Goal: Task Accomplishment & Management: Manage account settings

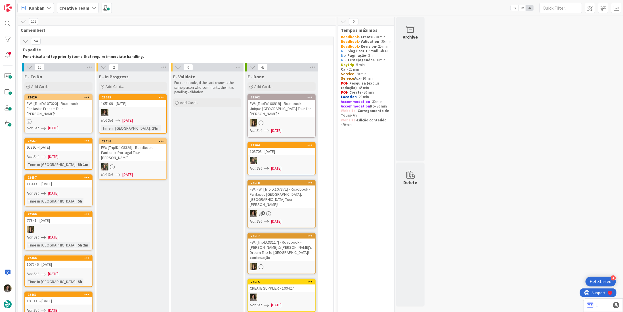
click at [70, 106] on div "FW: [TripID:107020] - Roadbook - Fantastic France Tour — Susan Filocco!" at bounding box center [58, 109] width 67 height 18
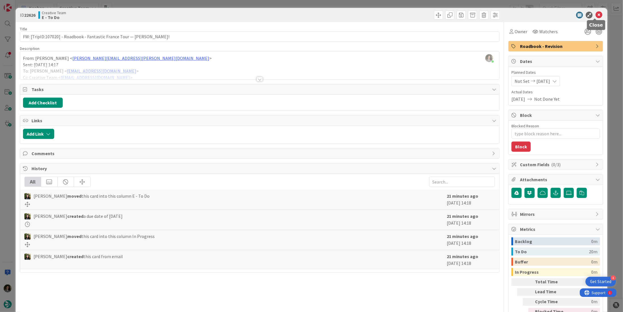
click at [595, 13] on icon at bounding box center [598, 15] width 7 height 7
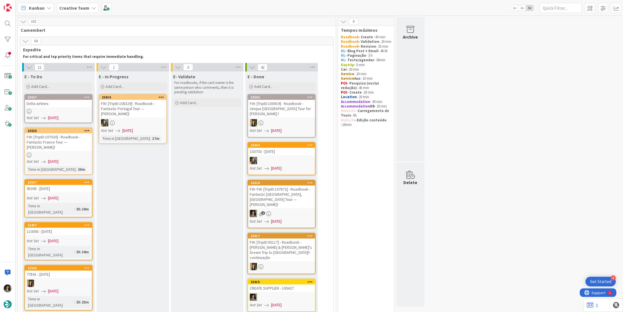
click at [69, 101] on div "Delta airlines" at bounding box center [58, 103] width 67 height 7
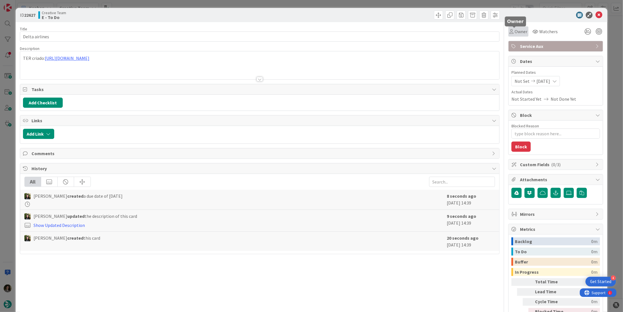
drag, startPoint x: 519, startPoint y: 30, endPoint x: 521, endPoint y: 36, distance: 6.6
click at [519, 30] on span "Owner" at bounding box center [521, 31] width 13 height 7
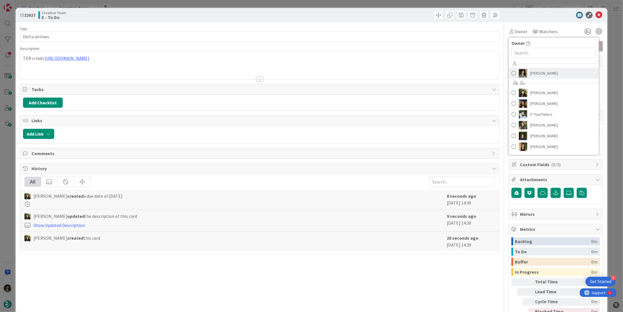
click at [540, 70] on span "[PERSON_NAME]" at bounding box center [544, 73] width 28 height 9
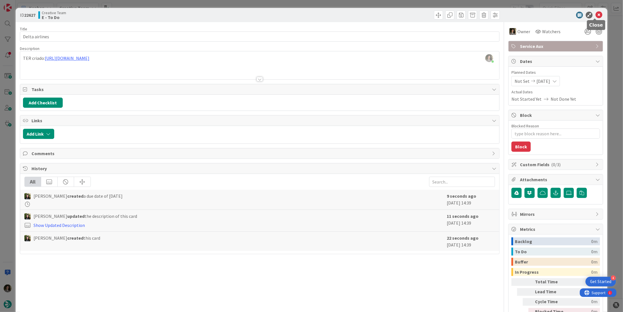
click at [595, 13] on icon at bounding box center [598, 15] width 7 height 7
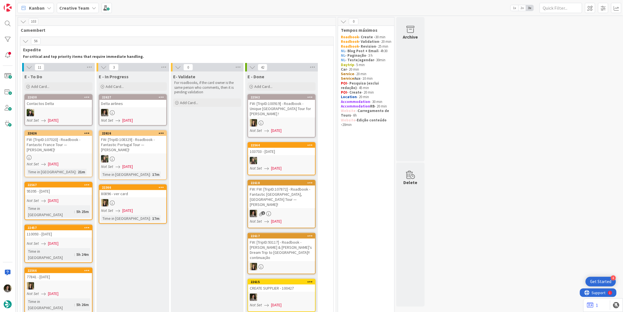
click at [151, 111] on div at bounding box center [132, 112] width 67 height 7
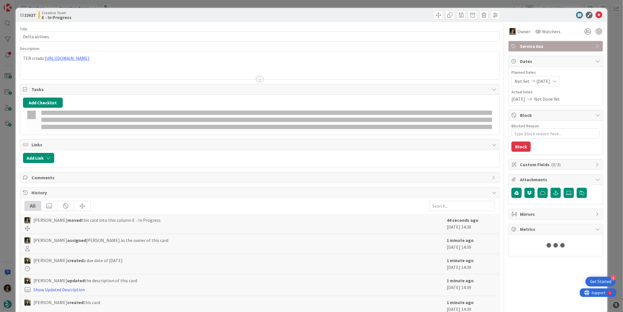
type textarea "x"
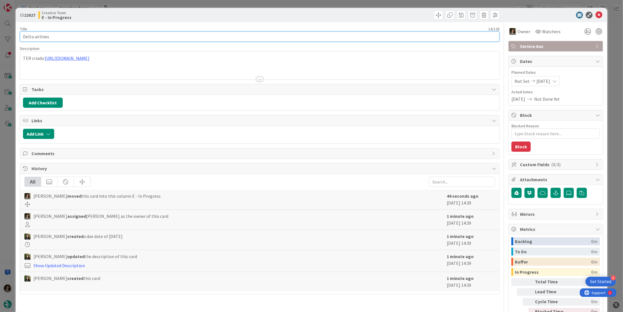
click at [36, 36] on input "Delta airlines" at bounding box center [260, 37] width 480 height 10
type input "Delta Airlines"
type textarea "x"
click at [74, 36] on input "Delta Airlines" at bounding box center [260, 37] width 480 height 10
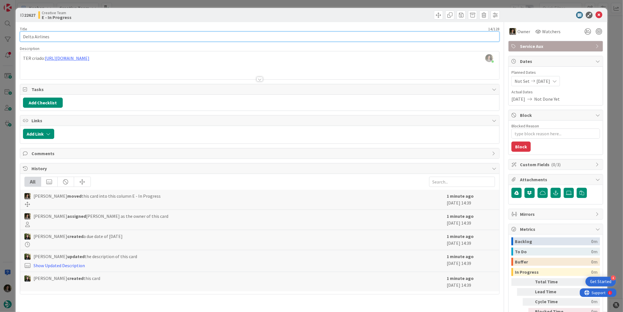
click at [73, 36] on input "Delta Airlines" at bounding box center [260, 37] width 480 height 10
type input "Delta Airlines"
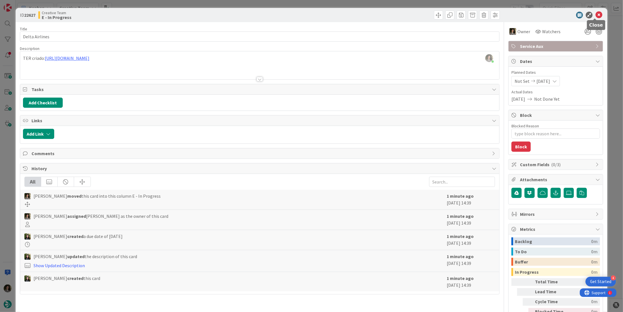
drag, startPoint x: 595, startPoint y: 13, endPoint x: 572, endPoint y: 22, distance: 24.8
click at [595, 13] on icon at bounding box center [598, 15] width 7 height 7
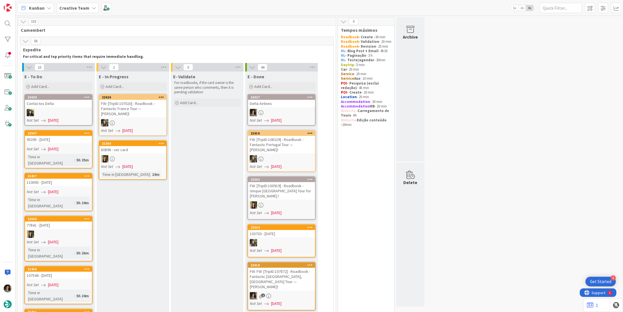
click at [276, 100] on div "Delta Airlines" at bounding box center [281, 103] width 67 height 7
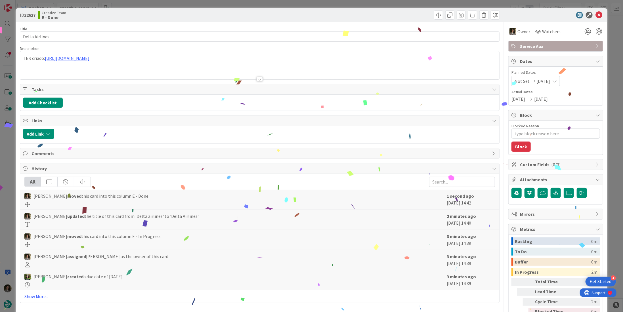
click at [552, 43] on span "Service Aux" at bounding box center [556, 46] width 73 height 7
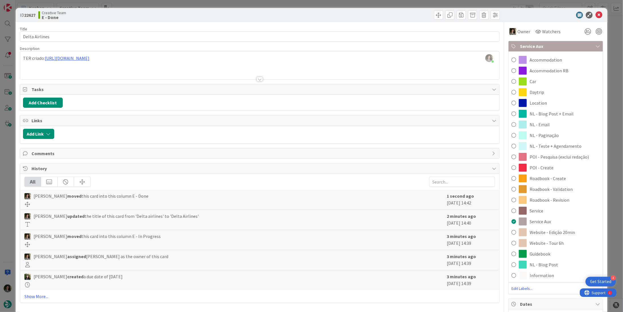
drag, startPoint x: 548, startPoint y: 90, endPoint x: 550, endPoint y: 88, distance: 3.4
click at [548, 90] on div "Daytrip" at bounding box center [556, 92] width 94 height 11
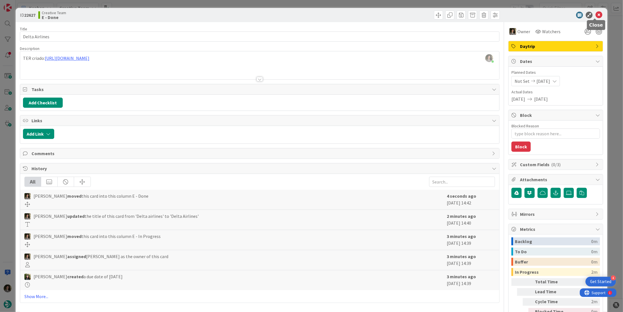
click at [595, 15] on icon at bounding box center [598, 15] width 7 height 7
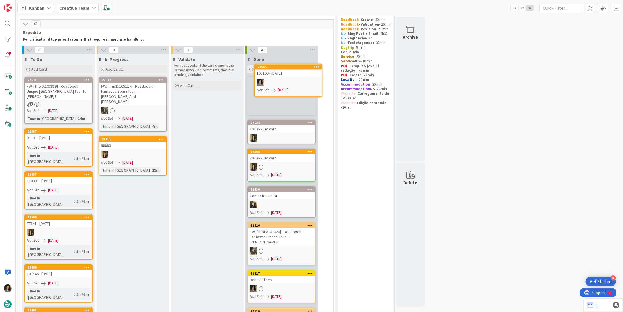
scroll to position [16, 0]
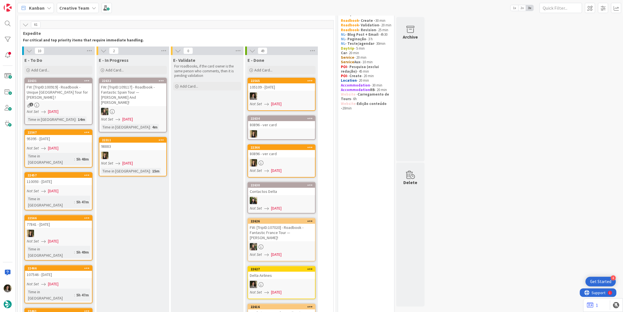
click at [273, 89] on div "105109 - [DATE]" at bounding box center [281, 86] width 67 height 7
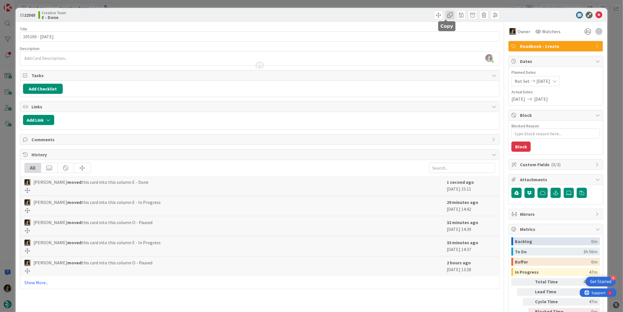
click at [447, 16] on span at bounding box center [449, 15] width 9 height 9
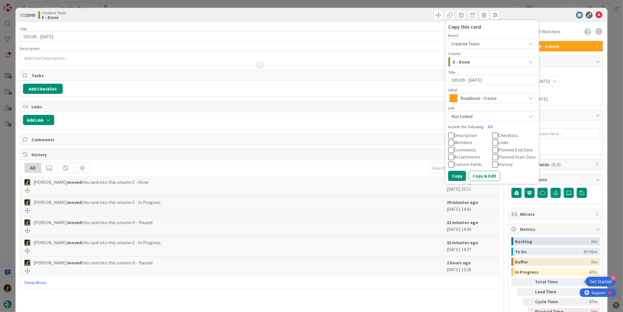
click at [474, 96] on span "Roadbook - Create" at bounding box center [491, 98] width 63 height 8
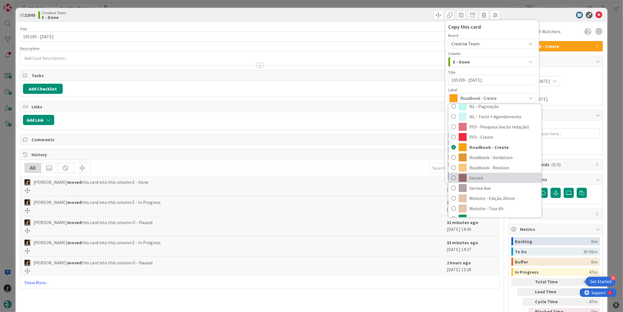
scroll to position [85, 0]
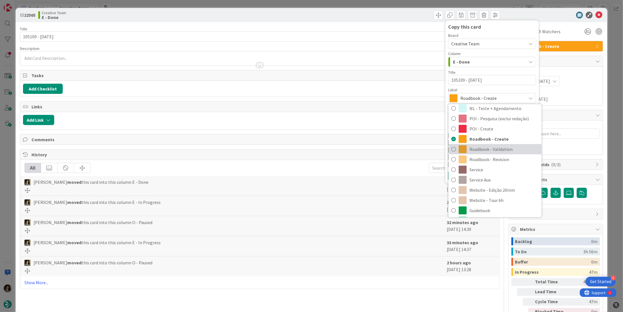
click at [505, 149] on span "Roadbook - Validation" at bounding box center [503, 149] width 69 height 9
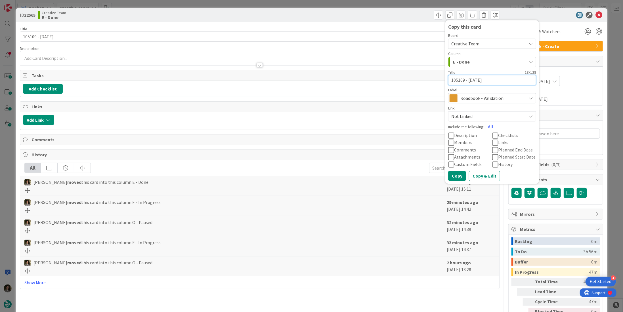
click at [494, 77] on textarea "105109 - [DATE]" at bounding box center [492, 80] width 88 height 10
type textarea "x"
type textarea "105109 - [DATE]"
type textarea "x"
type textarea "105109 - 6oct ."
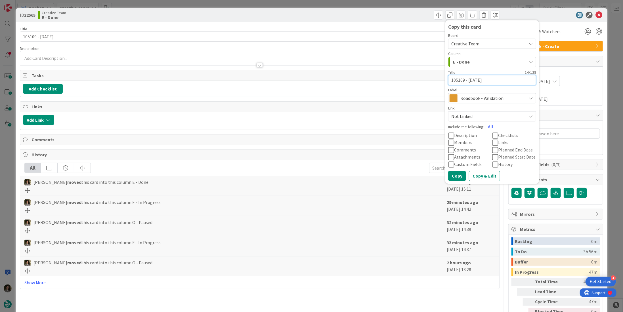
type textarea "x"
type textarea "105109 - 6oct .-"
type textarea "x"
type textarea "105109 - 6oct ."
type textarea "x"
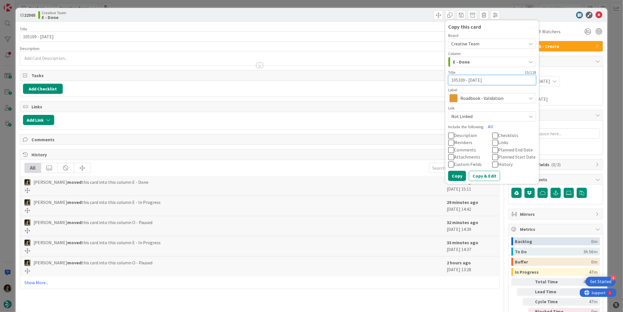
type textarea "105109 - [DATE]"
type textarea "x"
type textarea "105109 - [DATE]"
type textarea "x"
type textarea "105109 - [DATE]"
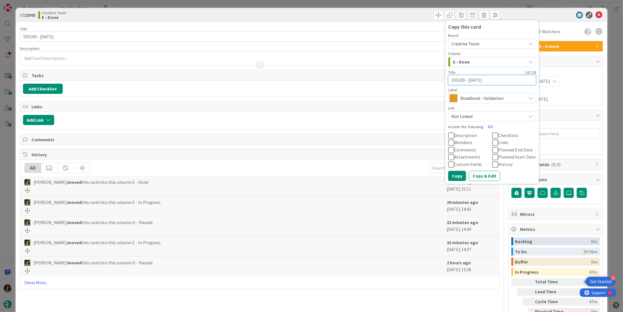
type textarea "x"
type textarea "105109 - 6oct -"
type textarea "x"
type textarea "105109 - 6oct -"
type textarea "x"
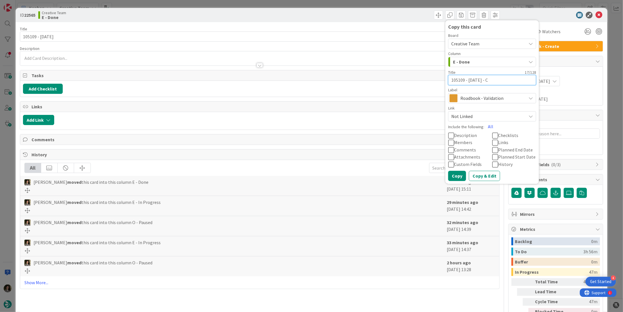
type textarea "105109 - 6oct - Co"
type textarea "x"
type textarea "105109 - 6oct - Con"
type textarea "x"
type textarea "105109 - 6oct - Cont"
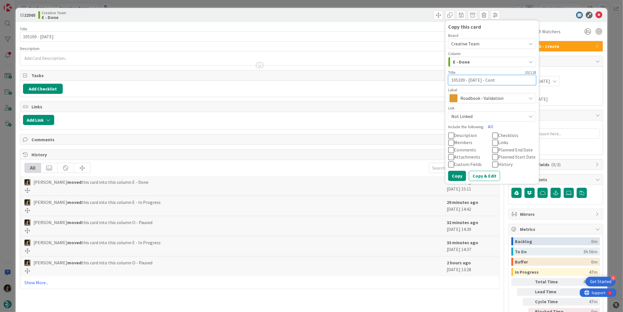
type textarea "x"
type textarea "105109 - 6oct - Conti"
type textarea "x"
type textarea "105109 - 6oct - Contin"
type textarea "x"
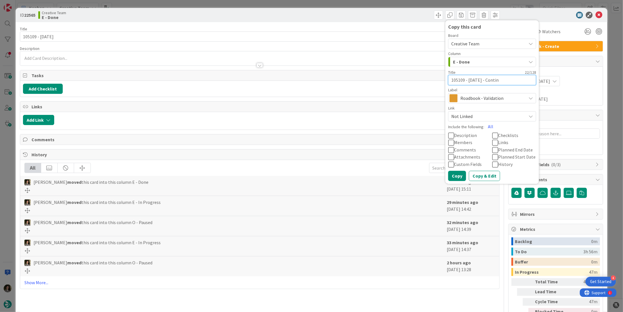
type textarea "105109 - 6oct - Continu"
type textarea "x"
type textarea "105109 - 6oct - Continua"
type textarea "x"
type textarea "105109 - 6oct - Continuaç"
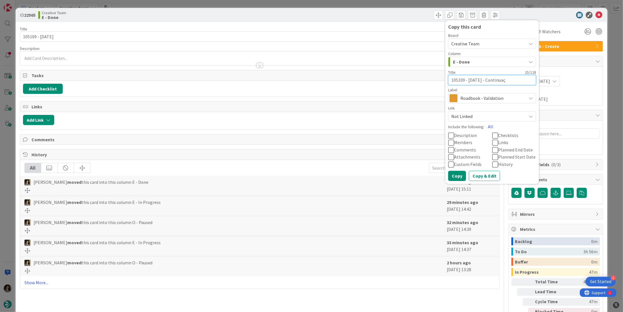
type textarea "x"
type textarea "105109 - 6oct - Continuaçã"
type textarea "x"
type textarea "105109 - [DATE] - Continuação"
click at [455, 175] on button "Copy" at bounding box center [457, 176] width 18 height 10
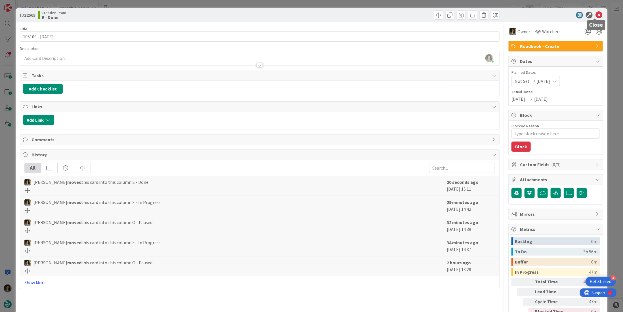
click at [596, 12] on icon at bounding box center [598, 15] width 7 height 7
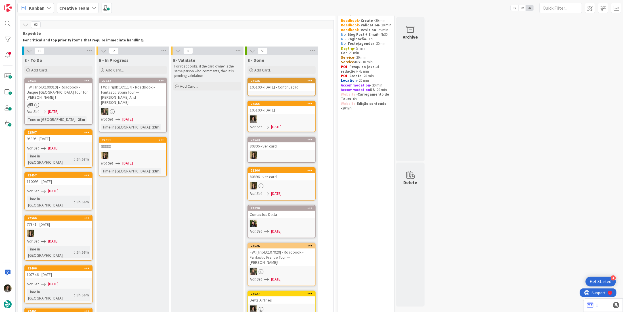
click at [290, 88] on div "105109 - [DATE] - Continuação" at bounding box center [281, 86] width 67 height 7
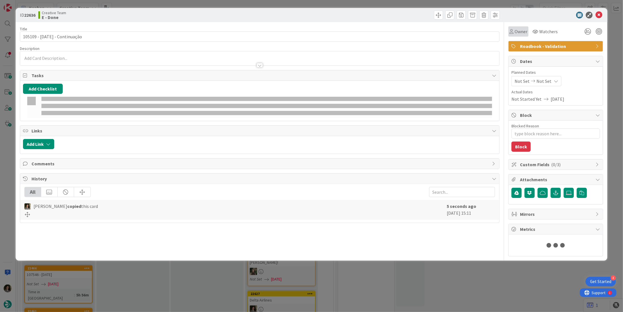
click at [519, 32] on span "Owner" at bounding box center [521, 31] width 13 height 7
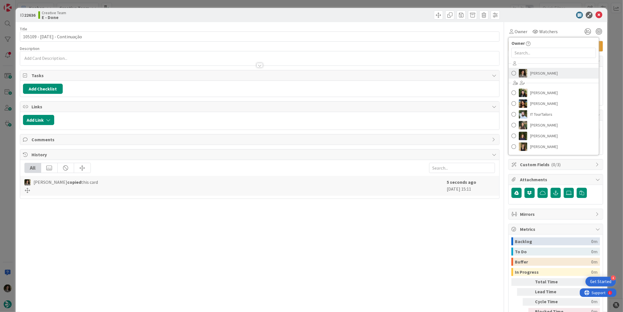
click at [551, 74] on link "[PERSON_NAME]" at bounding box center [554, 73] width 90 height 11
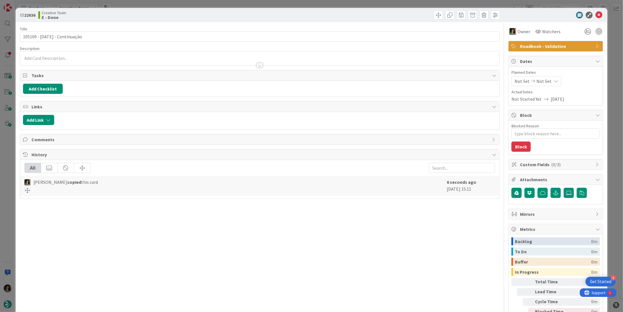
type textarea "x"
drag, startPoint x: 549, startPoint y: 80, endPoint x: 547, endPoint y: 84, distance: 4.5
click at [554, 80] on icon at bounding box center [556, 81] width 5 height 5
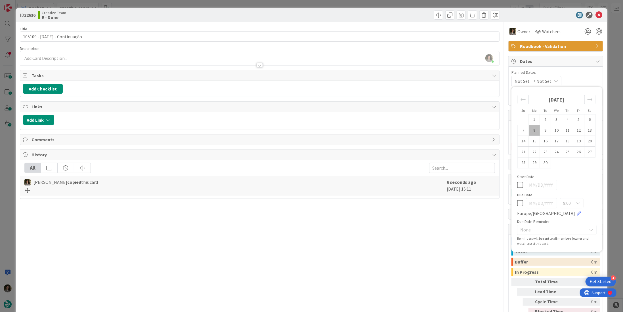
drag, startPoint x: 517, startPoint y: 203, endPoint x: 516, endPoint y: 194, distance: 9.4
click at [517, 203] on icon at bounding box center [520, 203] width 6 height 7
type input "[DATE]"
click at [598, 13] on div at bounding box center [553, 15] width 100 height 7
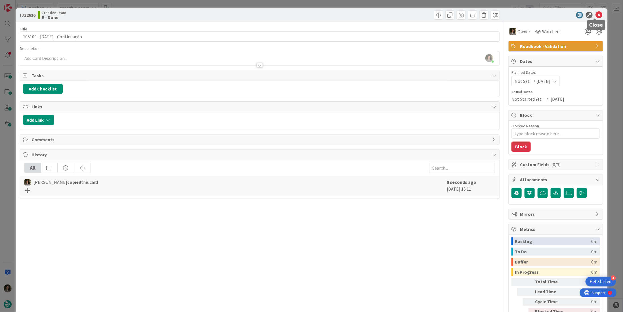
click at [596, 14] on icon at bounding box center [598, 15] width 7 height 7
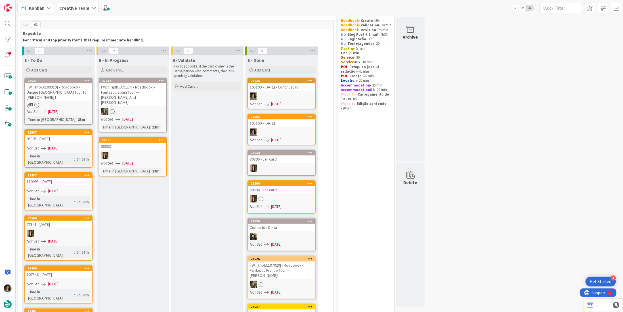
click at [46, 103] on div "1" at bounding box center [58, 105] width 67 height 5
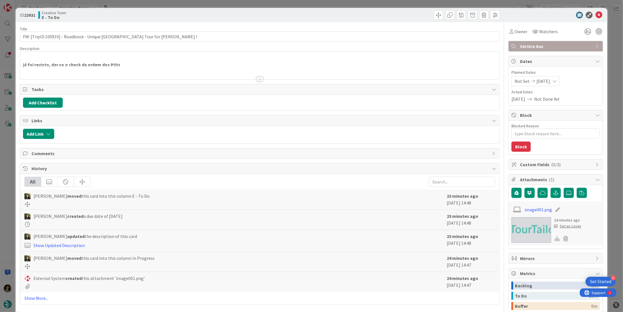
click at [261, 72] on div at bounding box center [259, 72] width 479 height 14
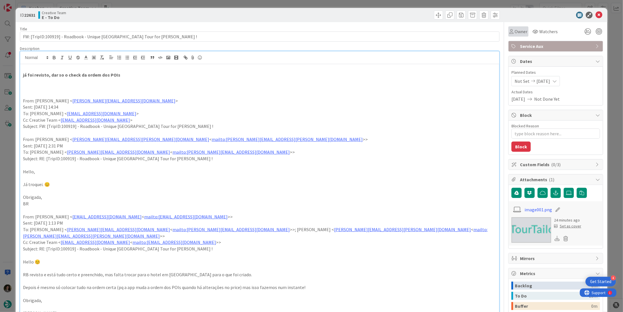
click at [516, 32] on span "Owner" at bounding box center [521, 31] width 13 height 7
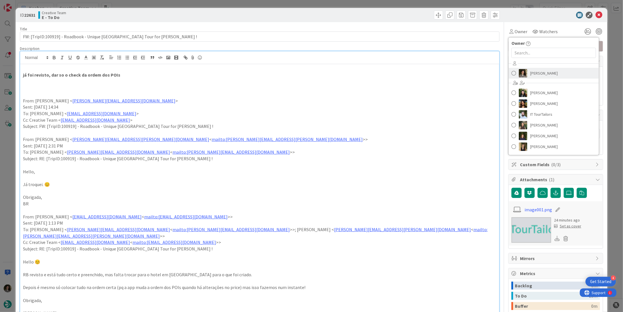
click at [535, 72] on span "[PERSON_NAME]" at bounding box center [544, 73] width 28 height 9
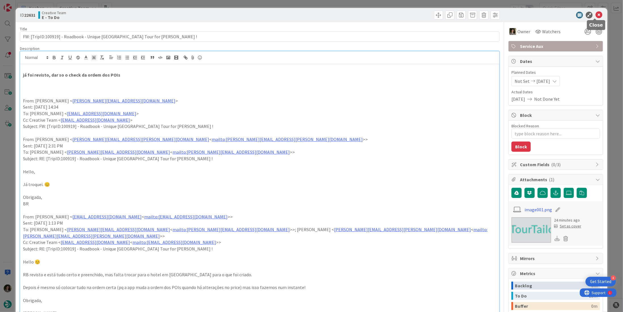
click at [595, 16] on icon at bounding box center [598, 15] width 7 height 7
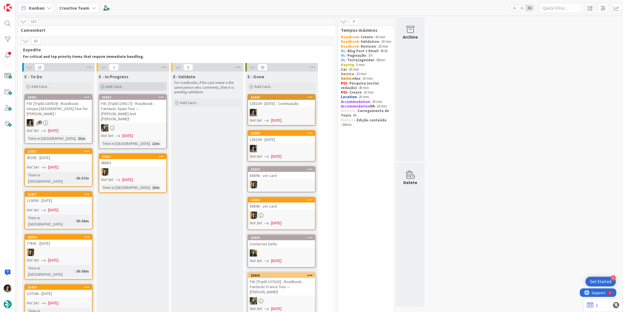
click at [125, 87] on div "Add Card..." at bounding box center [133, 86] width 68 height 9
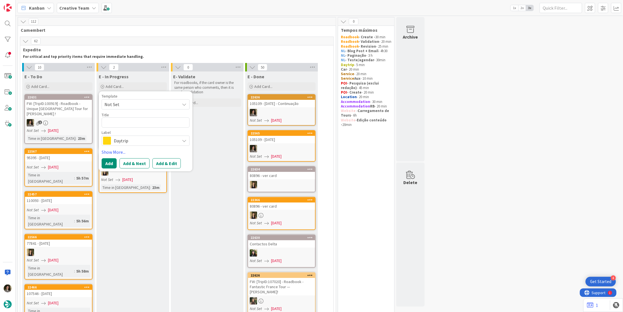
click at [146, 138] on span "Daytrip" at bounding box center [145, 141] width 63 height 8
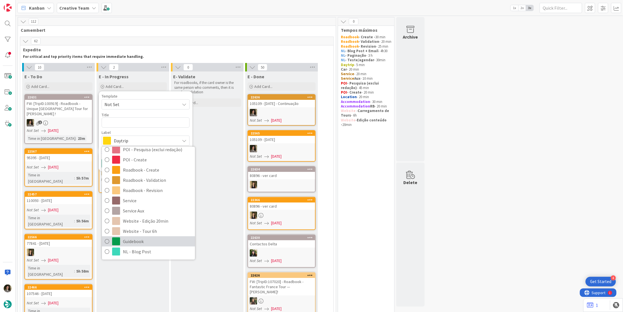
scroll to position [114, 0]
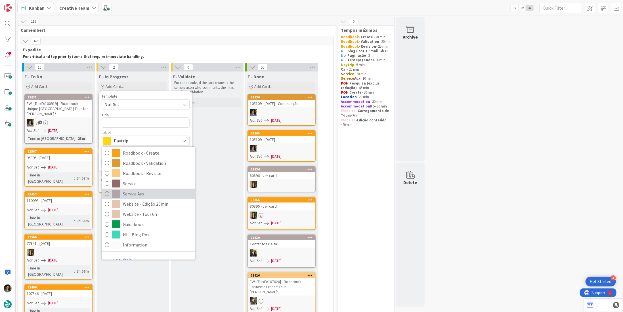
click at [145, 194] on span "Service Aux" at bounding box center [157, 194] width 69 height 9
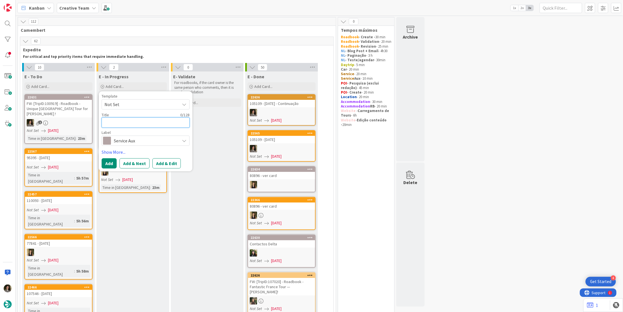
click at [114, 124] on textarea at bounding box center [146, 122] width 88 height 10
click at [140, 125] on textarea at bounding box center [146, 122] width 88 height 10
paste textarea "RE: FW: [TripID:111120] - Roadbook - Fantastic Tour — Madeline Perez!"
type textarea "x"
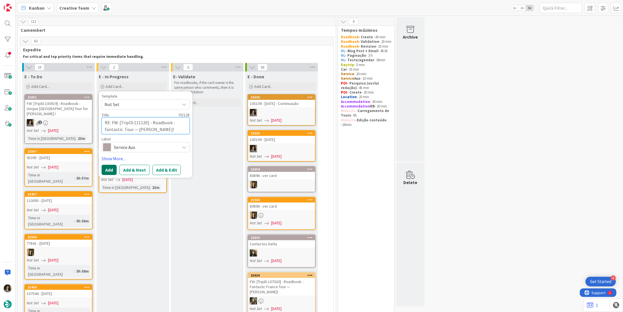
type textarea "RE: FW: [TripID:111120] - Roadbook - Fantastic Tour — Madeline Perez!"
click at [110, 168] on button "Add" at bounding box center [109, 170] width 15 height 10
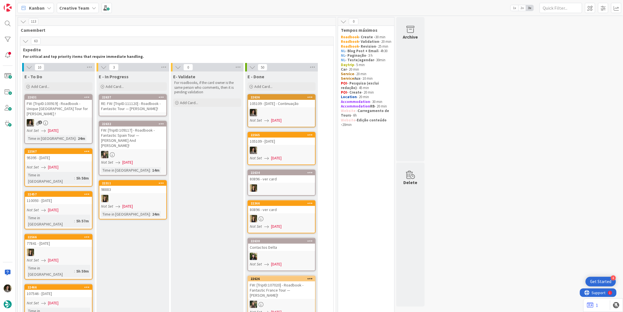
click at [135, 104] on div "RE: FW: [TripID:111120] - Roadbook - Fantastic Tour — Madeline Perez!" at bounding box center [132, 106] width 67 height 12
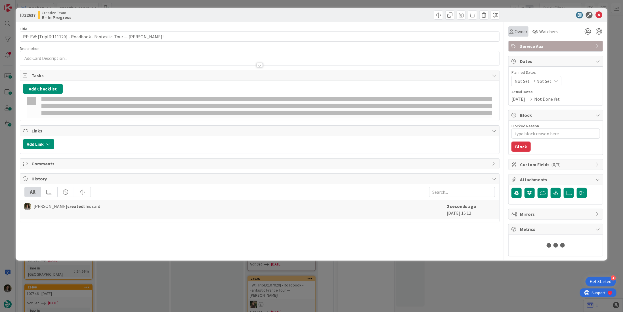
click at [518, 36] on div "Owner" at bounding box center [518, 31] width 20 height 10
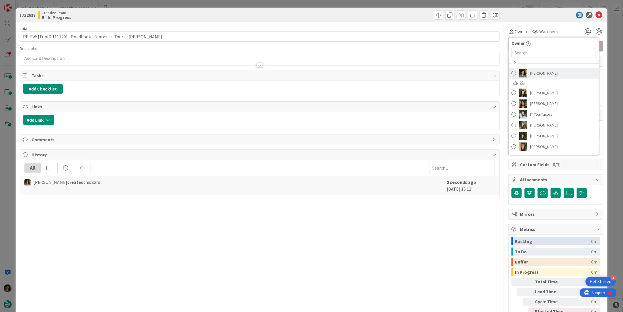
click at [542, 73] on span "Melissa Santos" at bounding box center [544, 73] width 28 height 9
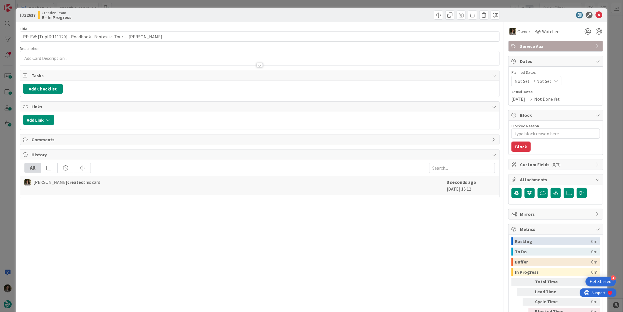
type textarea "x"
click at [547, 85] on div "Not Set Not Set" at bounding box center [536, 81] width 50 height 10
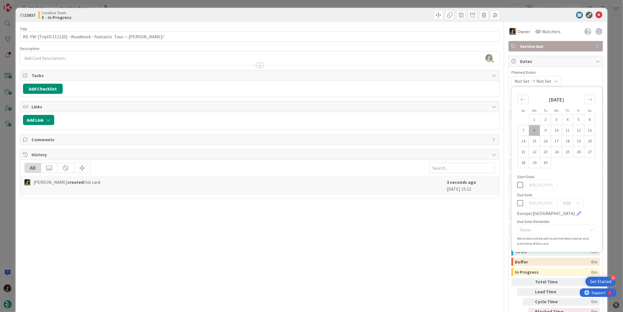
drag, startPoint x: 517, startPoint y: 202, endPoint x: 533, endPoint y: 172, distance: 33.8
click at [518, 201] on icon at bounding box center [520, 203] width 6 height 7
type input "09/08/2025"
click at [595, 14] on icon at bounding box center [598, 15] width 7 height 7
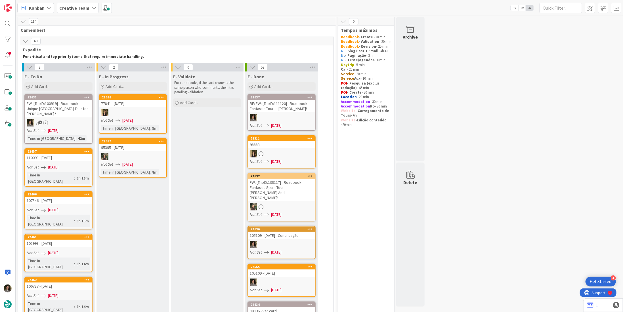
click at [284, 110] on div "RE: FW: [TripID:111120] - Roadbook - Fantastic Tour — Madeline Perez!" at bounding box center [281, 106] width 67 height 12
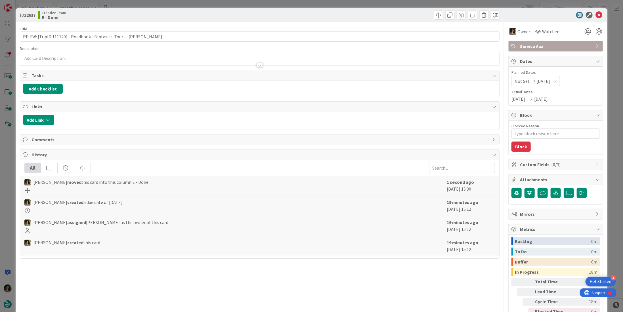
click at [536, 48] on span "Service Aux" at bounding box center [556, 46] width 73 height 7
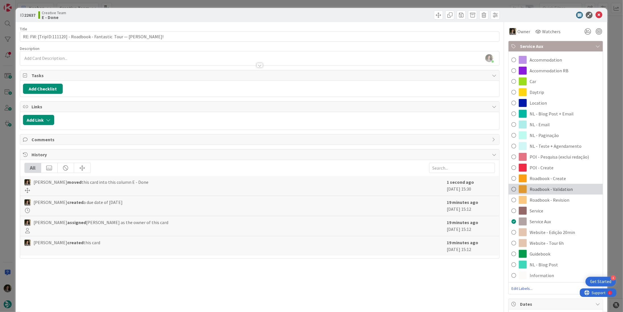
click at [557, 188] on span "Roadbook - Validation" at bounding box center [551, 189] width 43 height 7
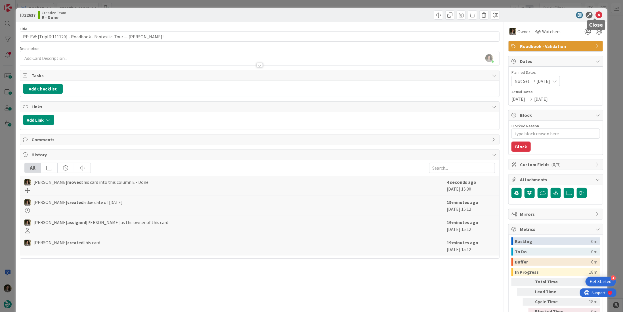
drag, startPoint x: 594, startPoint y: 17, endPoint x: 480, endPoint y: 17, distance: 113.5
click at [595, 17] on icon at bounding box center [598, 15] width 7 height 7
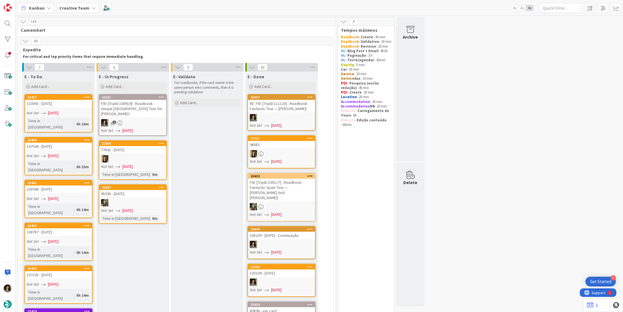
click at [147, 105] on div "FW: [TripID:100919] - Roadbook - Unique Italy Tour for Richard !" at bounding box center [132, 109] width 67 height 18
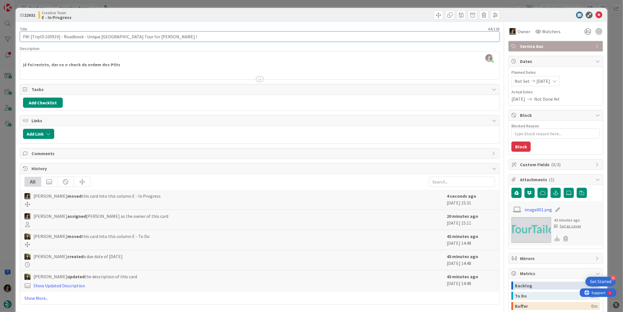
drag, startPoint x: 58, startPoint y: 36, endPoint x: 45, endPoint y: 36, distance: 13.1
click at [45, 36] on input "FW: [TripID:100919] - Roadbook - Unique Italy Tour for Richard !" at bounding box center [260, 37] width 480 height 10
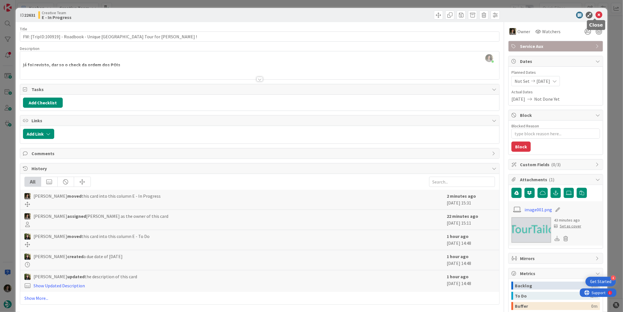
click at [595, 13] on icon at bounding box center [598, 15] width 7 height 7
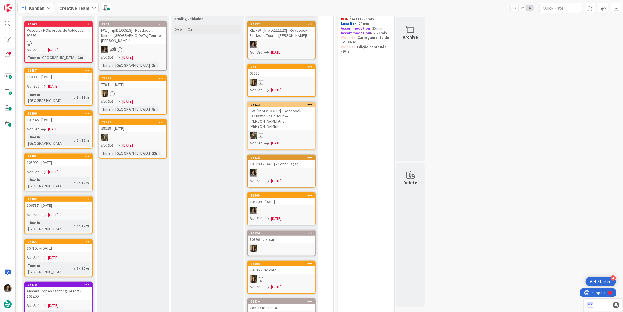
scroll to position [28, 0]
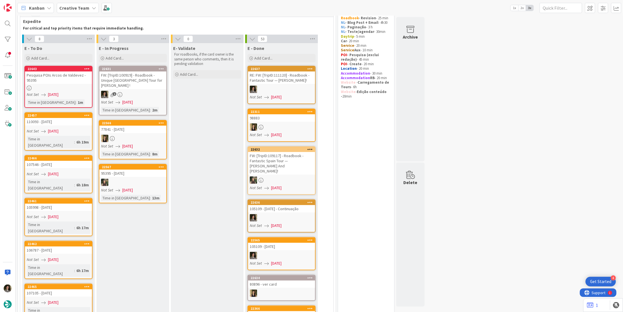
click at [143, 91] on div "1" at bounding box center [132, 94] width 67 height 7
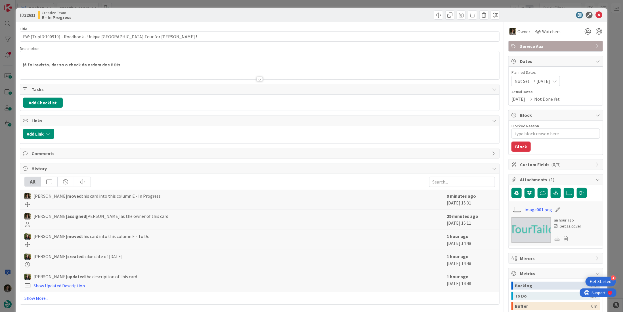
drag, startPoint x: 258, startPoint y: 78, endPoint x: 258, endPoint y: 81, distance: 3.2
click at [258, 78] on div at bounding box center [260, 79] width 6 height 5
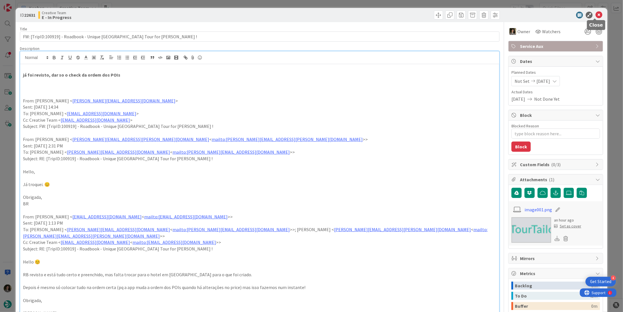
click at [595, 14] on icon at bounding box center [598, 15] width 7 height 7
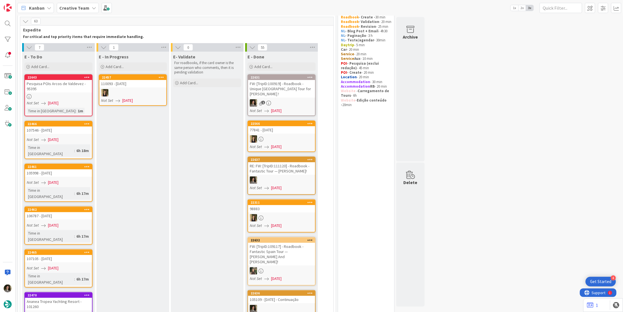
click at [279, 89] on div "FW: [TripID:100919] - Roadbook - Unique Italy Tour for Richard !" at bounding box center [281, 89] width 67 height 18
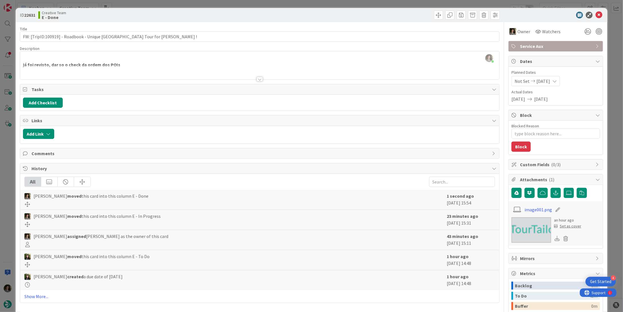
click at [564, 44] on span "Service Aux" at bounding box center [556, 46] width 73 height 7
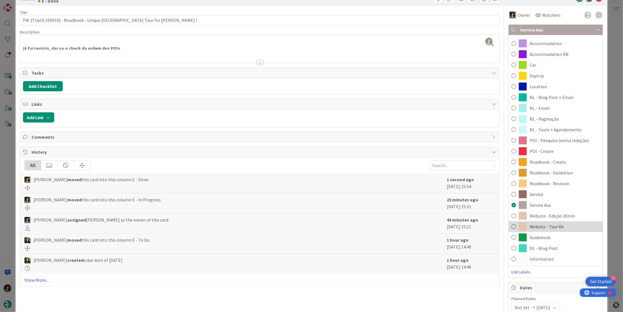
scroll to position [28, 0]
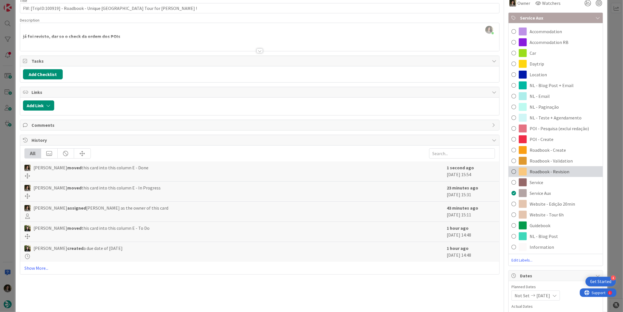
click at [563, 170] on span "Roadbook - Revision" at bounding box center [550, 171] width 40 height 7
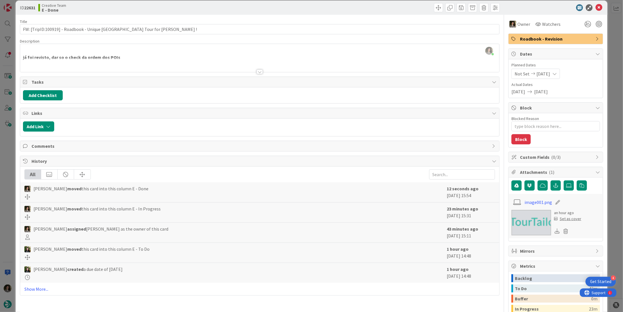
scroll to position [0, 0]
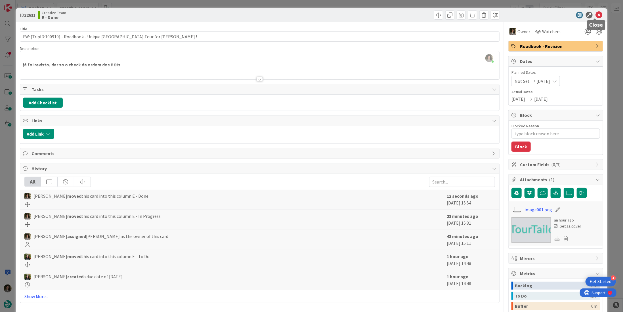
click at [595, 14] on icon at bounding box center [598, 15] width 7 height 7
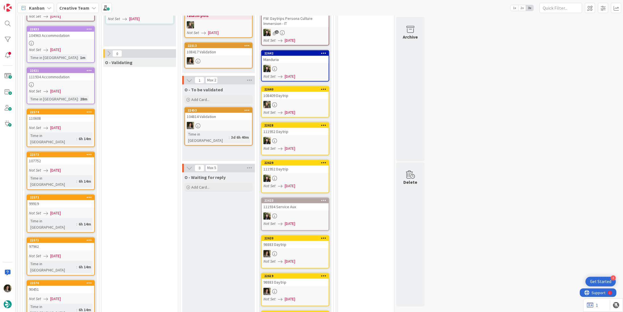
scroll to position [511, 0]
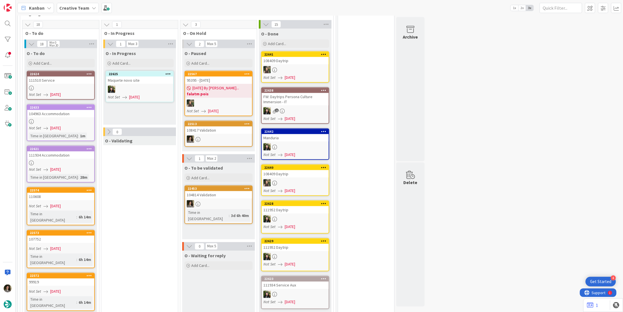
click at [65, 72] on link "22624 111510 Service Not Set 09/08/2025" at bounding box center [61, 85] width 68 height 29
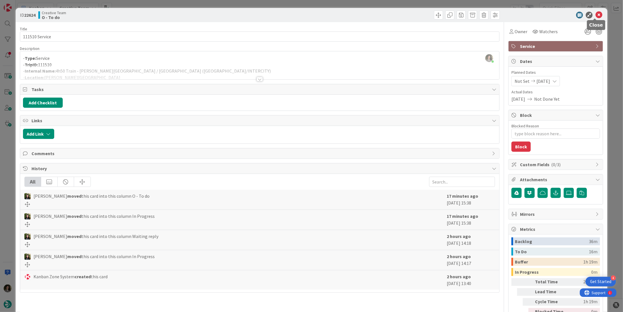
click at [595, 14] on icon at bounding box center [598, 15] width 7 height 7
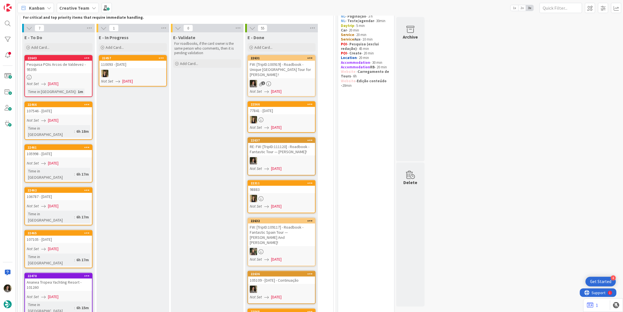
scroll to position [28, 0]
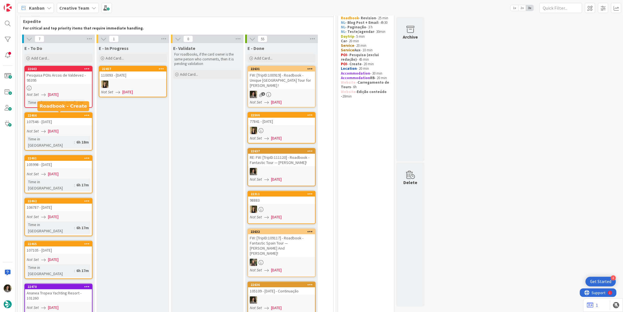
click at [52, 122] on div "107546 - 7oct" at bounding box center [58, 121] width 67 height 7
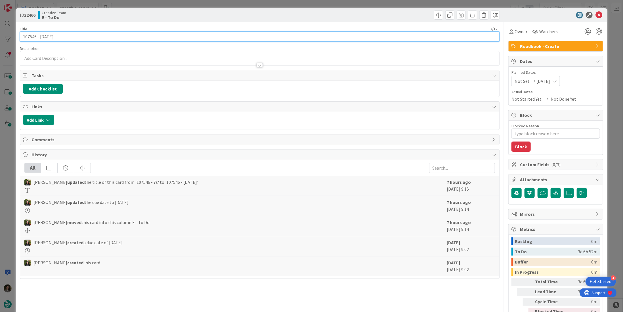
drag, startPoint x: 35, startPoint y: 37, endPoint x: 17, endPoint y: 35, distance: 18.0
click at [17, 35] on div "ID 22466 Creative Team E - To Do Title 13 / 128 107546 - 7oct Description Owner…" at bounding box center [312, 172] width 592 height 328
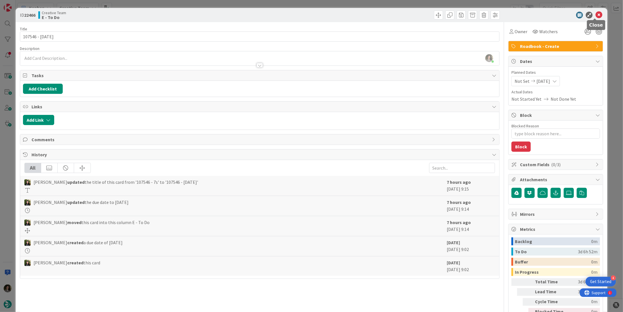
click at [595, 13] on icon at bounding box center [598, 15] width 7 height 7
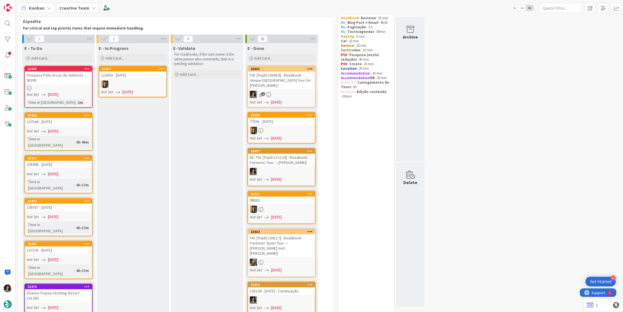
click at [54, 171] on span "09/08/2025" at bounding box center [53, 174] width 11 height 6
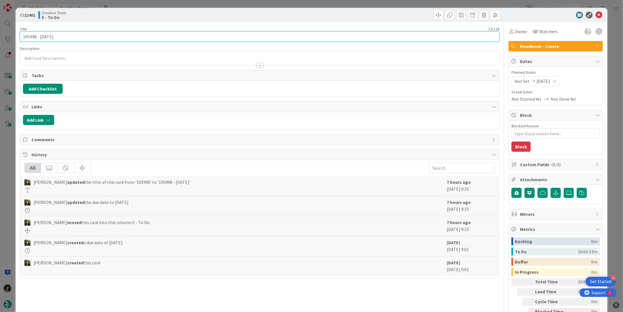
drag, startPoint x: 36, startPoint y: 35, endPoint x: 3, endPoint y: 35, distance: 33.8
click at [3, 35] on div "ID 22461 Creative Team E - To Do Title 13 / 128 105998 - 7oct Description Owner…" at bounding box center [311, 156] width 623 height 312
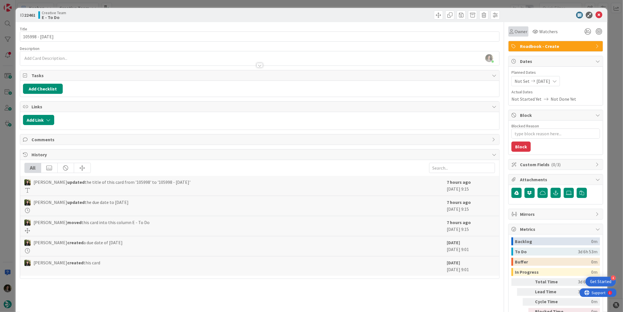
click at [512, 36] on div "Owner" at bounding box center [518, 31] width 20 height 10
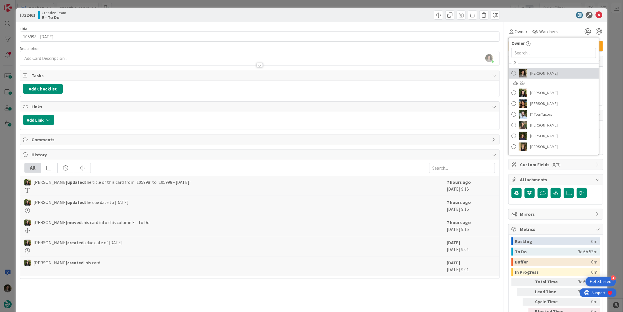
click at [557, 68] on link "Melissa Santos" at bounding box center [554, 73] width 90 height 11
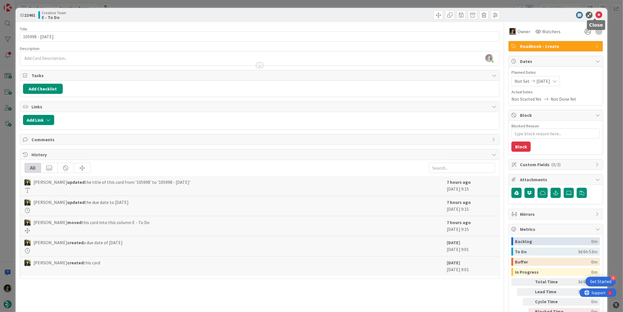
click at [595, 14] on icon at bounding box center [598, 15] width 7 height 7
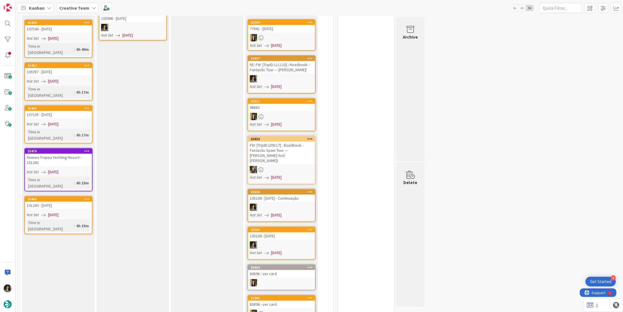
scroll to position [57, 0]
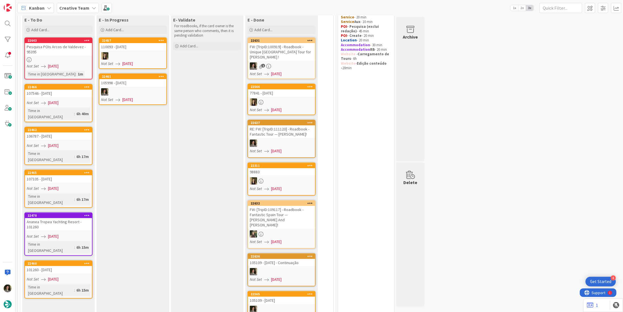
click at [133, 91] on div at bounding box center [132, 91] width 67 height 7
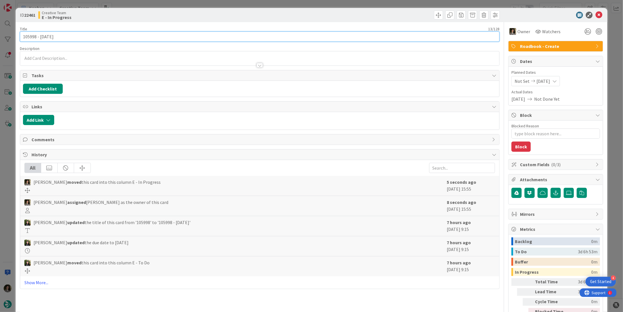
drag, startPoint x: 36, startPoint y: 36, endPoint x: -24, endPoint y: 30, distance: 60.5
click at [0, 30] on html "4 Get Started Kanban Creative Team 1x 2x 3x 119 Camembert 63 Expedite For criti…" at bounding box center [311, 156] width 623 height 312
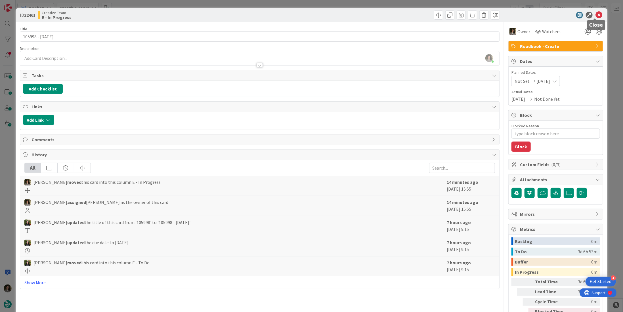
click at [596, 11] on div "ID 22461 Creative Team E - In Progress" at bounding box center [312, 15] width 592 height 14
click at [595, 15] on icon at bounding box center [598, 15] width 7 height 7
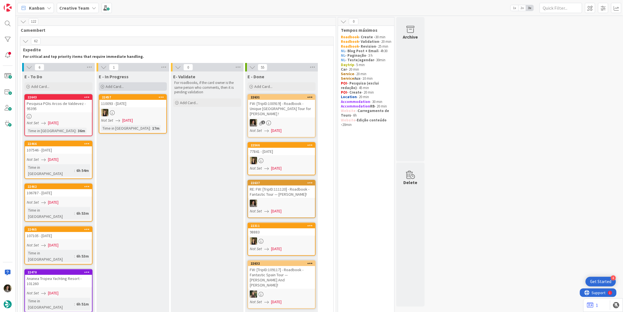
click at [125, 85] on div "Add Card..." at bounding box center [133, 86] width 68 height 9
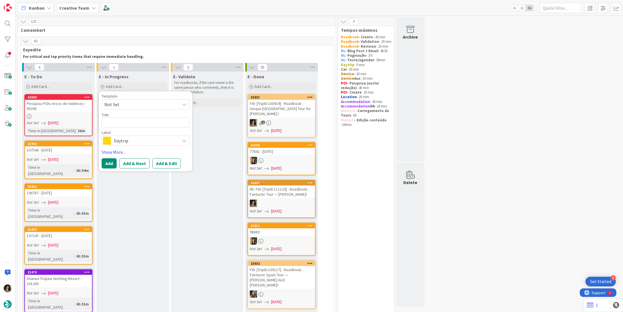
click at [129, 138] on span "Daytrip" at bounding box center [145, 141] width 63 height 8
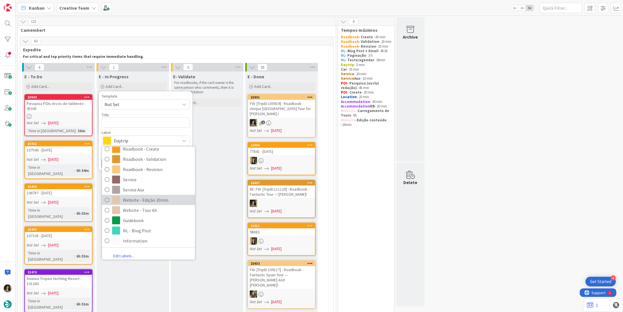
scroll to position [121, 0]
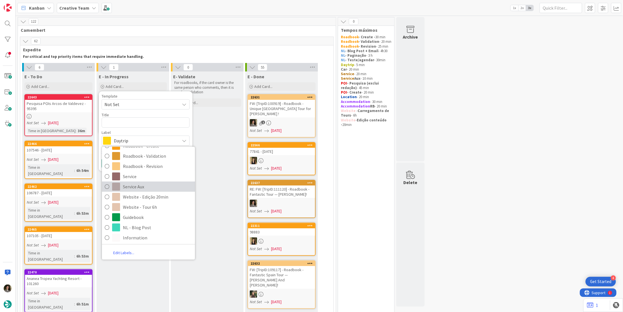
click at [139, 185] on span "Service Aux" at bounding box center [157, 187] width 69 height 9
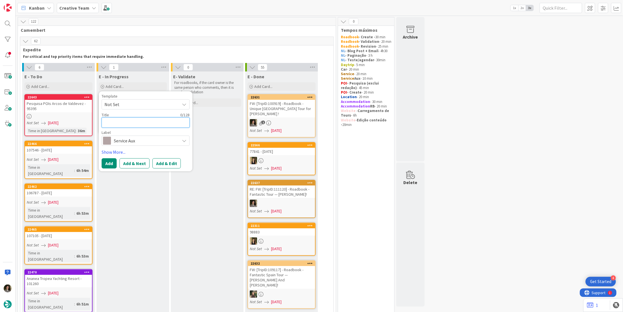
click at [117, 124] on textarea at bounding box center [146, 122] width 88 height 10
type textarea "x"
type textarea "A"
type textarea "x"
type textarea "AS"
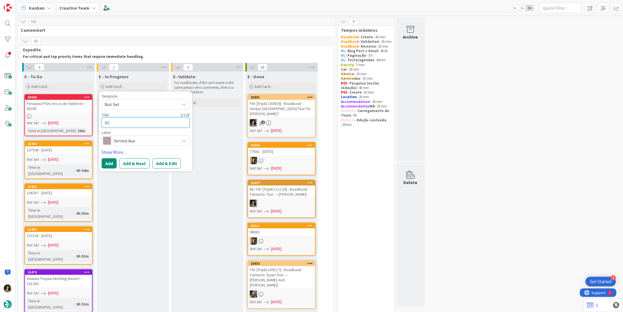
type textarea "x"
type textarea "ASS"
type textarea "x"
type textarea "ASSP"
type textarea "x"
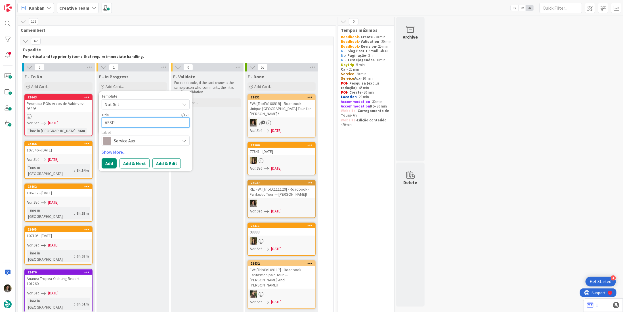
type textarea "ASSPC"
type textarea "x"
type textarea "ASSPCO"
type textarea "x"
type textarea "ASSPCOA"
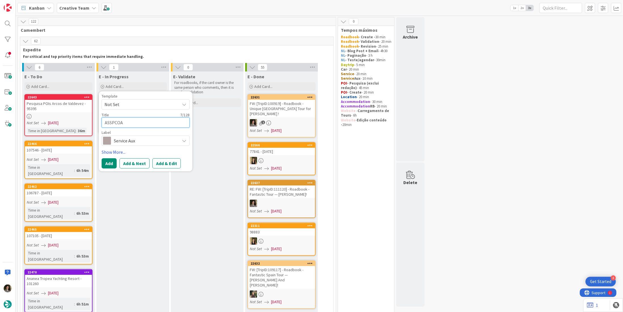
type textarea "x"
type textarea "ASSPCO"
type textarea "x"
type textarea "ASSPC"
type textarea "x"
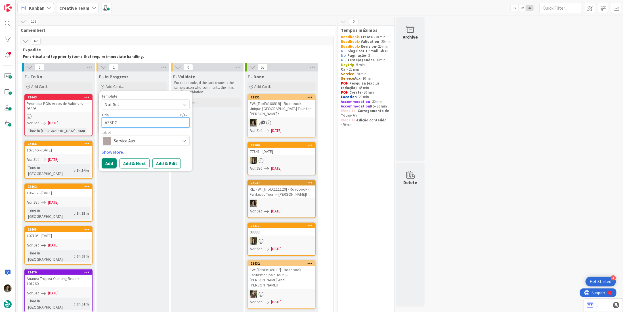
type textarea "ASSP"
type textarea "x"
type textarea "ASS"
type textarea "x"
type textarea "ASSO"
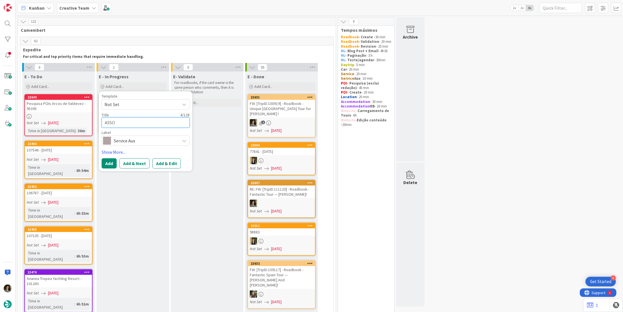
type textarea "x"
type textarea "ASSOC"
type textarea "x"
type textarea "ASSOCI"
type textarea "x"
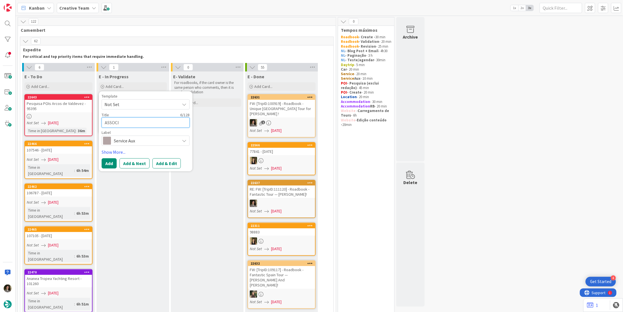
type textarea "ASSOCIA"
type textarea "x"
type textarea "ASSOCIAR"
type textarea "x"
type textarea "ASSOCIAR"
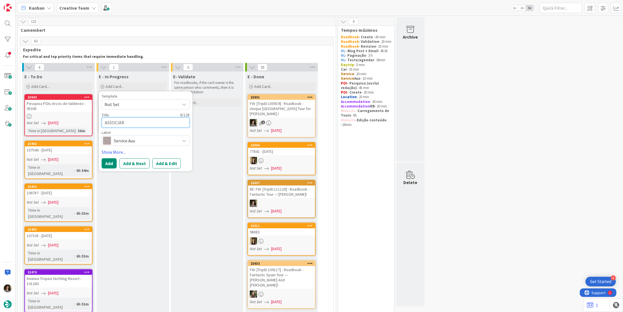
type textarea "x"
type textarea "ASSOCIAR N"
type textarea "x"
type textarea "ASSOCIAR Nº"
type textarea "x"
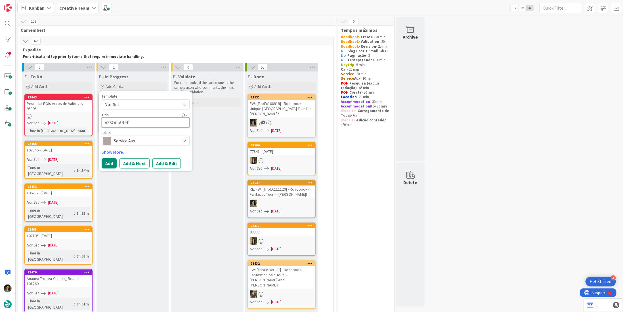
type textarea "ASSOCIAR Nº"
type textarea "x"
type textarea "ASSOCIAR Nº F"
type textarea "x"
type textarea "ASSOCIAR Nº FO"
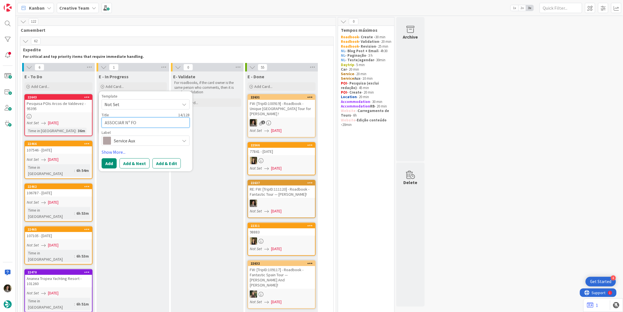
type textarea "x"
type textarea "ASSOCIAR Nº F"
type textarea "x"
type textarea "ASSOCIAR Nº FI"
type textarea "x"
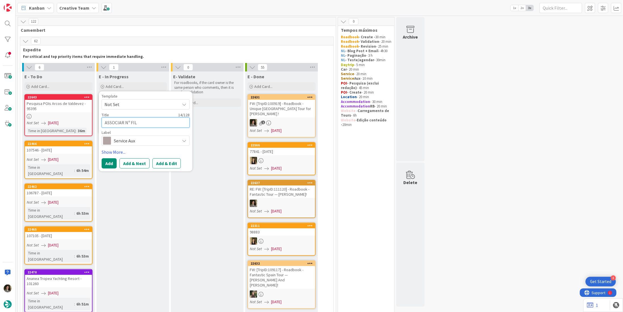
type textarea "ASSOCIAR Nº FILE"
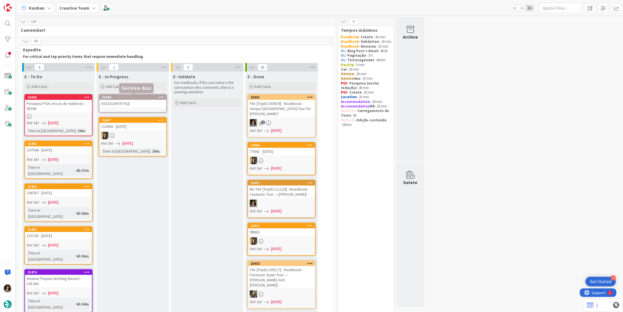
click at [120, 102] on div "ASSOCIAR Nº FILE" at bounding box center [132, 103] width 67 height 7
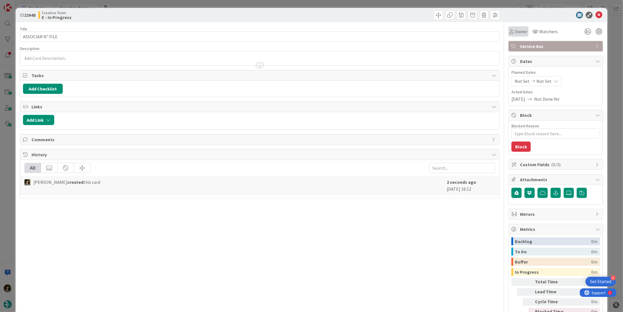
click at [509, 35] on div "Owner" at bounding box center [518, 31] width 18 height 7
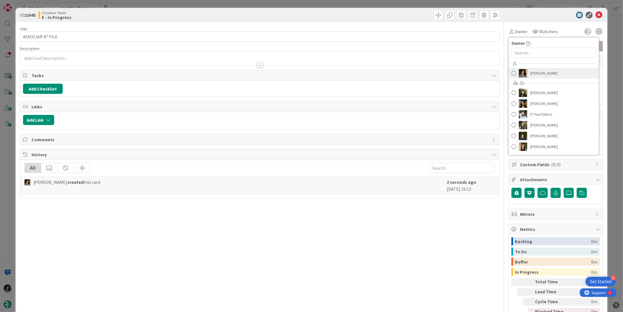
click at [541, 75] on span "Melissa Santos" at bounding box center [544, 73] width 28 height 9
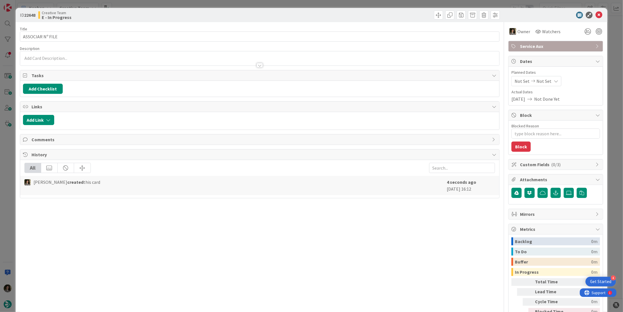
type textarea "x"
drag, startPoint x: 537, startPoint y: 79, endPoint x: 538, endPoint y: 83, distance: 4.0
click at [538, 79] on span "Not Set" at bounding box center [543, 81] width 15 height 7
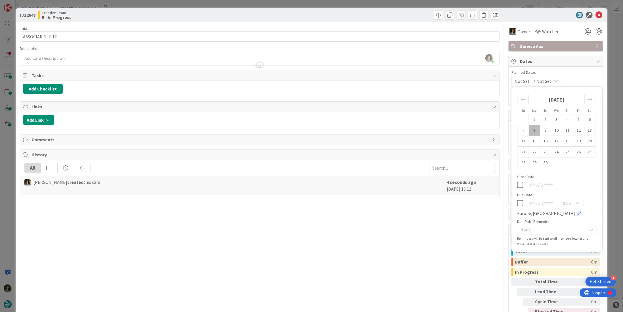
click at [517, 204] on icon at bounding box center [520, 203] width 6 height 7
type input "09/08/2025"
type textarea "x"
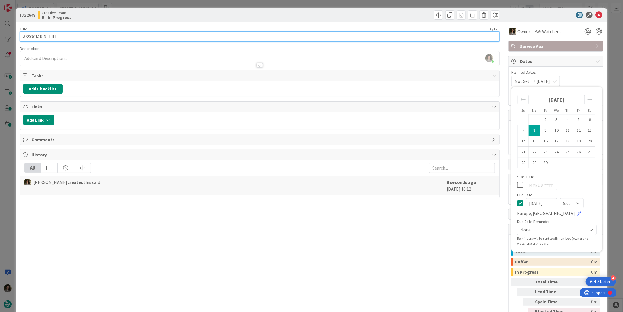
click at [155, 34] on input "ASSOCIAR Nº FILE" at bounding box center [260, 37] width 480 height 10
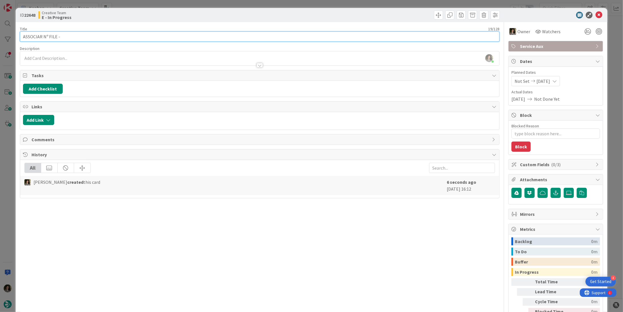
paste input "3h30 Private Toulouse Food & History Tour with a Chef [TripID:111367]"
type input "ASSOCIAR Nº FILE - 3h30 Private Toulouse Food & History Tour with a Chef [TripI…"
type textarea "x"
type input "ASSOCIAR Nº FILE - 3h30 Private Toulouse Food & History Tour with a Chef [TripI…"
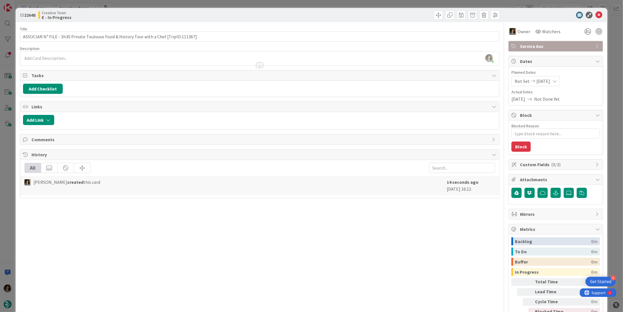
click at [305, 22] on div "Title 88 / 128 ASSOCIAR Nº FILE - 3h30 Private Toulouse Food & History Tour wit…" at bounding box center [260, 176] width 480 height 309
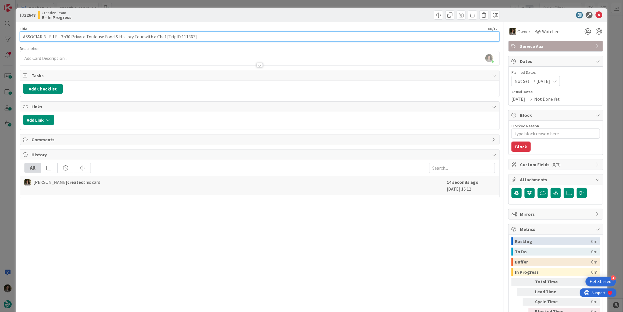
drag, startPoint x: 60, startPoint y: 37, endPoint x: 162, endPoint y: 37, distance: 102.2
click at [162, 37] on input "ASSOCIAR Nº FILE - 3h30 Private Toulouse Food & History Tour with a Chef [TripI…" at bounding box center [260, 37] width 480 height 10
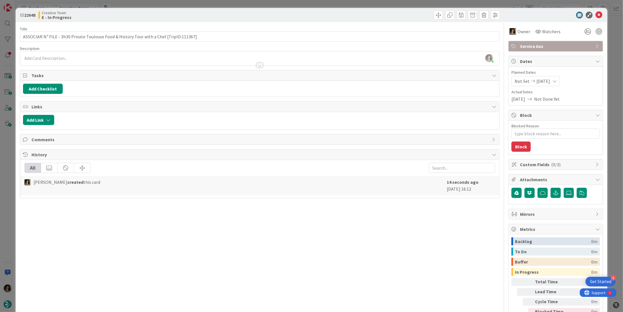
click at [542, 51] on div "Service Aux" at bounding box center [556, 46] width 94 height 10
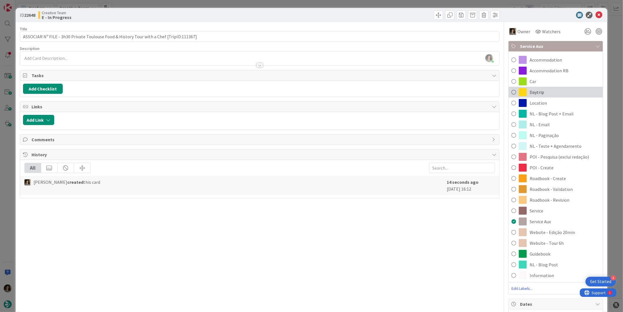
click at [574, 92] on div "Daytrip" at bounding box center [556, 92] width 94 height 11
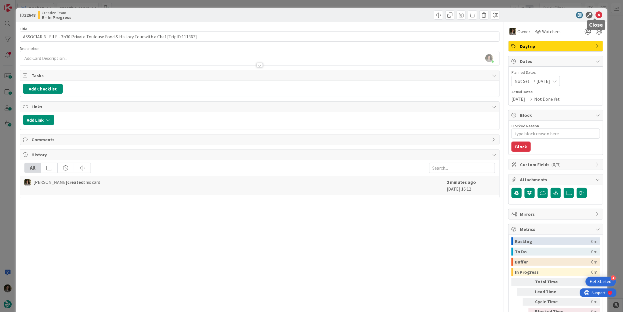
click at [595, 16] on icon at bounding box center [598, 15] width 7 height 7
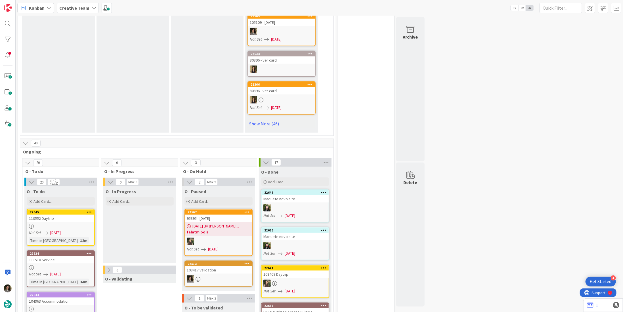
scroll to position [482, 0]
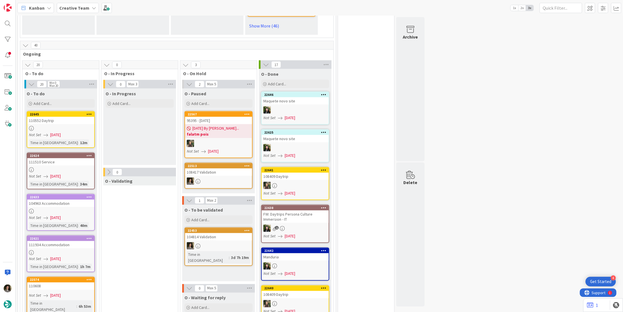
click at [79, 126] on div at bounding box center [60, 128] width 67 height 5
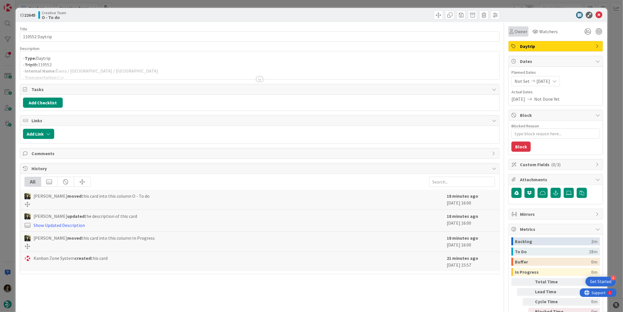
click at [516, 35] on div "Owner" at bounding box center [518, 31] width 20 height 10
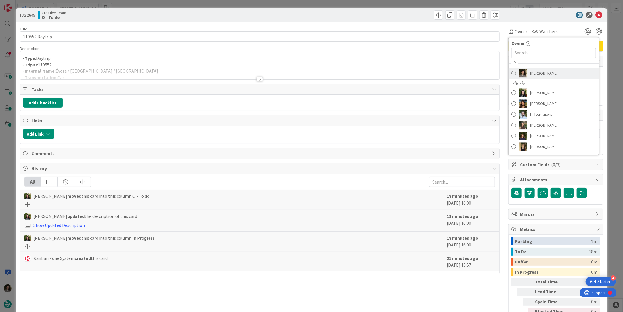
click at [541, 72] on span "Melissa Santos" at bounding box center [544, 73] width 28 height 9
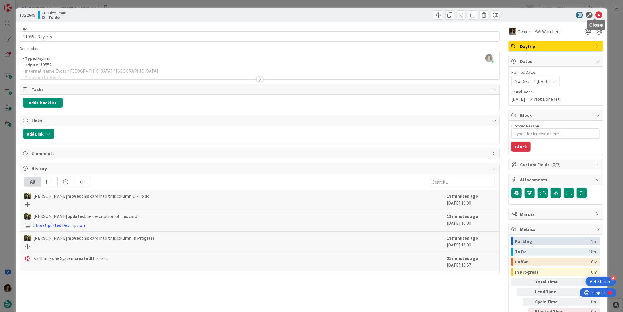
click at [595, 14] on icon at bounding box center [598, 15] width 7 height 7
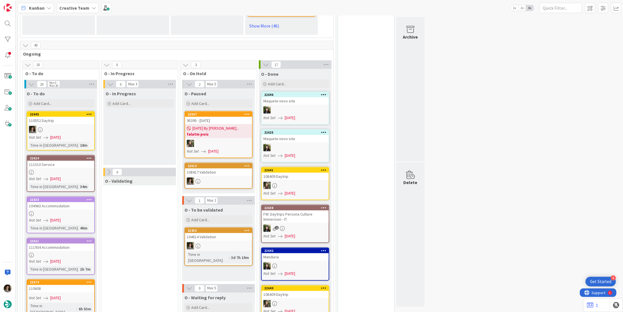
click at [67, 170] on div at bounding box center [60, 172] width 67 height 5
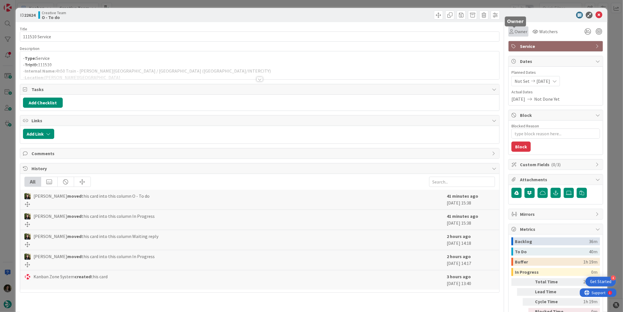
click at [516, 32] on span "Owner" at bounding box center [521, 31] width 13 height 7
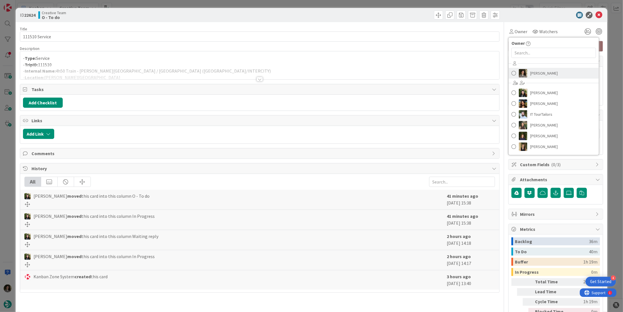
click at [533, 72] on span "Melissa Santos" at bounding box center [544, 73] width 28 height 9
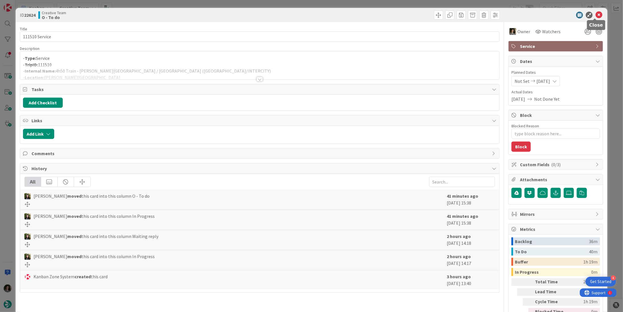
click at [595, 14] on icon at bounding box center [598, 15] width 7 height 7
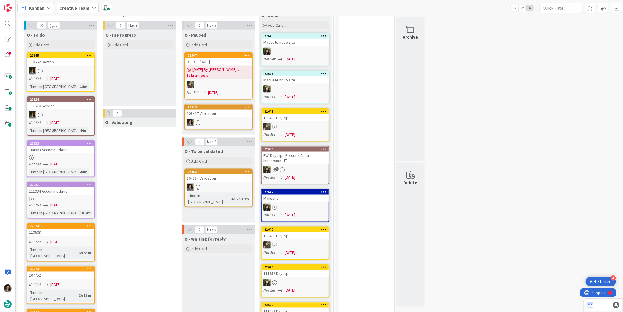
scroll to position [568, 0]
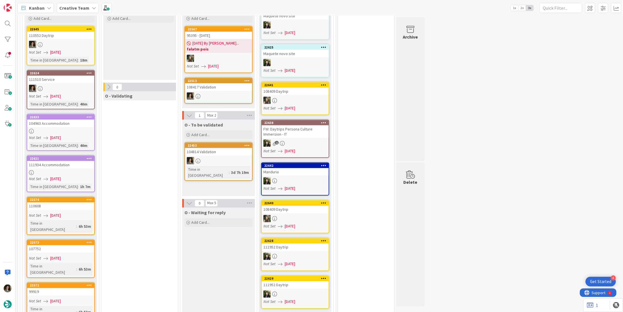
click at [52, 85] on div at bounding box center [60, 88] width 67 height 7
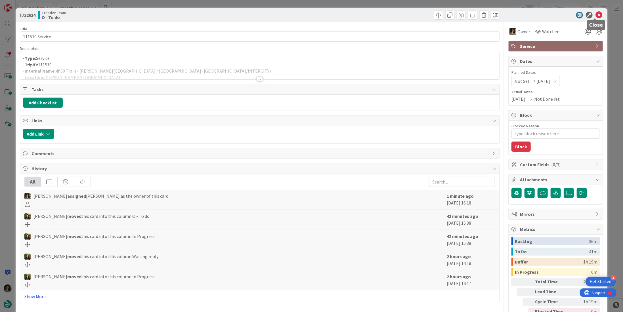
click at [596, 14] on icon at bounding box center [598, 15] width 7 height 7
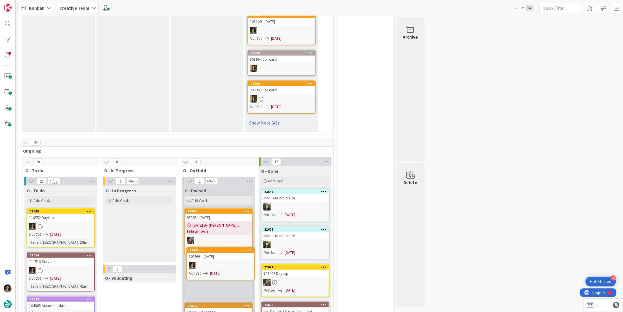
scroll to position [387, 0]
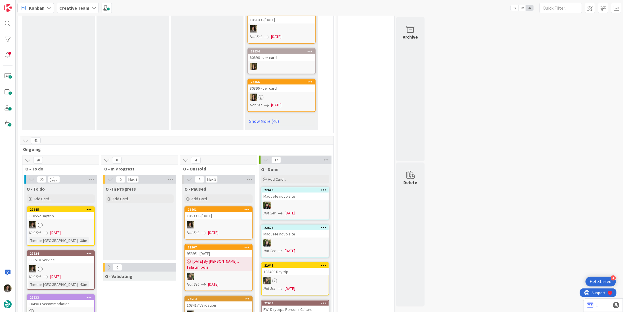
click at [52, 221] on div at bounding box center [60, 224] width 67 height 7
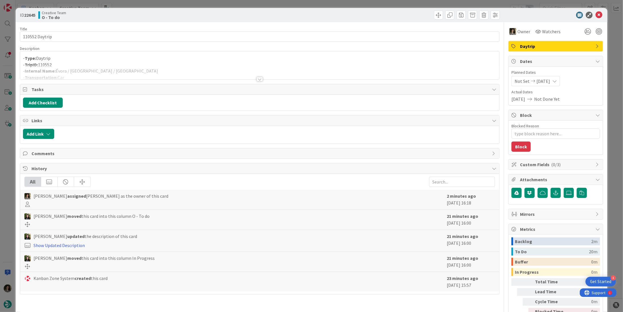
click at [259, 77] on div at bounding box center [260, 79] width 6 height 5
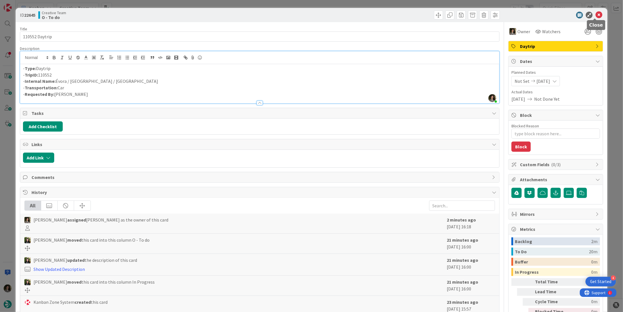
click at [595, 15] on icon at bounding box center [598, 15] width 7 height 7
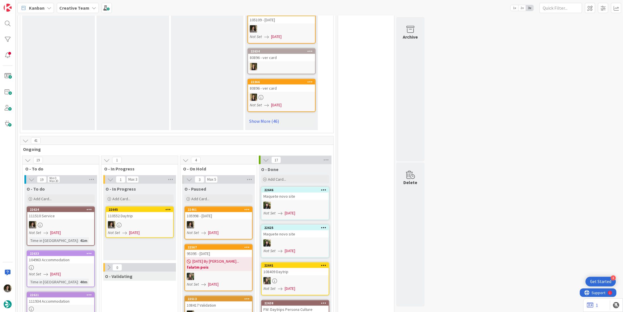
click at [54, 208] on link "22624 111510 Service Not Set 09/08/2025 Time in Column : 41m" at bounding box center [61, 226] width 68 height 39
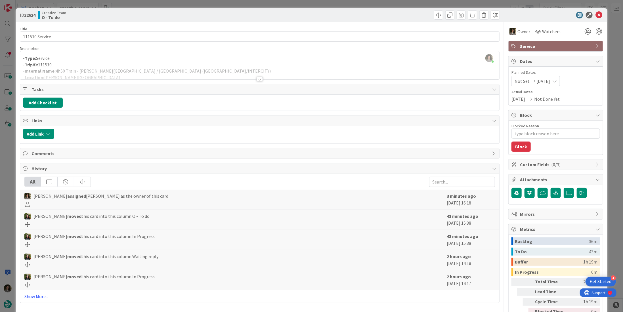
click at [108, 65] on div at bounding box center [259, 72] width 479 height 14
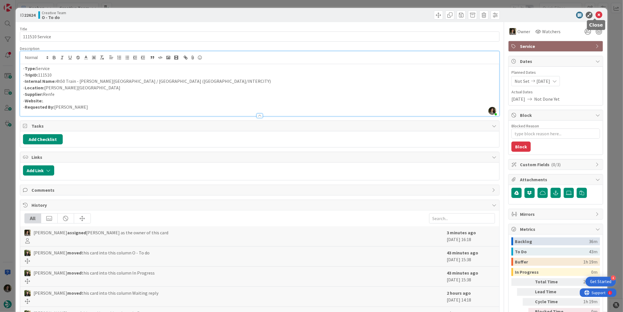
click at [595, 13] on icon at bounding box center [598, 15] width 7 height 7
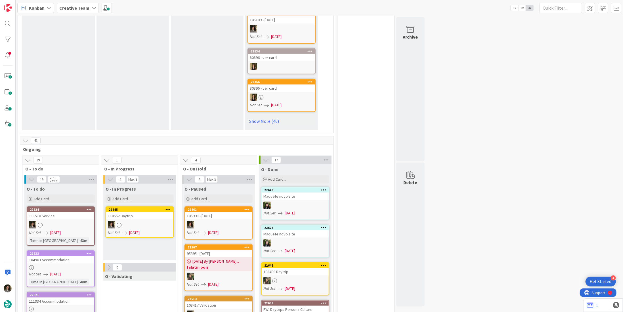
click at [140, 230] on span "09/08/2025" at bounding box center [134, 233] width 11 height 6
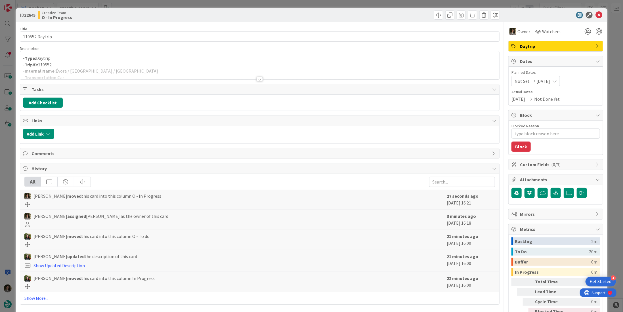
click at [120, 67] on div at bounding box center [259, 72] width 479 height 14
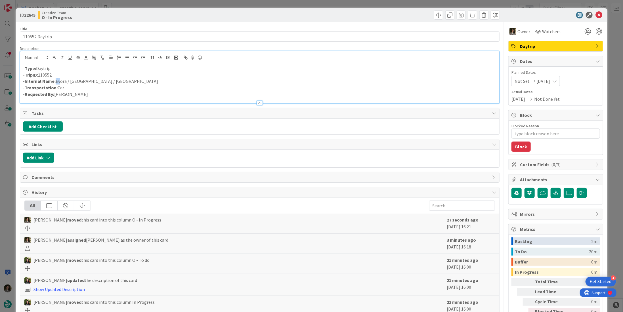
drag, startPoint x: 113, startPoint y: 80, endPoint x: 70, endPoint y: 86, distance: 44.1
click at [58, 79] on p "- Internal Name: Évora / Porto / Pinhão" at bounding box center [259, 81] width 473 height 7
click at [70, 86] on p "- Transportation: Car" at bounding box center [259, 88] width 473 height 7
drag, startPoint x: 31, startPoint y: 8, endPoint x: 31, endPoint y: 0, distance: 8.0
click at [31, 0] on div "ID 22645 Creative Team O - In Progress Title 14 / 128 110552 Daytrip Descriptio…" at bounding box center [311, 156] width 623 height 312
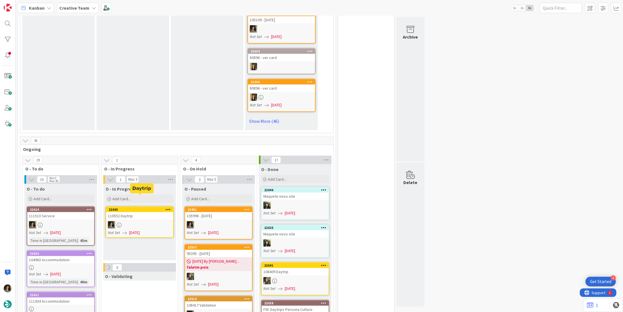
click at [144, 221] on div at bounding box center [139, 224] width 67 height 7
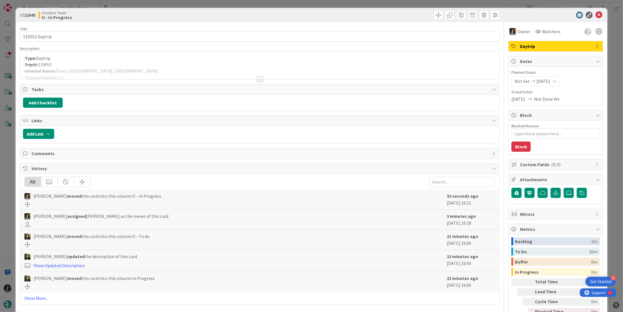
drag, startPoint x: 103, startPoint y: 67, endPoint x: 102, endPoint y: 75, distance: 8.3
click at [103, 68] on div at bounding box center [259, 72] width 479 height 14
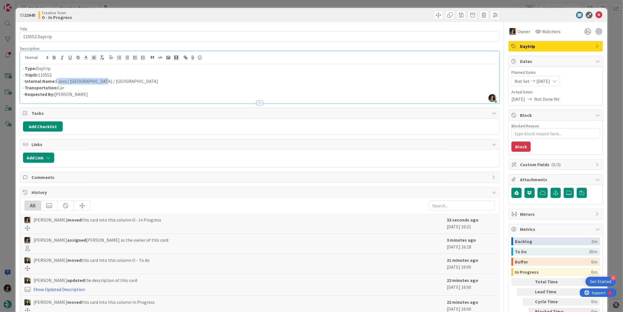
drag, startPoint x: 89, startPoint y: 79, endPoint x: 57, endPoint y: 82, distance: 32.0
click at [57, 82] on p "- Internal Name: Évora / Porto / Pinhão" at bounding box center [259, 81] width 473 height 7
copy p "Évora / Porto / Pinhão"
click at [82, 42] on div "Title 14 / 128 110552 Daytrip Description Melissa Santos just joined - Type: Da…" at bounding box center [260, 176] width 480 height 309
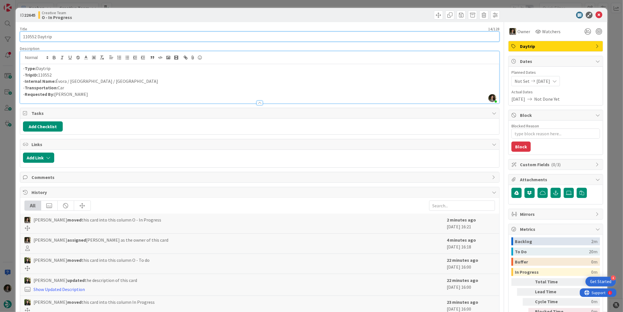
click at [82, 39] on input "110552 Daytrip" at bounding box center [260, 37] width 480 height 10
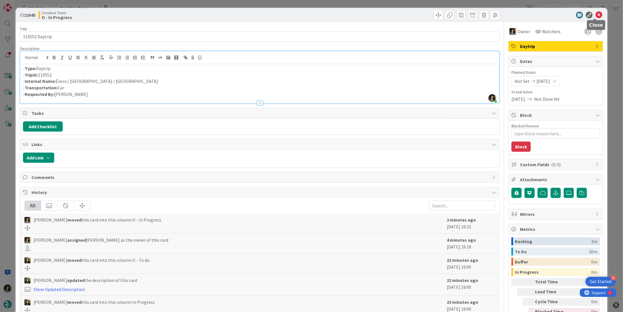
drag, startPoint x: 596, startPoint y: 13, endPoint x: 583, endPoint y: 22, distance: 16.4
click at [596, 13] on icon at bounding box center [598, 15] width 7 height 7
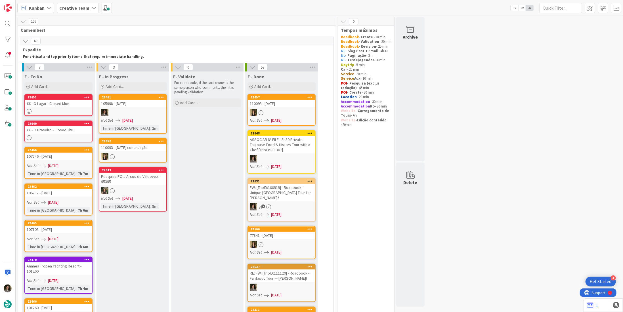
click at [133, 107] on div "105998 - 7oct" at bounding box center [132, 103] width 67 height 7
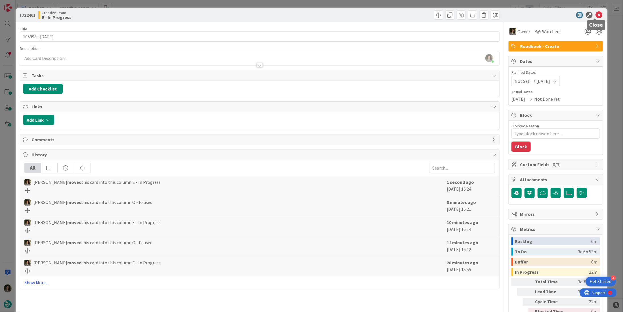
click at [595, 16] on icon at bounding box center [598, 15] width 7 height 7
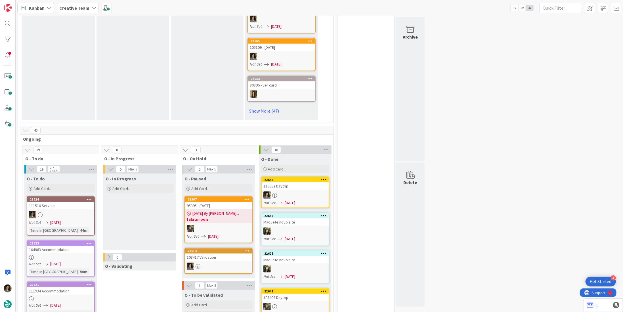
scroll to position [539, 0]
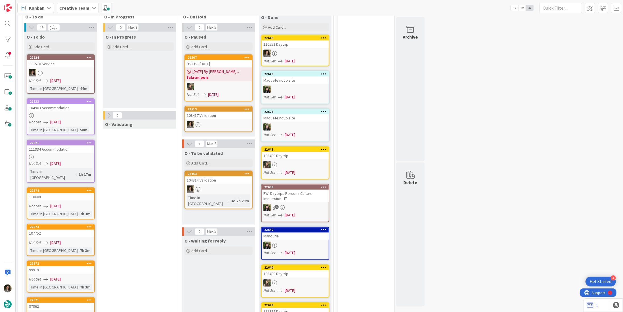
click at [54, 119] on span "09/08/2025" at bounding box center [55, 122] width 11 height 6
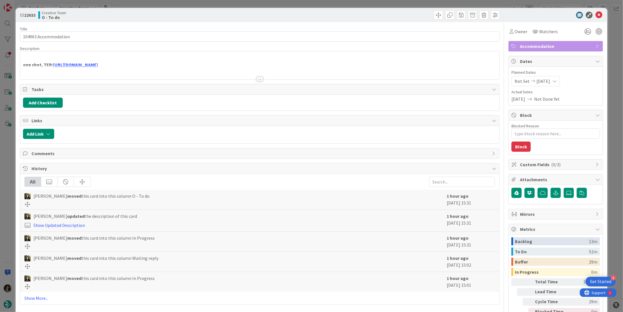
type textarea "x"
click at [260, 78] on div at bounding box center [260, 79] width 6 height 5
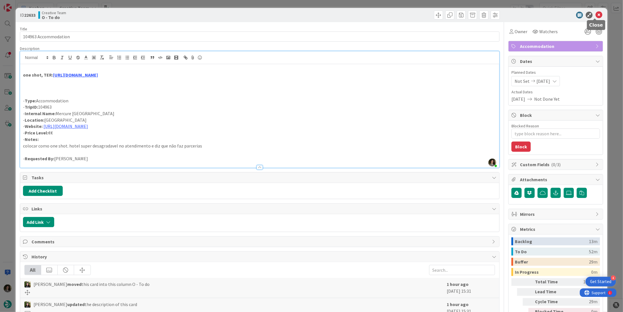
click at [598, 14] on icon at bounding box center [598, 15] width 7 height 7
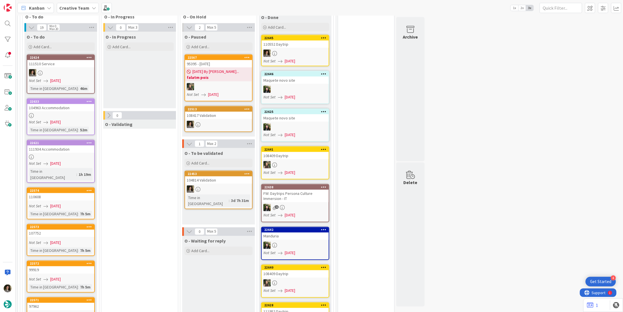
click at [70, 140] on link "22621 111934 Accommodation Not Set 09/08/2025 Time in Column : 1h 19m" at bounding box center [61, 161] width 68 height 43
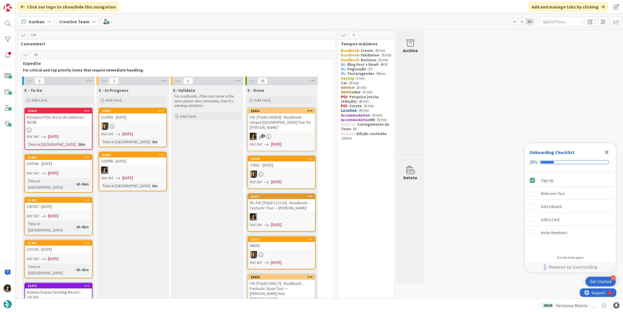
click at [76, 26] on div "Creative Team" at bounding box center [78, 21] width 42 height 10
click at [93, 81] on h4 "Creative Team - Análise" at bounding box center [101, 82] width 77 height 6
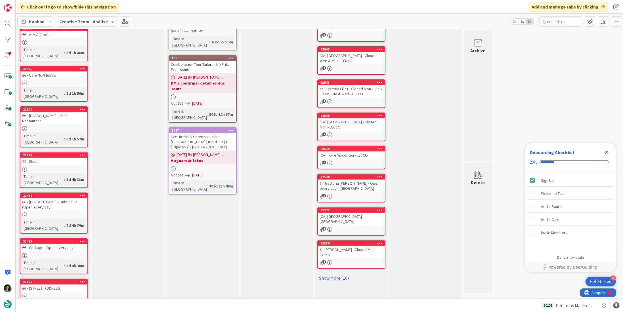
scroll to position [127, 0]
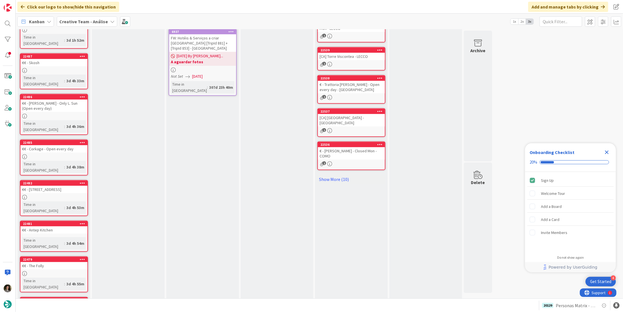
scroll to position [161, 0]
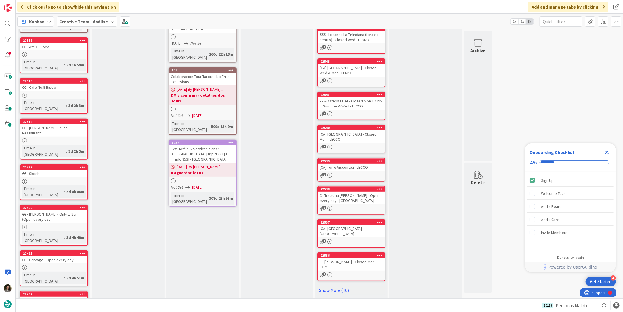
scroll to position [127, 0]
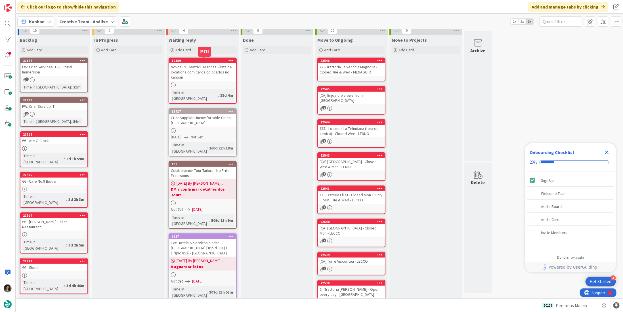
scroll to position [0, 0]
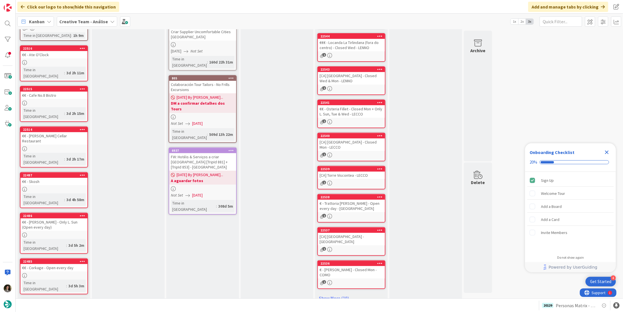
scroll to position [127, 0]
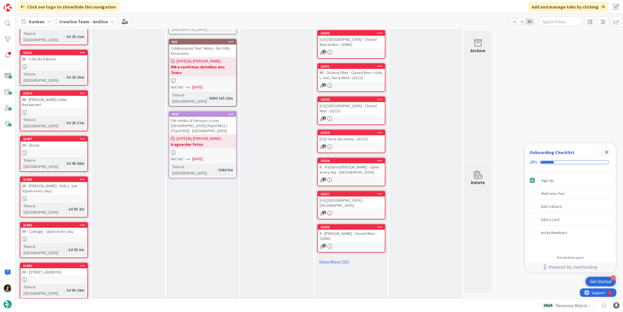
drag, startPoint x: 35, startPoint y: 287, endPoint x: 37, endPoint y: 278, distance: 8.9
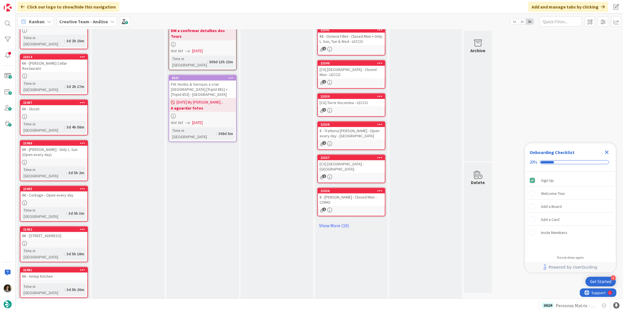
scroll to position [161, 0]
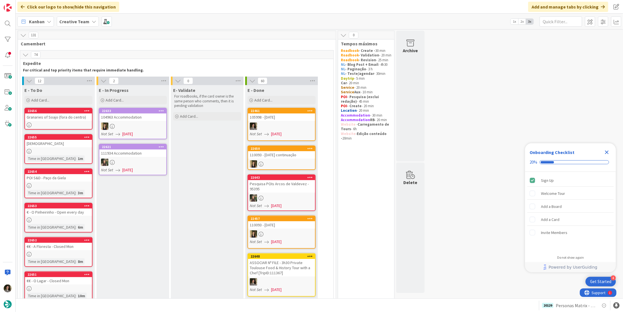
click at [283, 123] on div at bounding box center [281, 126] width 67 height 7
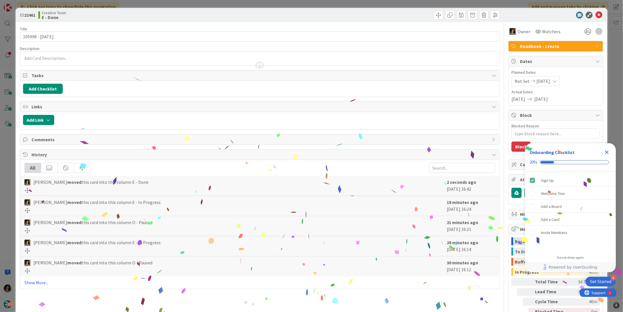
click at [604, 155] on icon "Close Checklist" at bounding box center [606, 152] width 7 height 7
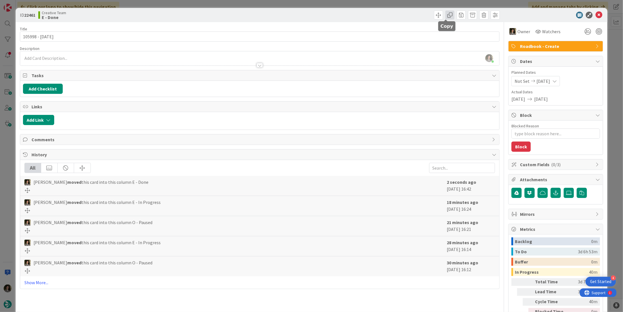
click at [445, 15] on span at bounding box center [449, 15] width 9 height 9
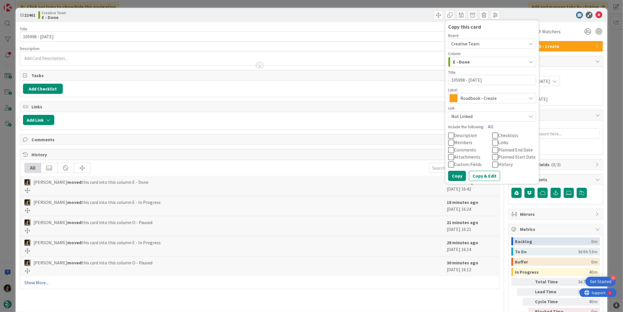
click at [474, 97] on span "Roadbook - Create" at bounding box center [491, 98] width 63 height 8
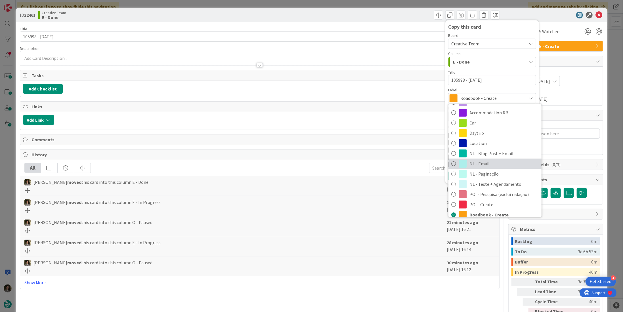
scroll to position [57, 0]
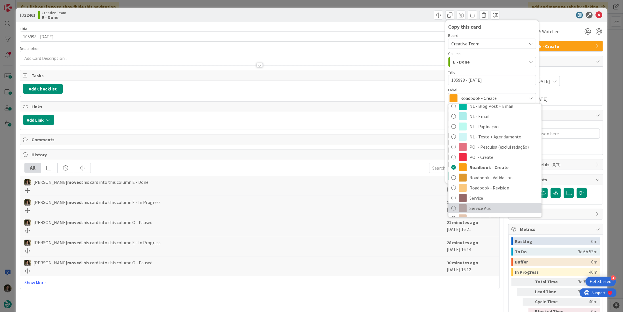
click at [486, 210] on span "Service Aux" at bounding box center [503, 208] width 69 height 9
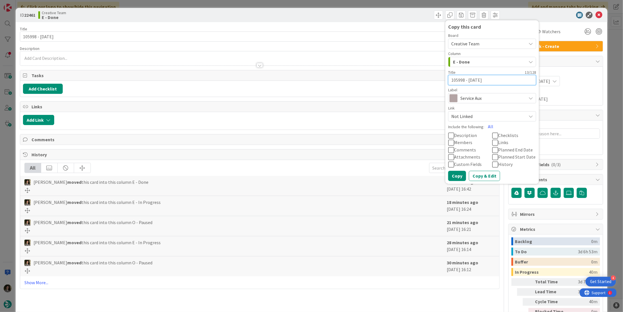
click at [489, 76] on textarea "105998 - [DATE]" at bounding box center [492, 80] width 88 height 10
type textarea "x"
type textarea "105998 - [DATE]"
type textarea "x"
type textarea "105998 - 7oct -"
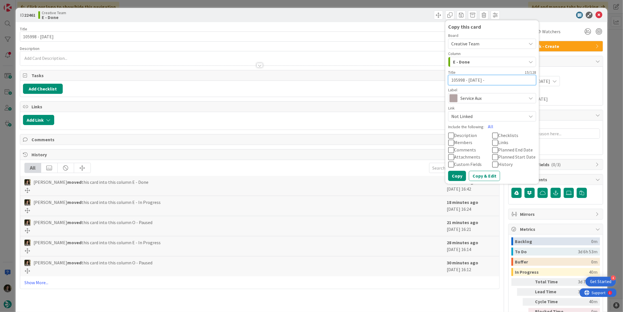
type textarea "x"
type textarea "105998 - 7oct -"
type textarea "x"
type textarea "105998 - 7oct - C"
type textarea "x"
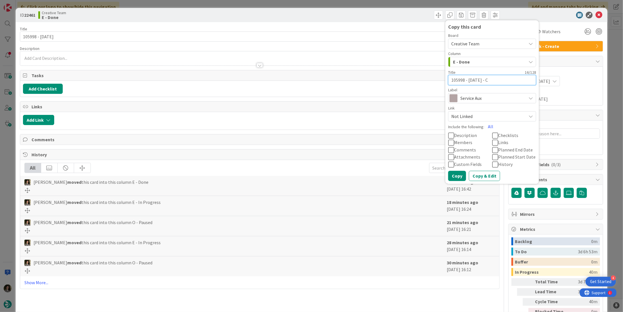
type textarea "105998 - 7oct - Co"
type textarea "x"
type textarea "105998 - 7oct - Con"
type textarea "x"
type textarea "105998 - 7oct - Coni"
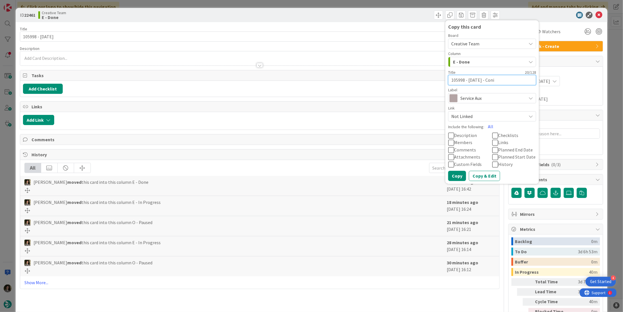
type textarea "x"
type textarea "105998 - 7oct - Con"
type textarea "x"
type textarea "105998 - 7oct - Cont"
type textarea "x"
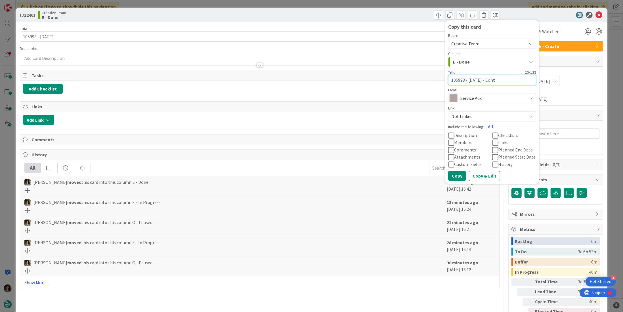
type textarea "105998 - 7oct - Conti"
type textarea "x"
type textarea "105998 - 7oct - Contin"
type textarea "x"
type textarea "105998 - 7oct - Continu"
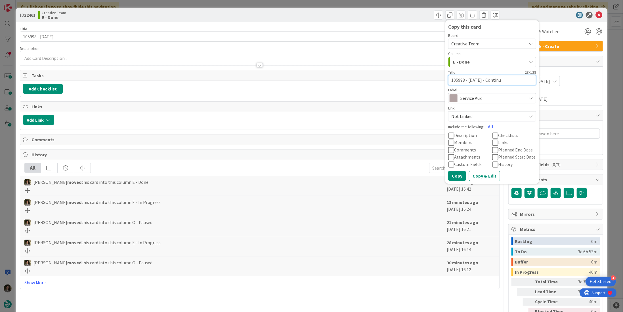
type textarea "x"
type textarea "105998 - 7oct - Continua"
type textarea "x"
type textarea "105998 - 7oct - Continuaç"
type textarea "x"
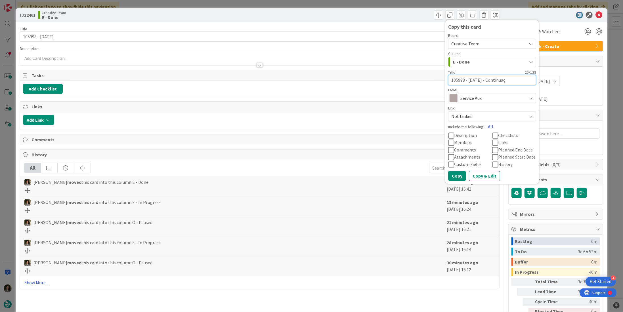
type textarea "105998 - 7oct - Continuaçã"
type textarea "x"
type textarea "105998 - [DATE] - Continuação"
click at [448, 175] on button "Copy" at bounding box center [457, 176] width 18 height 10
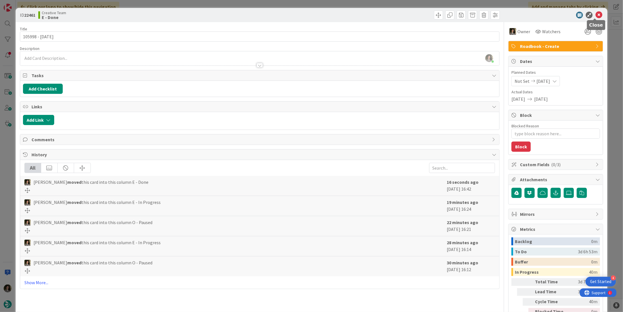
click at [595, 14] on icon at bounding box center [598, 15] width 7 height 7
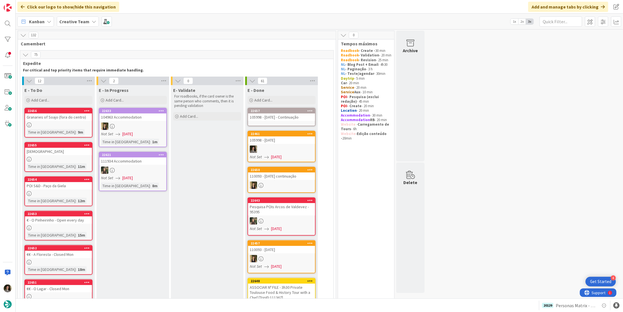
click at [278, 116] on div "105998 - [DATE] - Continuação" at bounding box center [281, 117] width 67 height 7
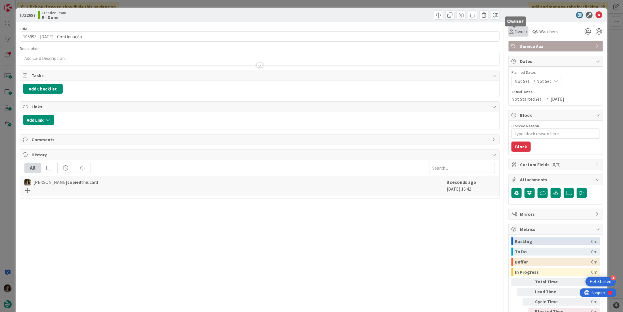
drag, startPoint x: 515, startPoint y: 33, endPoint x: 515, endPoint y: 37, distance: 3.7
click at [515, 34] on span "Owner" at bounding box center [521, 31] width 13 height 7
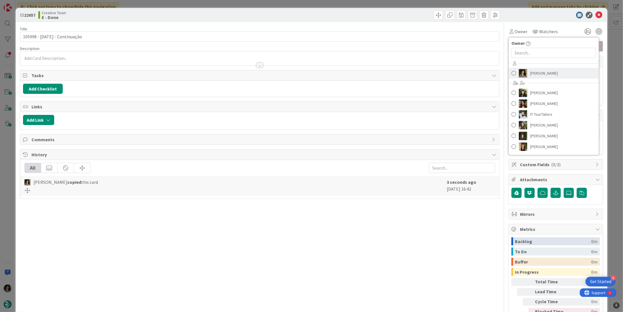
click at [532, 72] on span "[PERSON_NAME]" at bounding box center [544, 73] width 28 height 9
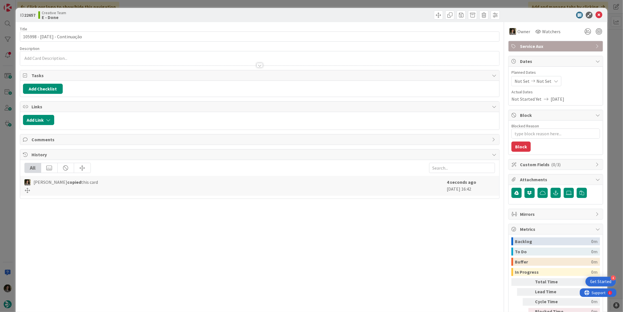
type textarea "x"
click at [543, 81] on span "Not Set" at bounding box center [543, 81] width 15 height 7
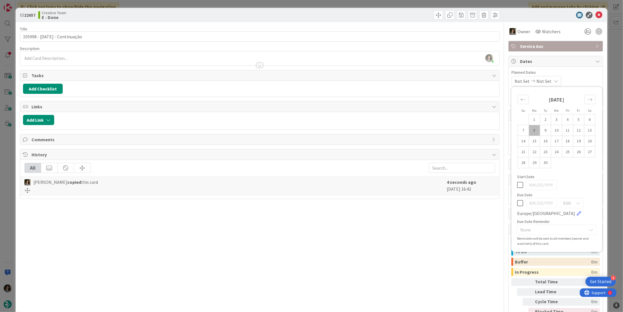
click at [517, 207] on div "9:00 Europe/London" at bounding box center [556, 207] width 79 height 19
click at [517, 204] on icon at bounding box center [520, 203] width 6 height 7
type input "[DATE]"
drag, startPoint x: 463, startPoint y: 232, endPoint x: 510, endPoint y: 182, distance: 69.1
click at [466, 230] on div "Title 27 / 128 105998 - 7oct - Continuação Description Melissa Santos just join…" at bounding box center [260, 176] width 480 height 309
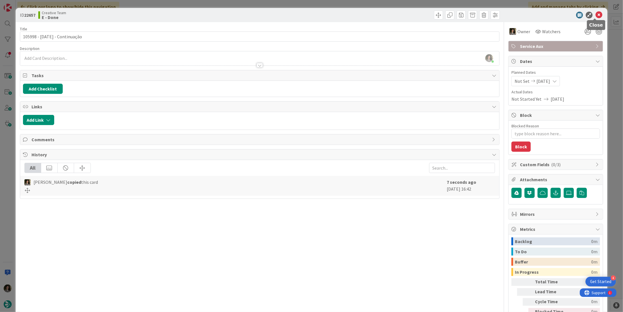
click at [595, 13] on icon at bounding box center [598, 15] width 7 height 7
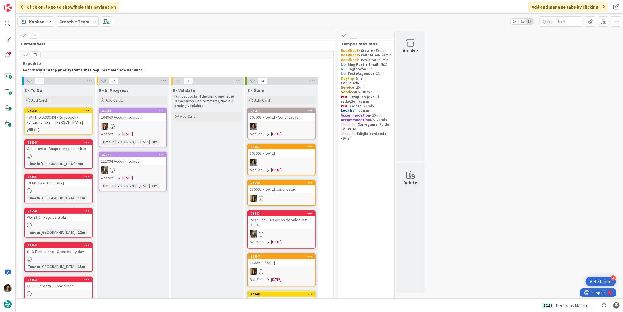
click at [65, 120] on div "FW: [TripID:99646] - Roadbook - Fantastic Tour — Steven Stern!" at bounding box center [58, 120] width 67 height 12
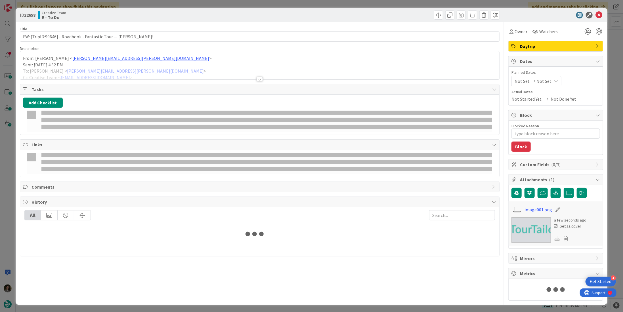
click at [571, 45] on span "Daytrip" at bounding box center [556, 46] width 73 height 7
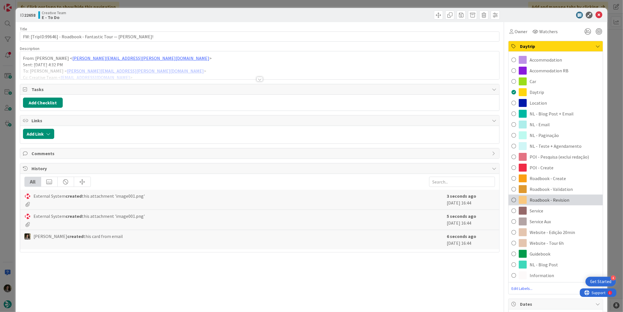
click at [565, 198] on div "Roadbook - Revision" at bounding box center [556, 200] width 94 height 11
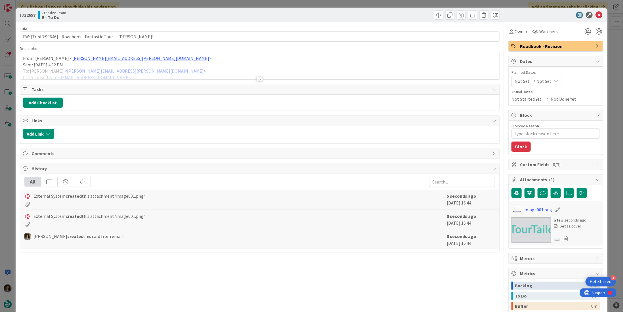
type textarea "x"
click at [554, 79] on icon at bounding box center [556, 81] width 5 height 5
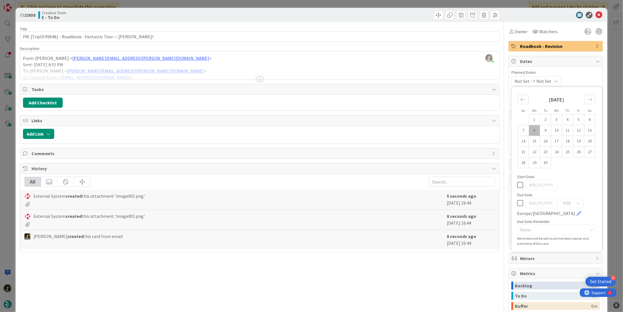
click at [531, 131] on td "8" at bounding box center [534, 130] width 11 height 11
type input "[DATE]"
click at [291, 190] on div "External System created this attachment 'image001.png' 5 seconds ago September …" at bounding box center [259, 200] width 479 height 20
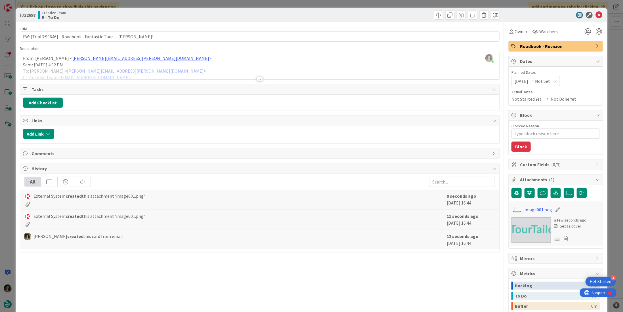
type textarea "x"
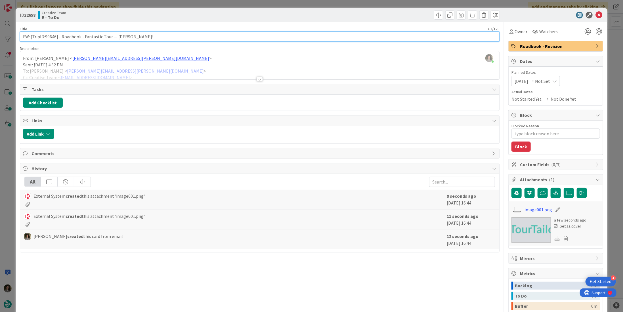
click at [168, 38] on input "FW: [TripID:99646] - Roadbook - Fantastic Tour — Steven Stern!" at bounding box center [260, 37] width 480 height 10
type input "FW: [TripID:99646] - Roadbook - Fantastic Tour — [PERSON_NAME]! - PRIORIDADE"
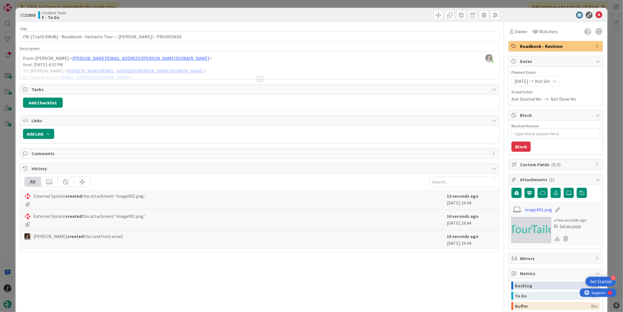
click at [335, 4] on div "ID 22658 Creative Team E - To Do Title 75 / 128 FW: [TripID:99646] - Roadbook -…" at bounding box center [311, 156] width 623 height 312
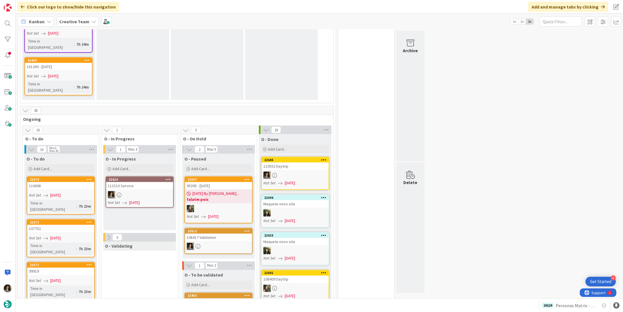
scroll to position [596, 0]
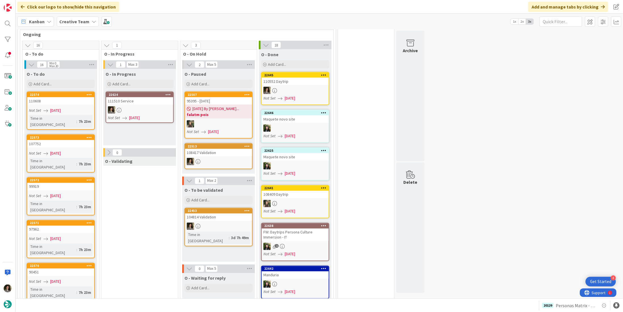
click at [137, 106] on div at bounding box center [139, 109] width 67 height 7
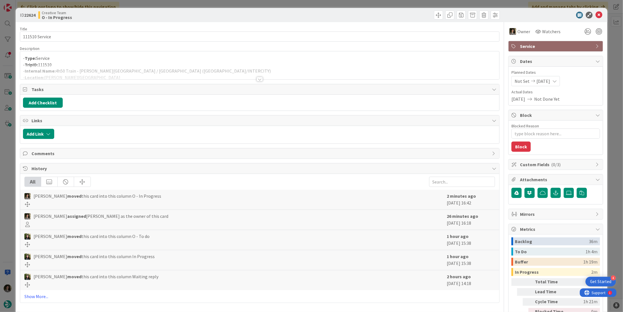
type textarea "x"
click at [178, 68] on div at bounding box center [259, 72] width 479 height 14
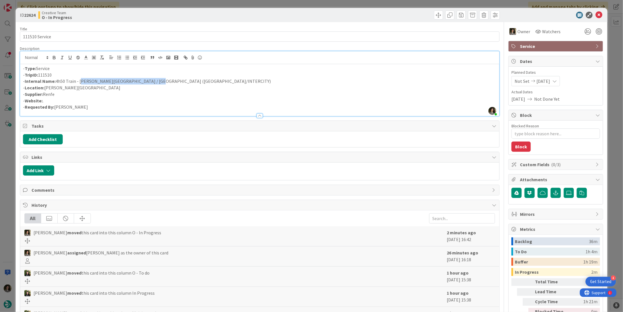
drag, startPoint x: 147, startPoint y: 80, endPoint x: 79, endPoint y: 81, distance: 68.1
click at [79, 81] on p "- Internal Name: 4h50 Train - Santiago de Compostela / Valladolid (AVLO/INTERCI…" at bounding box center [259, 81] width 473 height 7
copy p "Santiago de Compostela / Valladolid"
click at [65, 80] on p "- Internal Name: 4h50 Train - Santiago de Compostela / Valladolid (AVLO/INTERCI…" at bounding box center [259, 81] width 473 height 7
drag, startPoint x: 61, startPoint y: 80, endPoint x: 61, endPoint y: 85, distance: 4.3
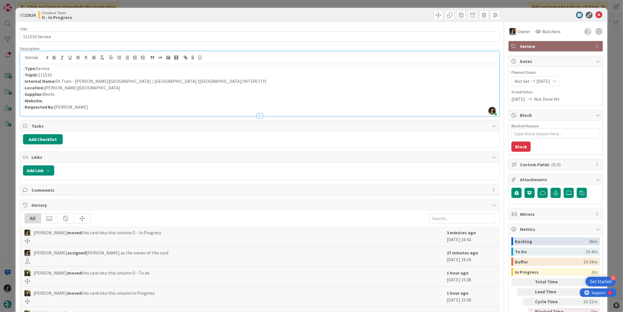
click at [61, 80] on p "- Internal Name: 5h Train - Santiago de Compostela / Valladolid (AVLO/INTERCITY)" at bounding box center [259, 81] width 473 height 7
click at [191, 81] on p "- Internal Name: 4h30 Train - Santiago de Compostela / Valladolid (AVLO/INTERCI…" at bounding box center [259, 81] width 473 height 7
click at [130, 81] on p "- Internal Name: 4h30 Train - Santiago de Compostela / Valladolid (AVLO/INTERCI…" at bounding box center [259, 81] width 473 height 7
click at [131, 80] on p "- Internal Name: 4h30 Train - Santiago de Compostela / Valladolid (AVLO/INTERCI…" at bounding box center [259, 81] width 473 height 7
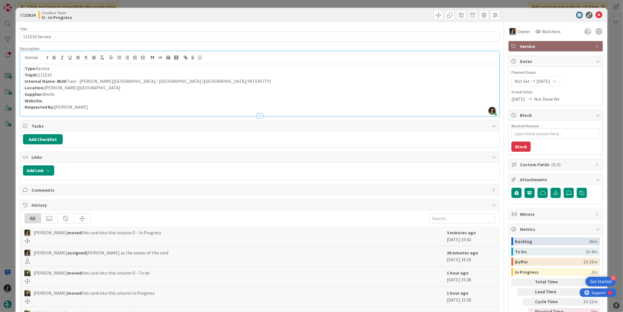
click at [129, 80] on p "- Internal Name: 4h30 Train - Santiago de Compostela / Valladolid (AVLO/INTERCI…" at bounding box center [259, 81] width 473 height 7
drag, startPoint x: 228, startPoint y: 83, endPoint x: 196, endPoint y: 81, distance: 31.5
click at [193, 82] on p "- Internal Name: 4h30 Train - Santiago de Compostela / Medina del Campo / Valla…" at bounding box center [259, 81] width 473 height 7
click at [204, 80] on p "- Internal Name: 4h30 Train - Santiago de Compostela / Medina del Campo / Valla…" at bounding box center [259, 81] width 473 height 7
click at [199, 80] on p "- Internal Name: 4h30 Train - Santiago de Compostela / Medina del Campo / Valla…" at bounding box center [259, 81] width 473 height 7
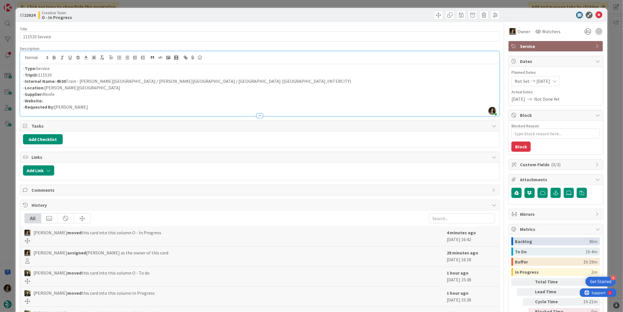
click at [202, 79] on p "- Internal Name: 4h30 Train - Santiago de Compostela / Medina del Campo / Valla…" at bounding box center [259, 81] width 473 height 7
click at [201, 81] on p "- Internal Name: 4h30 Train - Santiago de Compostela / Medina del Campo / Valla…" at bounding box center [259, 81] width 473 height 7
click at [198, 82] on p "- Internal Name: 4h30 Train - Santiago de Compostela / Medina del Campo / Valla…" at bounding box center [259, 81] width 473 height 7
click at [219, 81] on p "- Internal Name: 4h30 Train - Santiago de Compostela / Medina del Campo / Valla…" at bounding box center [259, 81] width 473 height 7
click at [595, 15] on icon at bounding box center [598, 15] width 7 height 7
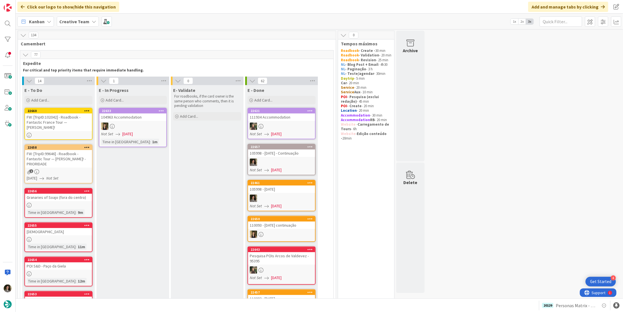
click at [131, 136] on span "[DATE]" at bounding box center [127, 134] width 11 height 6
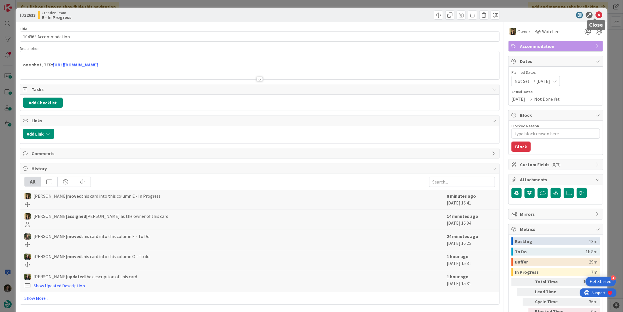
click at [595, 14] on icon at bounding box center [598, 15] width 7 height 7
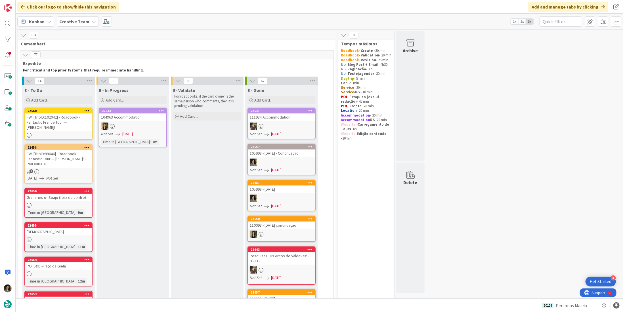
click at [64, 121] on div "FW: [TripID:102042] - Roadbook - Fantastic France Tour — [PERSON_NAME]!" at bounding box center [58, 123] width 67 height 18
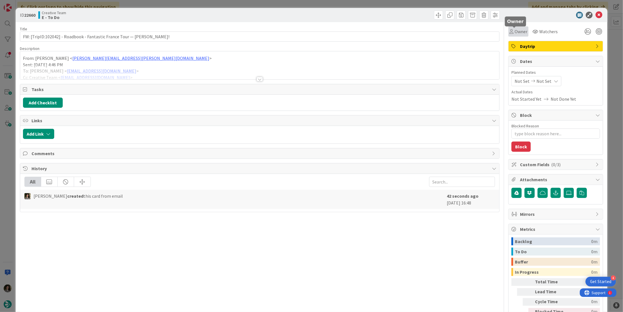
click at [515, 34] on span "Owner" at bounding box center [521, 31] width 13 height 7
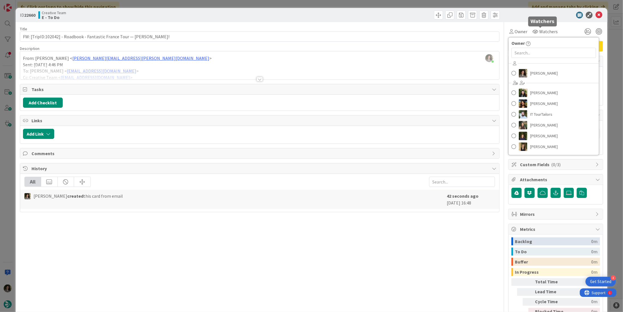
click at [549, 13] on div at bounding box center [553, 15] width 100 height 7
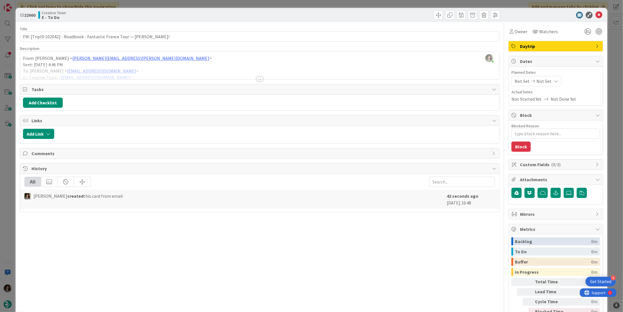
click at [564, 45] on span "Daytrip" at bounding box center [556, 46] width 73 height 7
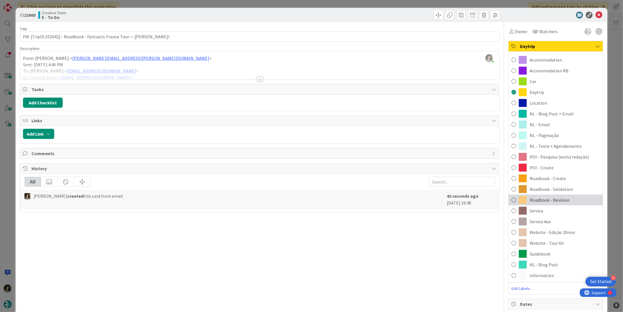
click at [556, 198] on span "Roadbook - Revision" at bounding box center [550, 200] width 40 height 7
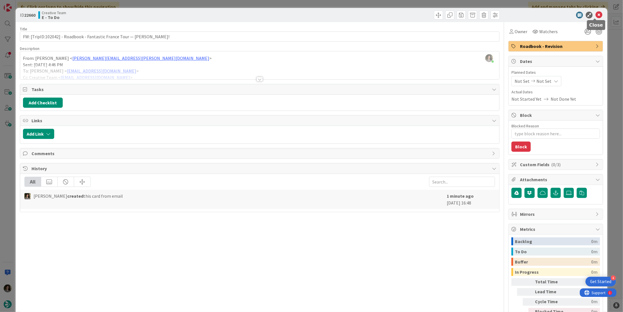
click at [597, 14] on icon at bounding box center [598, 15] width 7 height 7
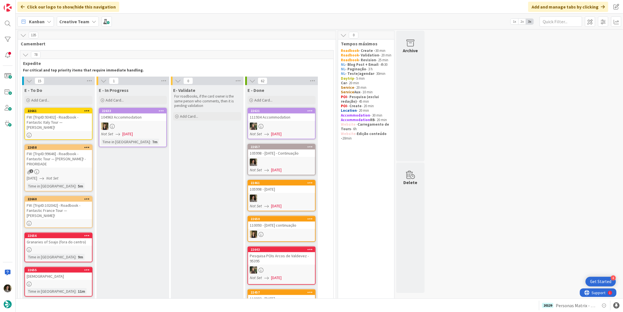
click at [49, 117] on div "FW: [TripID:93402] - Roadbook - Fantastic Italy Tour — [PERSON_NAME]!" at bounding box center [58, 123] width 67 height 18
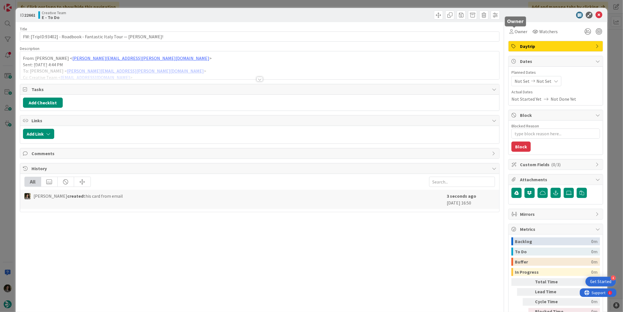
drag, startPoint x: 519, startPoint y: 28, endPoint x: 519, endPoint y: 32, distance: 4.3
click at [519, 28] on span "Owner" at bounding box center [521, 31] width 13 height 7
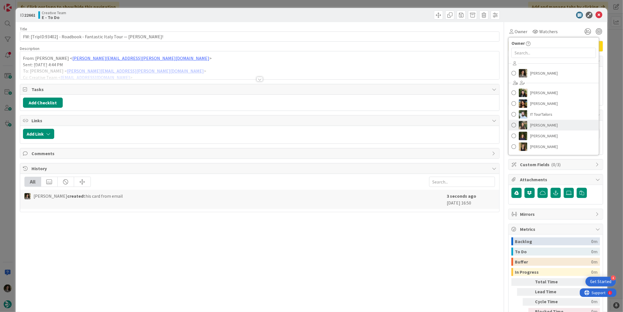
click at [547, 127] on span "[PERSON_NAME]" at bounding box center [544, 125] width 28 height 9
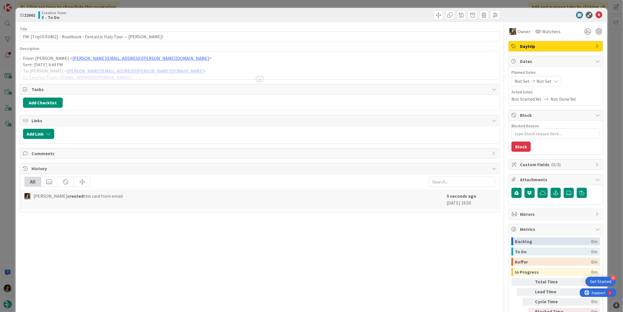
type textarea "x"
click at [543, 81] on span "Not Set" at bounding box center [543, 81] width 15 height 7
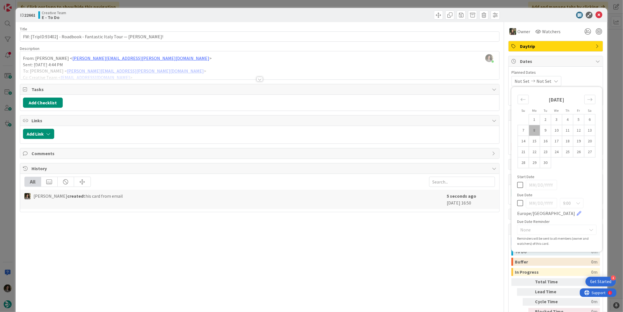
drag, startPoint x: 515, startPoint y: 201, endPoint x: 522, endPoint y: 189, distance: 14.7
click at [517, 202] on icon at bounding box center [520, 203] width 6 height 7
type input "[DATE]"
click at [597, 14] on icon at bounding box center [598, 15] width 7 height 7
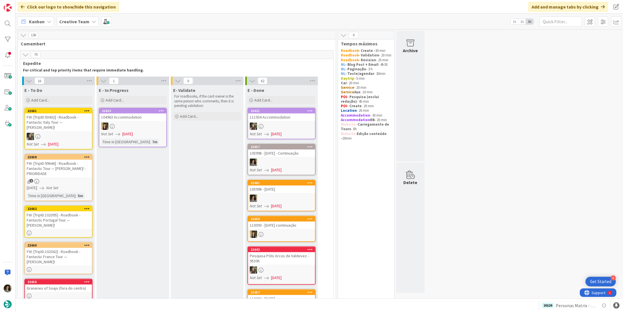
click at [67, 211] on div "FW: [TripID:102095] - Roadbook - Fantastic Portugal Tour — [PERSON_NAME]!" at bounding box center [58, 220] width 67 height 18
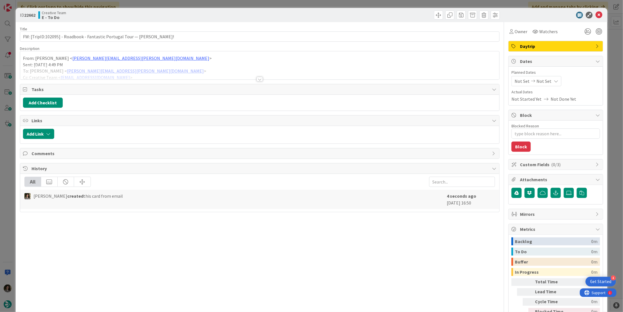
drag, startPoint x: 524, startPoint y: 48, endPoint x: 535, endPoint y: 50, distance: 11.4
click at [524, 48] on span "Daytrip" at bounding box center [556, 46] width 73 height 7
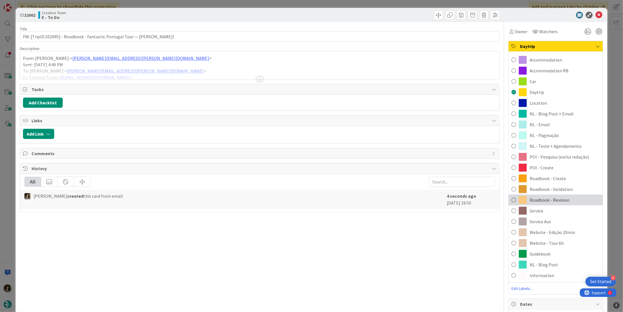
click at [562, 197] on span "Roadbook - Revision" at bounding box center [550, 200] width 40 height 7
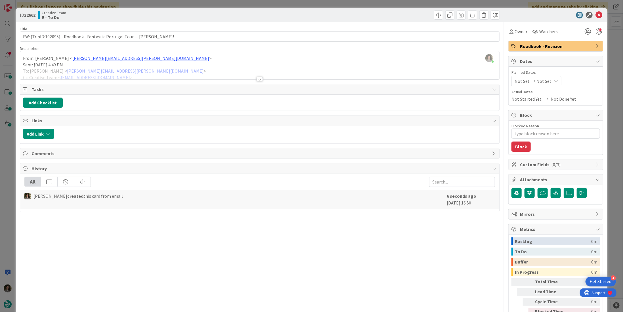
type textarea "x"
click at [553, 82] on div "Not Set Not Set" at bounding box center [536, 81] width 50 height 10
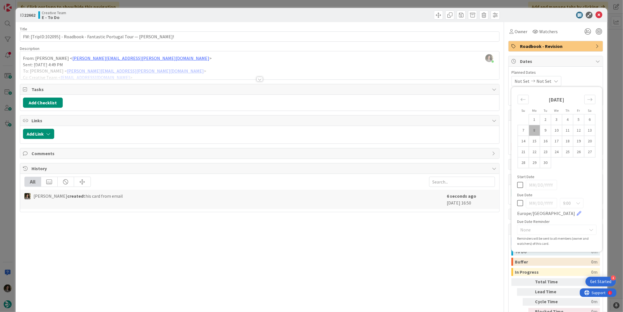
click at [532, 132] on td "8" at bounding box center [534, 130] width 11 height 11
type input "[DATE]"
type textarea "x"
click at [517, 183] on icon at bounding box center [520, 185] width 6 height 7
type textarea "x"
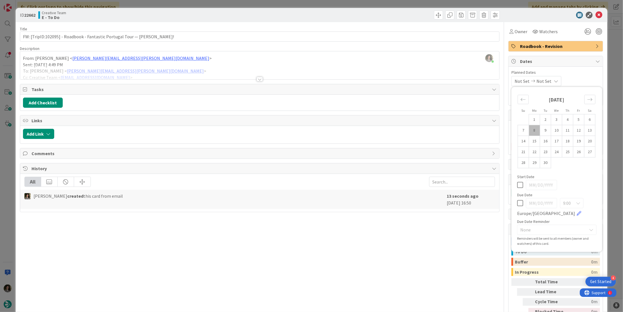
click at [518, 203] on icon at bounding box center [520, 203] width 6 height 7
type input "[DATE]"
click at [595, 16] on icon at bounding box center [598, 15] width 7 height 7
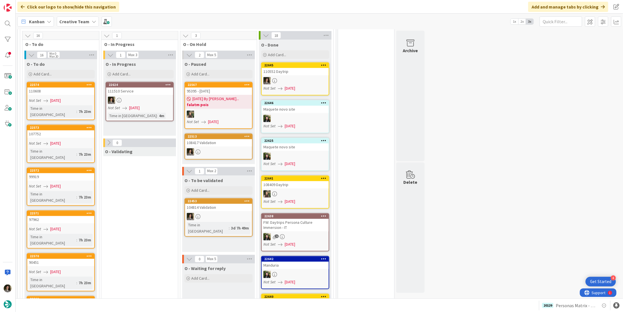
scroll to position [681, 0]
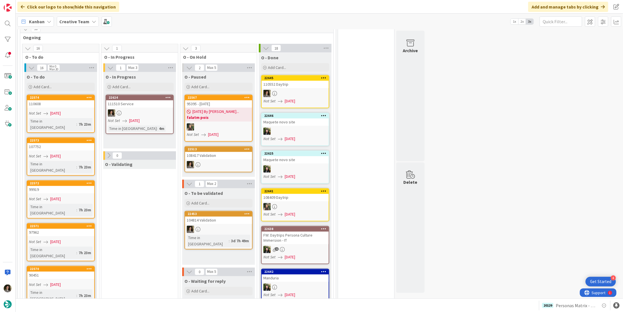
click at [136, 110] on div at bounding box center [139, 113] width 67 height 7
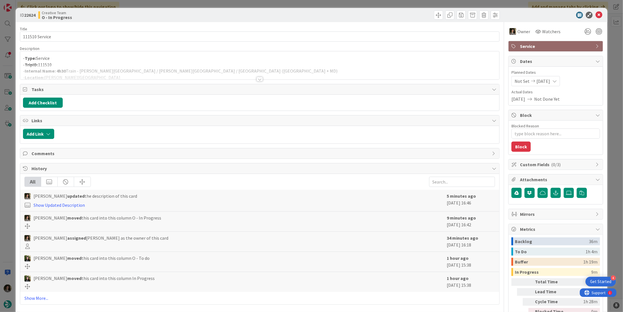
click at [219, 68] on div at bounding box center [259, 72] width 479 height 14
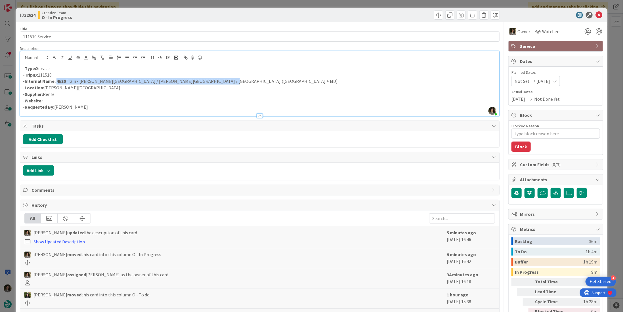
drag, startPoint x: 215, startPoint y: 79, endPoint x: 56, endPoint y: 79, distance: 158.9
click at [56, 79] on p "- Internal Name: 4h30 Train - Santiago de Compostela / Medina del Campo / Valla…" at bounding box center [259, 81] width 473 height 7
copy p "4h30 Train - Santiago de Compostela / Medina del Campo / Valladolid (AVLO + MD)"
click at [595, 15] on icon at bounding box center [598, 15] width 7 height 7
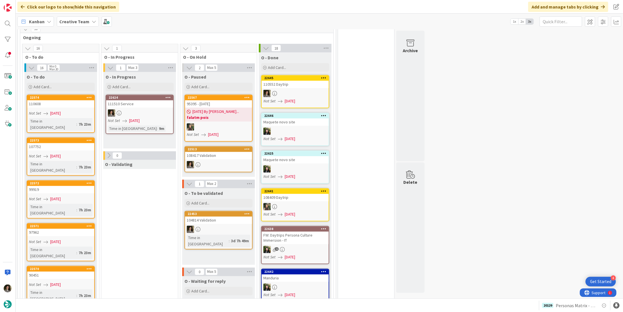
click at [138, 110] on div at bounding box center [139, 113] width 67 height 7
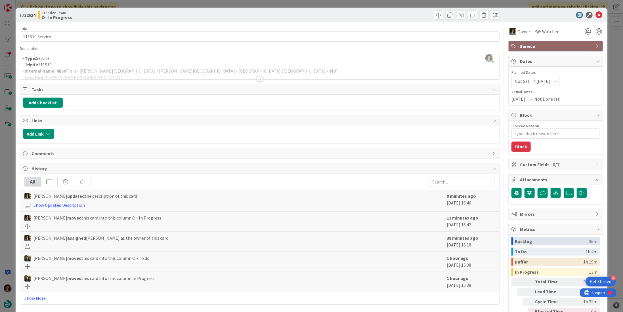
click at [258, 77] on div at bounding box center [260, 79] width 6 height 5
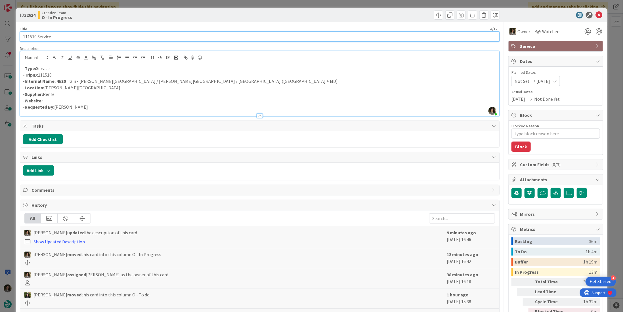
click at [87, 36] on input "111510 Service" at bounding box center [260, 37] width 480 height 10
click at [86, 36] on input "111510 Service" at bounding box center [260, 37] width 480 height 10
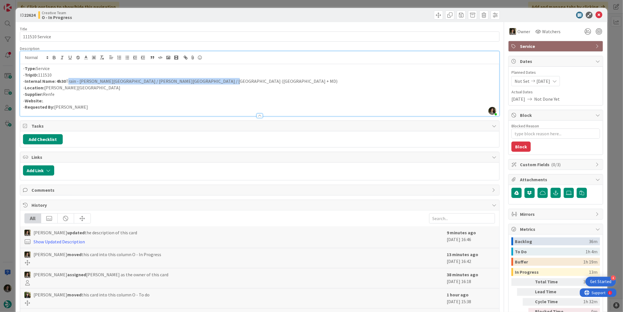
drag, startPoint x: 211, startPoint y: 81, endPoint x: 67, endPoint y: 78, distance: 144.2
click at [67, 78] on p "- Internal Name: 4h30 Train - Santiago de Compostela / Medina del Campo / Valla…" at bounding box center [259, 81] width 473 height 7
copy p "Train - Santiago de Compostela / Medina del Campo / Valladolid (AVLO + MD)"
click at [595, 15] on icon at bounding box center [598, 15] width 7 height 7
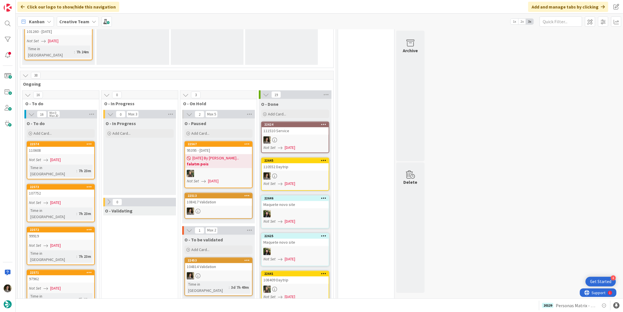
click at [299, 122] on link "22624 111510 Service Not Set 09/08/2025" at bounding box center [295, 138] width 68 height 32
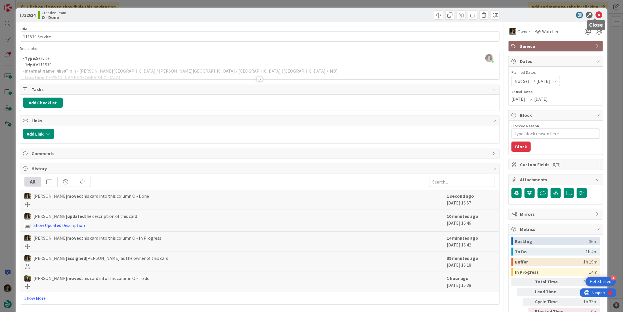
click at [595, 14] on icon at bounding box center [598, 15] width 7 height 7
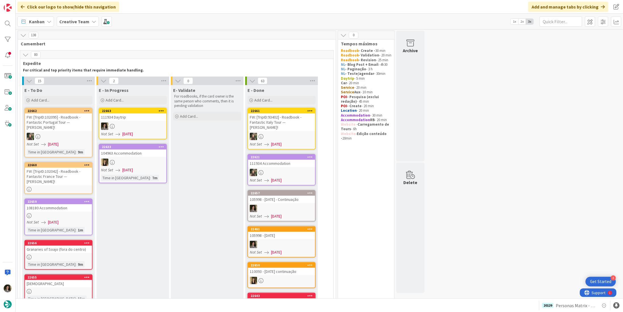
click at [127, 125] on div at bounding box center [132, 126] width 67 height 7
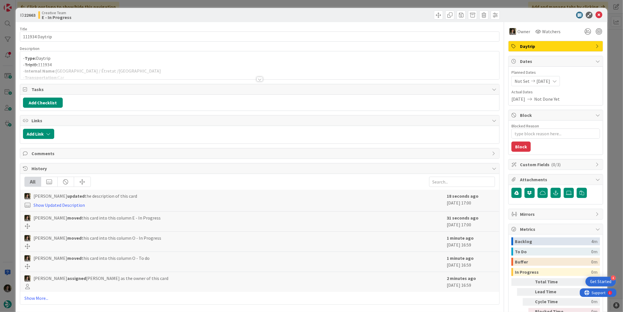
type textarea "x"
click at [123, 67] on div at bounding box center [259, 72] width 479 height 14
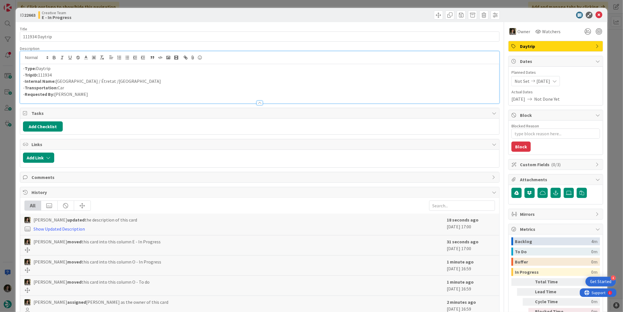
drag, startPoint x: 87, startPoint y: 81, endPoint x: 98, endPoint y: 88, distance: 13.7
click at [87, 81] on p "- Internal Name: Rouen / Étretat /Bayeux" at bounding box center [259, 81] width 473 height 7
drag, startPoint x: 108, startPoint y: 81, endPoint x: 56, endPoint y: 81, distance: 51.7
click at [56, 81] on p "- Internal Name: Rouen / Étretat / Bayeux" at bounding box center [259, 81] width 473 height 7
copy p "Rouen / Étretat / Bayeux"
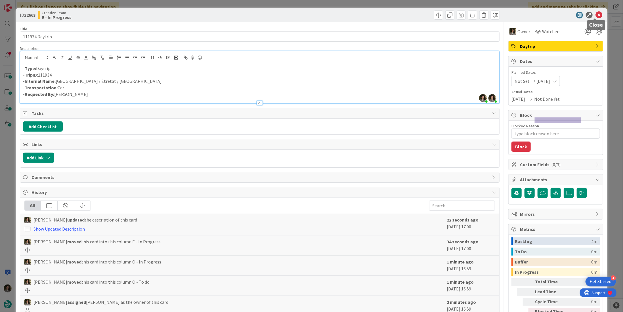
click at [595, 16] on icon at bounding box center [598, 15] width 7 height 7
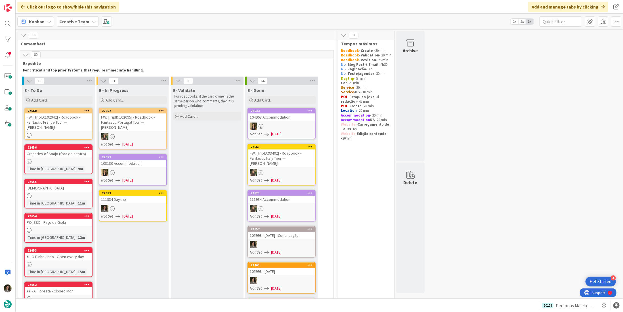
click at [125, 205] on div at bounding box center [132, 208] width 67 height 7
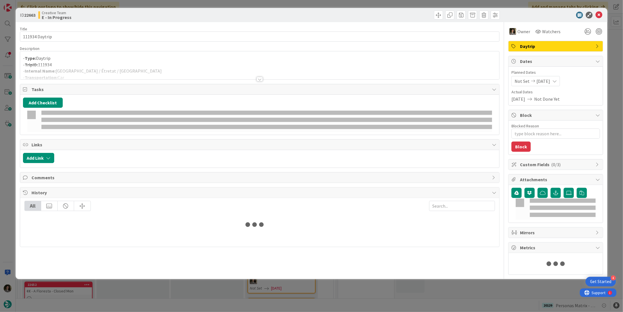
type textarea "x"
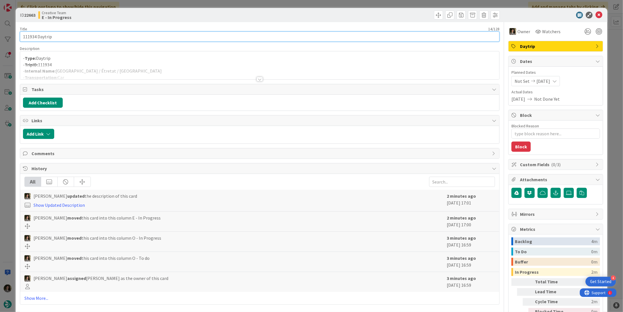
click at [72, 36] on input "111934 Daytrip" at bounding box center [260, 37] width 480 height 10
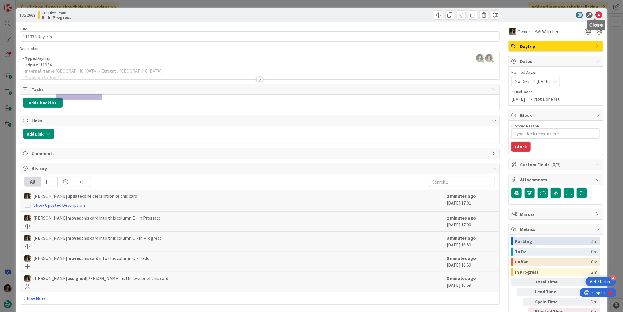
click at [595, 14] on icon at bounding box center [598, 15] width 7 height 7
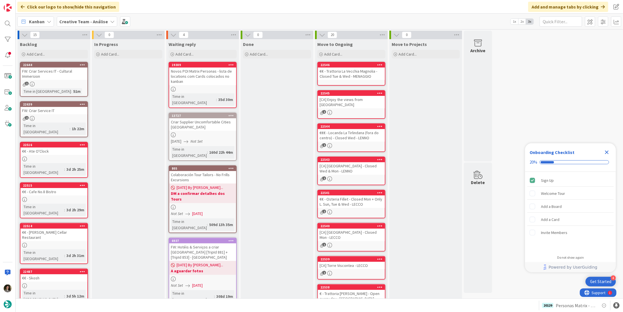
scroll to position [127, 0]
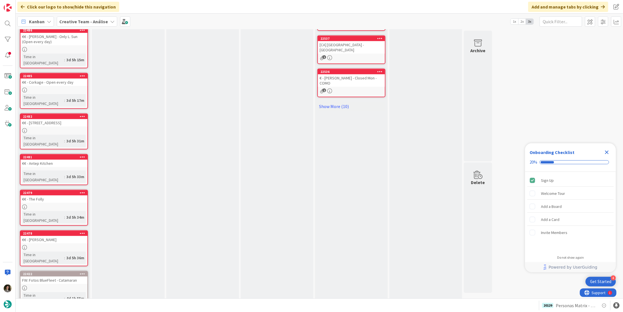
scroll to position [274, 0]
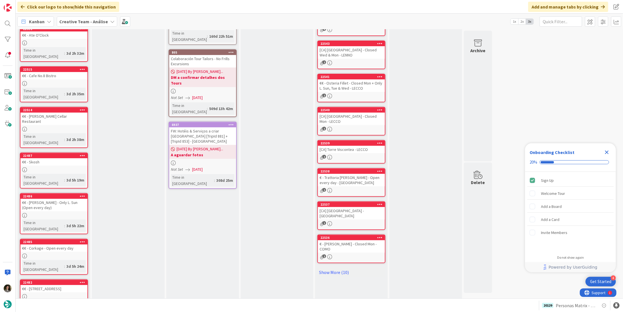
scroll to position [127, 0]
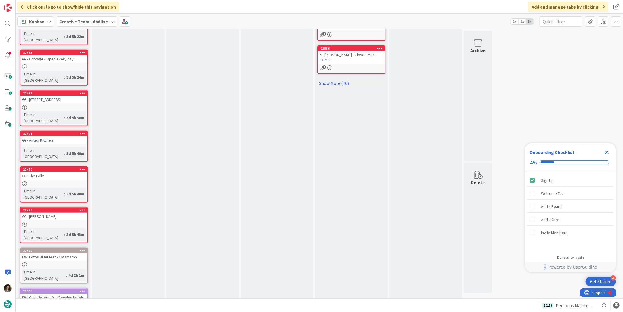
scroll to position [344, 0]
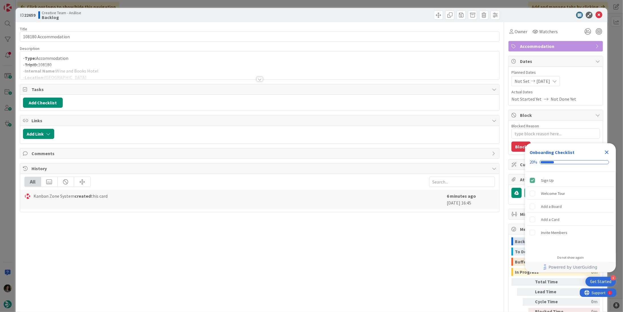
click at [257, 77] on div at bounding box center [260, 79] width 6 height 5
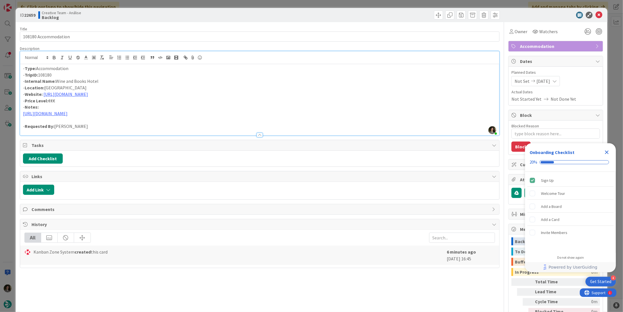
click at [607, 152] on icon "Close Checklist" at bounding box center [607, 153] width 4 height 4
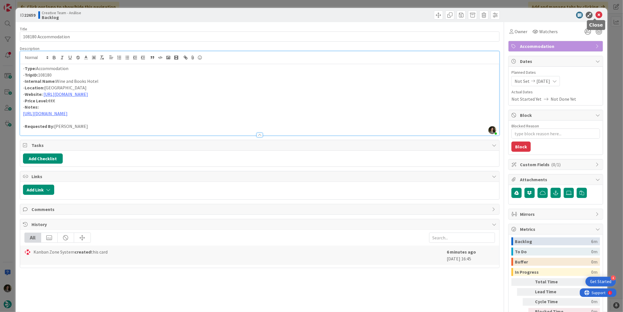
click at [596, 13] on icon at bounding box center [598, 15] width 7 height 7
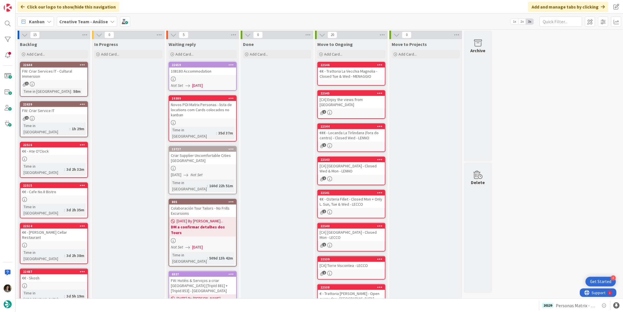
click at [205, 81] on div at bounding box center [202, 79] width 67 height 5
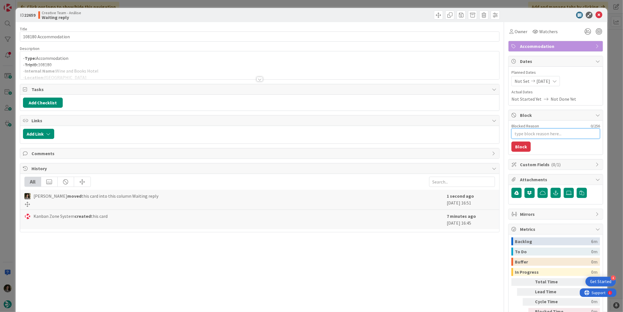
click at [547, 133] on textarea "Blocked Reason" at bounding box center [555, 134] width 89 height 10
type textarea "x"
type textarea "A"
type textarea "x"
type textarea "Ag"
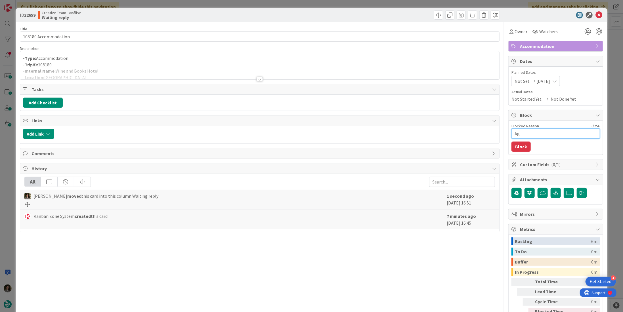
type textarea "x"
type textarea "Agu"
type textarea "x"
type textarea "Agua"
type textarea "x"
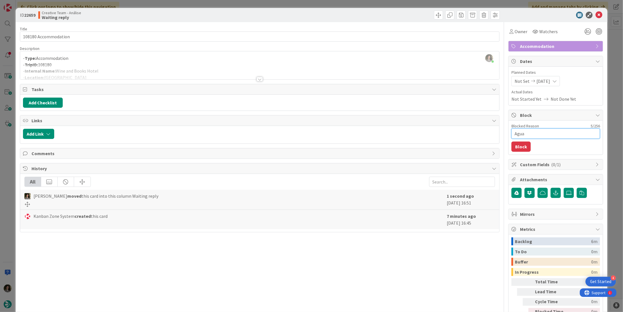
type textarea "Aguar"
type textarea "x"
type textarea "Aguard"
type textarea "x"
type textarea "Aguarda"
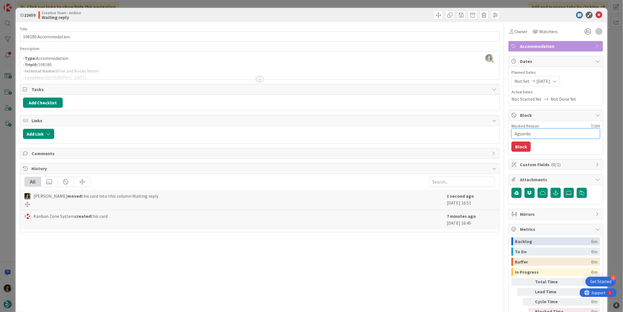
type textarea "x"
type textarea "Aguardar"
type textarea "x"
type textarea "Aguardar"
type textarea "x"
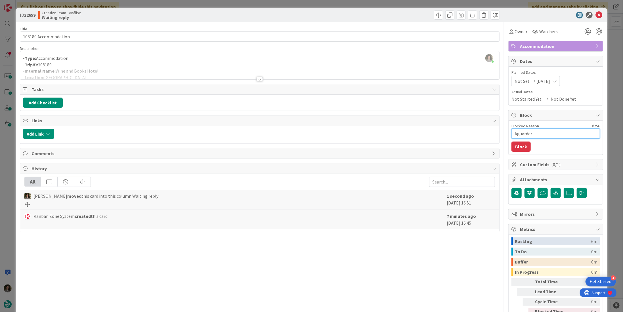
type textarea "Aguardar a"
type textarea "x"
type textarea "Aguardar ap"
type textarea "x"
type textarea "Aguardar app"
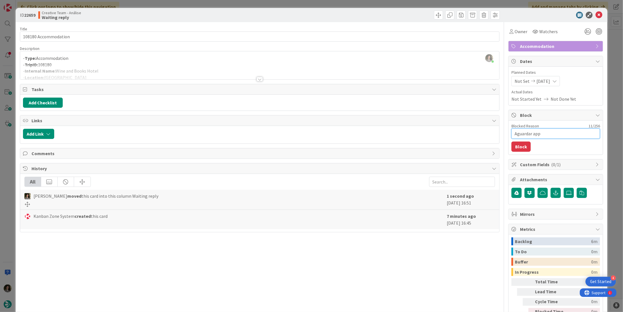
type textarea "x"
type textarea "Aguardar appr"
type textarea "x"
type textarea "Aguardar appro"
type textarea "x"
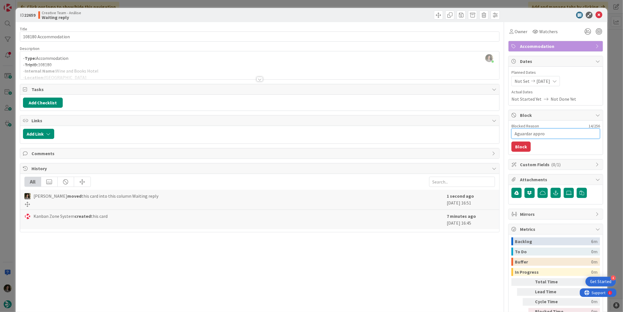
type textarea "Aguardar approv"
type textarea "x"
type textarea "Aguardar approva"
type textarea "x"
type textarea "Aguardar approval"
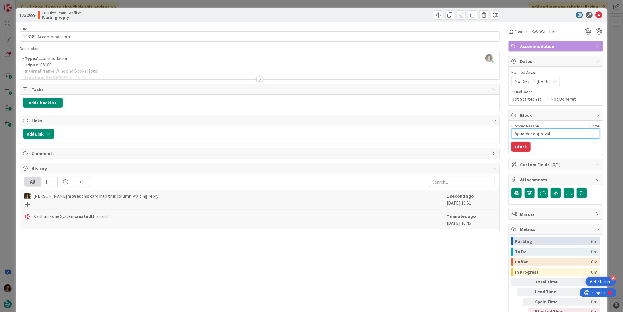
type textarea "x"
type textarea "Aguardar approval"
type textarea "x"
type textarea "Aguardar approval pr"
type textarea "x"
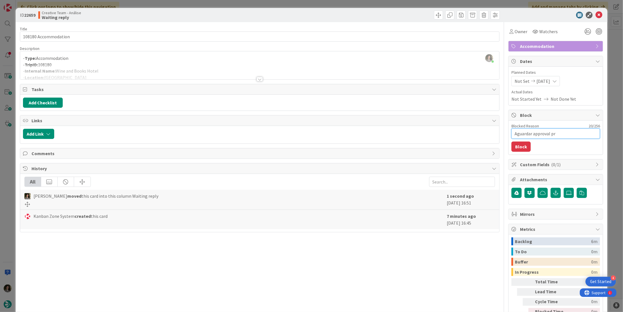
type textarea "Aguardar approval pro"
type textarea "x"
type textarea "Aguardar approval proc"
type textarea "x"
type textarea "Aguardar approval proci"
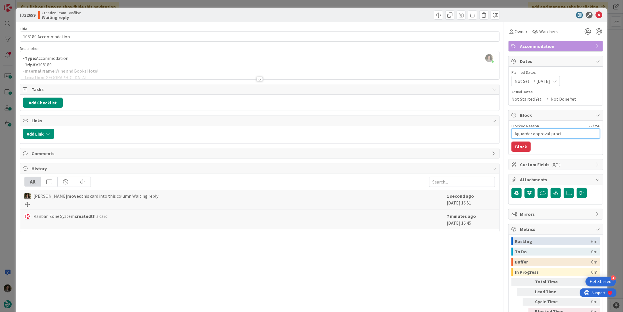
type textarea "x"
type textarea "Aguardar approval procir"
type textarea "x"
type textarea "Aguardar approval procire"
type textarea "x"
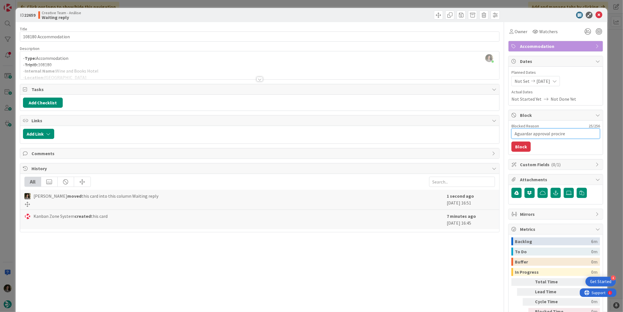
type textarea "Aguardar approval procir"
type textarea "x"
type textarea "Aguardar approval proci"
type textarea "x"
type textarea "Aguardar approval proc"
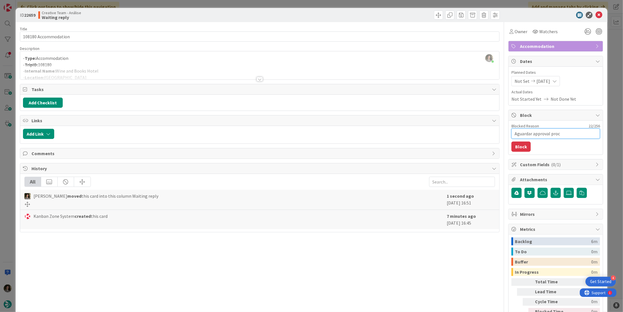
type textarea "x"
type textarea "Aguardar approval procu"
type textarea "x"
type textarea "Aguardar approval procur"
type textarea "x"
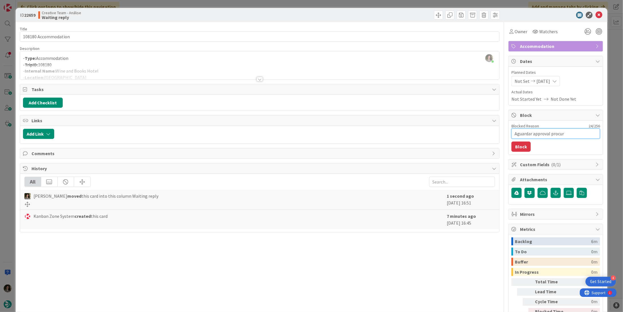
type textarea "Aguardar approval procure"
type textarea "x"
type textarea "Aguardar approval procurem"
type textarea "x"
type textarea "Aguardar approval procureme"
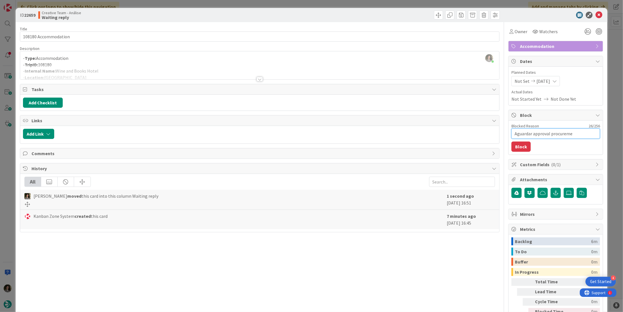
type textarea "x"
type textarea "Aguardar approval procuremen"
type textarea "x"
type textarea "Aguardar approval procurement"
click at [518, 146] on button "Block" at bounding box center [520, 147] width 19 height 10
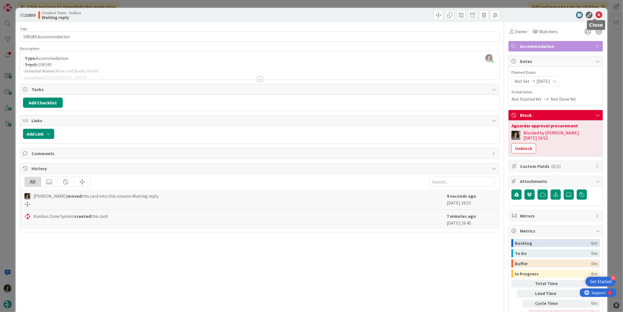
click at [595, 12] on icon at bounding box center [598, 15] width 7 height 7
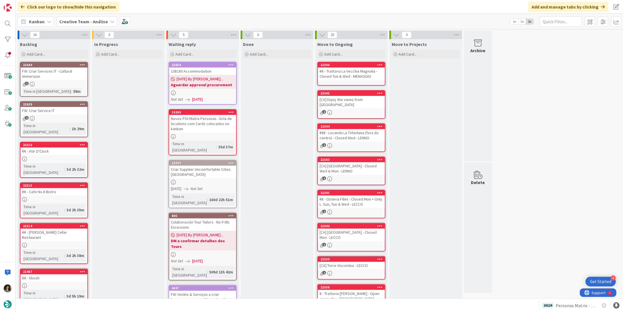
click at [213, 79] on span "09/08/2025 By Melissa..." at bounding box center [200, 79] width 47 height 6
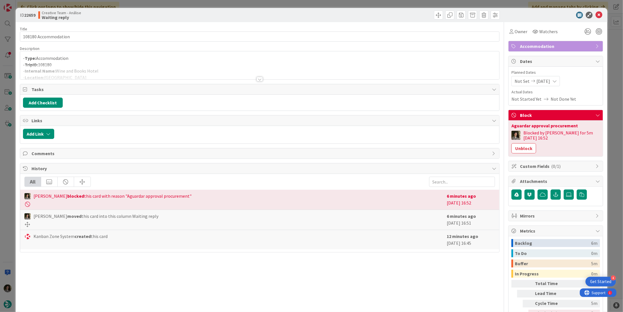
click at [257, 78] on div at bounding box center [260, 79] width 6 height 5
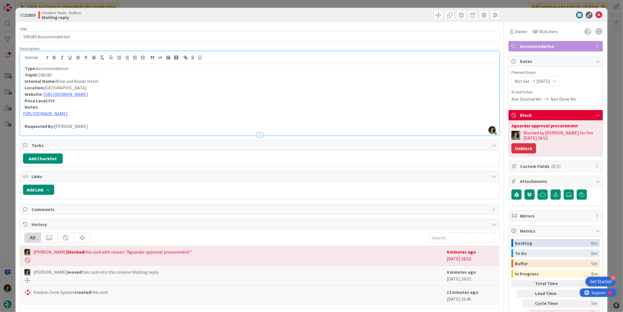
click at [536, 143] on button "Unblock" at bounding box center [523, 148] width 25 height 10
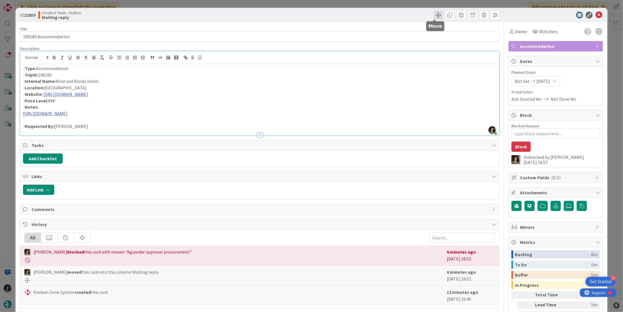
click at [435, 14] on span at bounding box center [438, 15] width 9 height 9
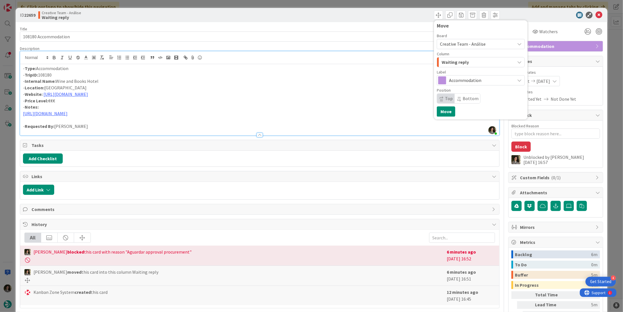
click at [463, 81] on span "Accommodation" at bounding box center [480, 80] width 63 height 8
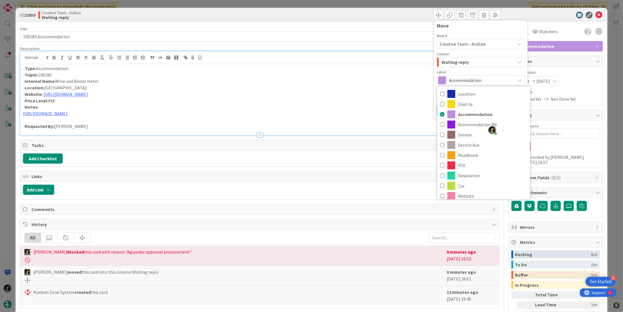
click at [457, 62] on span "Waiting reply" at bounding box center [455, 61] width 27 height 7
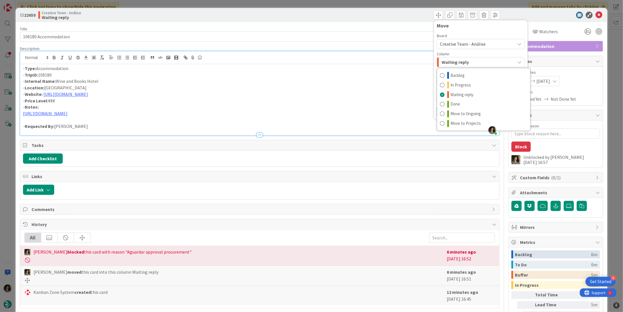
click at [462, 41] on span "Creative Team - Análise" at bounding box center [463, 44] width 46 height 6
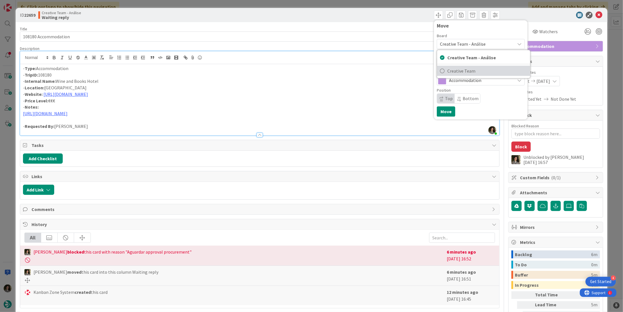
click at [468, 67] on span "Creative Team" at bounding box center [487, 71] width 80 height 9
click at [457, 80] on span "Daytrip" at bounding box center [480, 80] width 63 height 8
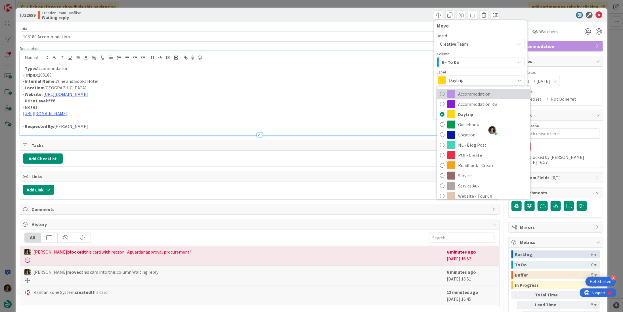
click at [478, 98] on span "Accommodation" at bounding box center [492, 94] width 69 height 9
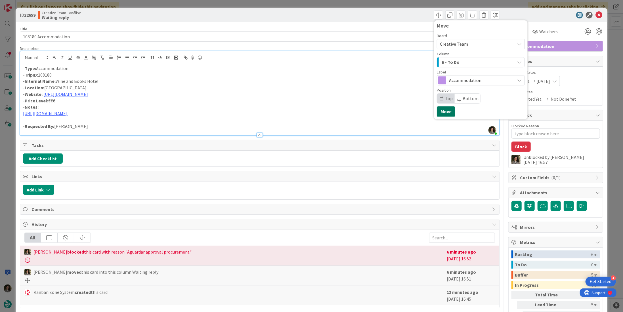
click at [443, 110] on button "Move" at bounding box center [446, 111] width 18 height 10
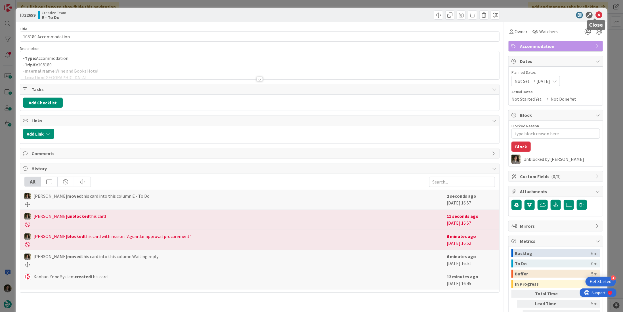
click at [595, 16] on icon at bounding box center [598, 15] width 7 height 7
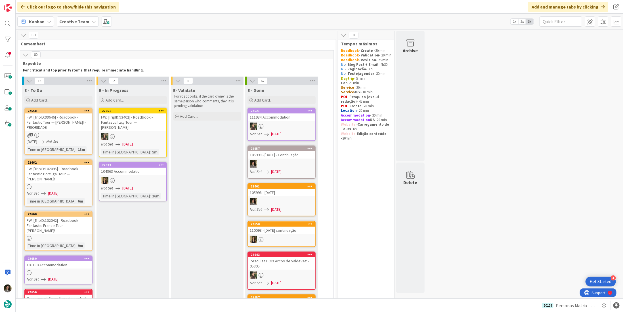
click at [55, 124] on div "FW: [TripID:99646] - Roadbook - Fantastic Tour — Steven Stern! - PRIORIDADE" at bounding box center [58, 123] width 67 height 18
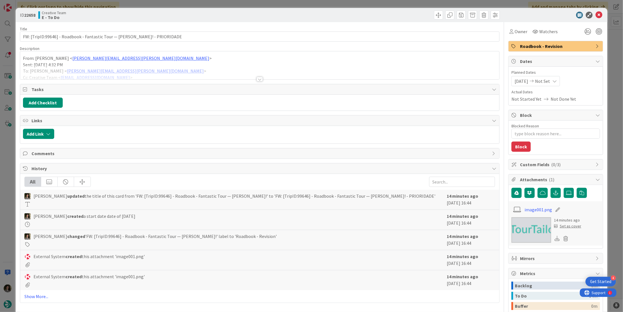
click at [257, 74] on div at bounding box center [259, 72] width 479 height 14
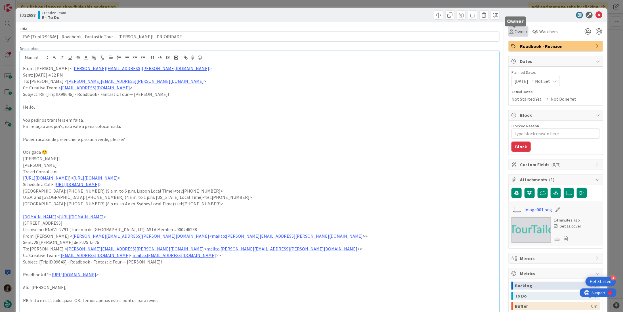
click at [515, 32] on span "Owner" at bounding box center [521, 31] width 13 height 7
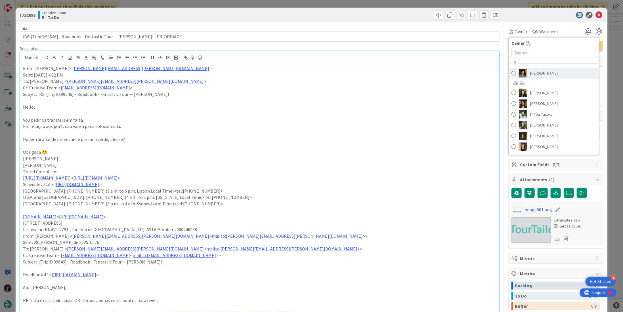
click at [537, 73] on span "Melissa Santos" at bounding box center [544, 73] width 28 height 9
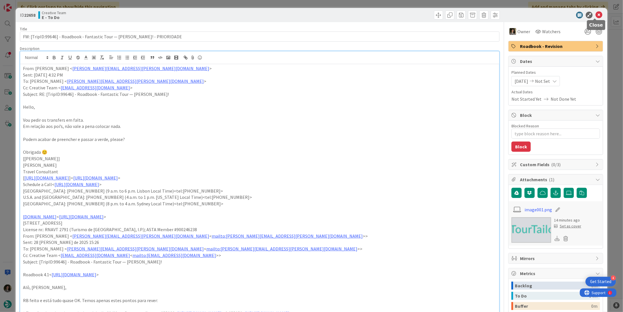
type textarea "x"
click at [595, 14] on icon at bounding box center [598, 15] width 7 height 7
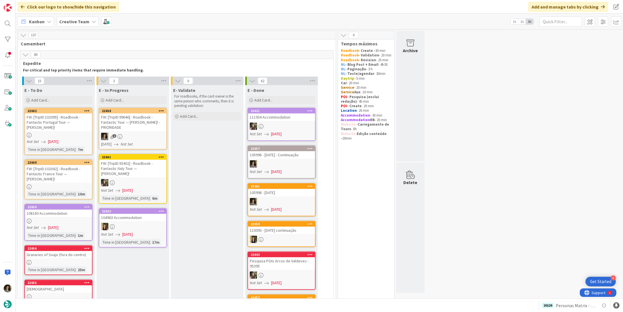
click at [144, 224] on div at bounding box center [132, 226] width 67 height 7
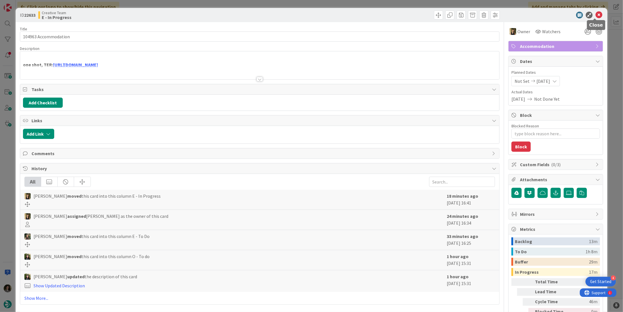
click at [595, 15] on icon at bounding box center [598, 15] width 7 height 7
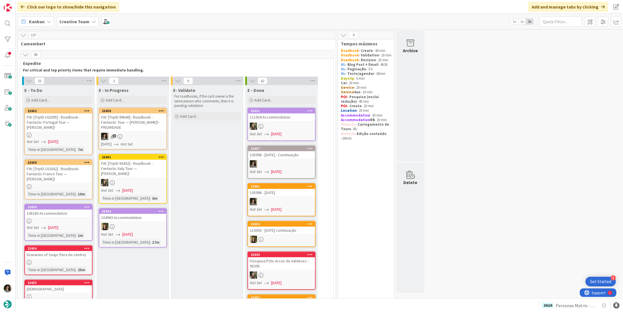
click at [69, 25] on div "Creative Team" at bounding box center [78, 21] width 42 height 10
click at [79, 84] on div "Creative Team - Análise" at bounding box center [105, 81] width 87 height 11
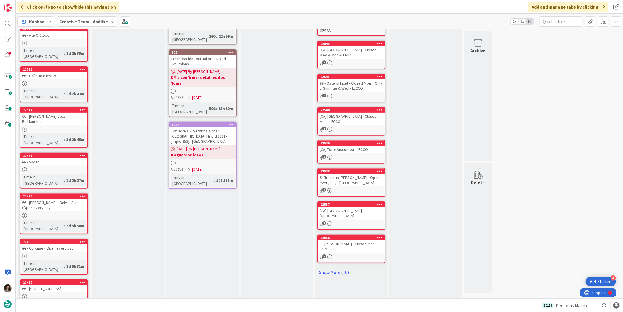
scroll to position [127, 0]
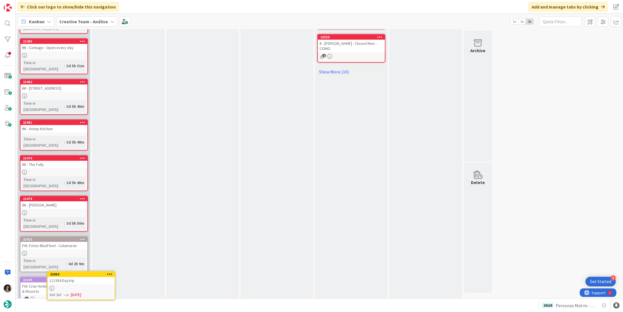
scroll to position [335, 0]
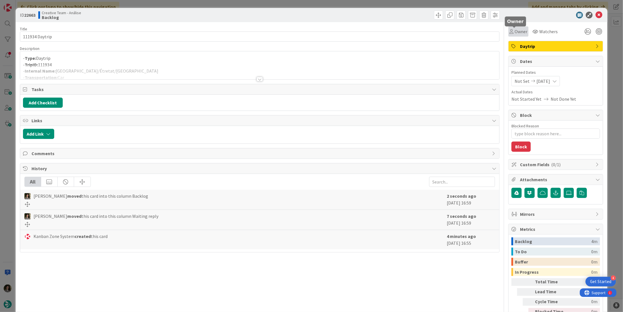
click at [516, 32] on span "Owner" at bounding box center [521, 31] width 13 height 7
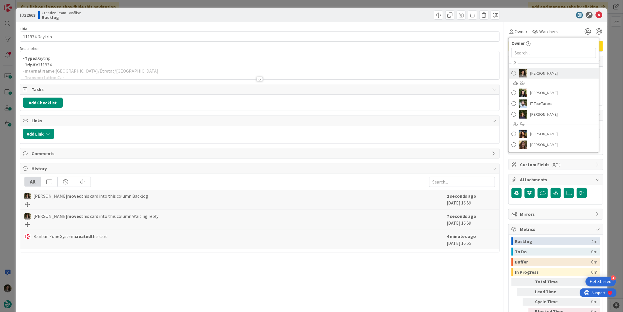
click at [524, 71] on link "[PERSON_NAME]" at bounding box center [554, 73] width 90 height 11
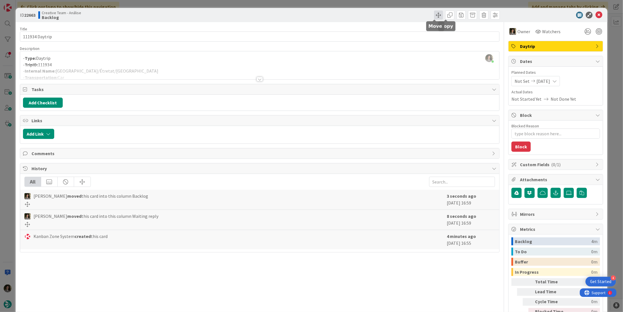
click at [434, 14] on span at bounding box center [438, 15] width 9 height 9
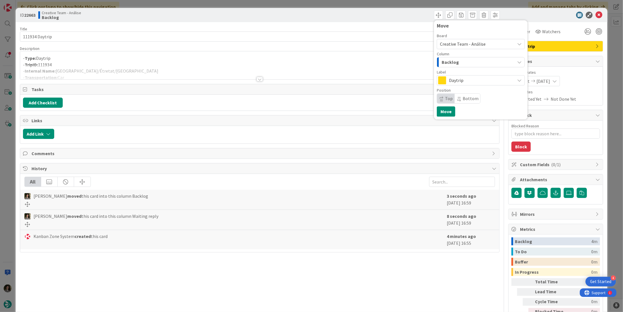
click at [455, 61] on div "Backlog" at bounding box center [477, 62] width 75 height 9
click at [460, 43] on span "Creative Team - Análise" at bounding box center [463, 44] width 46 height 6
click at [469, 69] on span "Creative Team" at bounding box center [487, 71] width 80 height 9
drag, startPoint x: 457, startPoint y: 80, endPoint x: 460, endPoint y: 86, distance: 6.5
click at [457, 80] on span "Daytrip" at bounding box center [480, 80] width 63 height 8
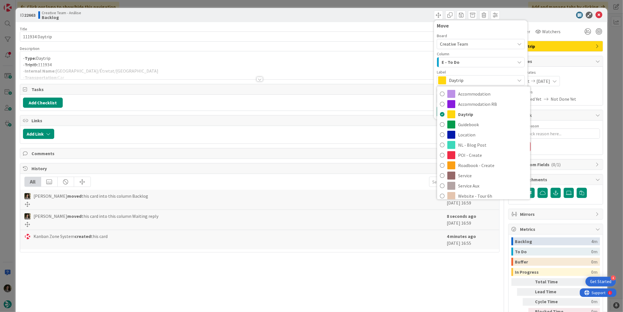
click at [466, 82] on span "Daytrip" at bounding box center [480, 80] width 63 height 8
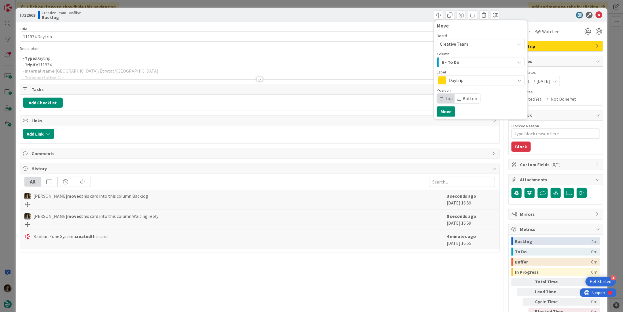
click at [468, 63] on div "E - To Do" at bounding box center [477, 62] width 75 height 9
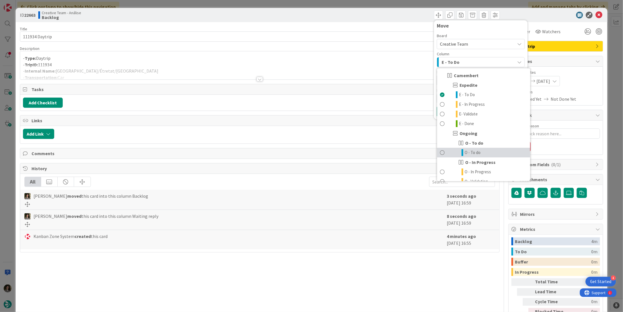
click at [467, 154] on span "O - To do" at bounding box center [473, 152] width 16 height 7
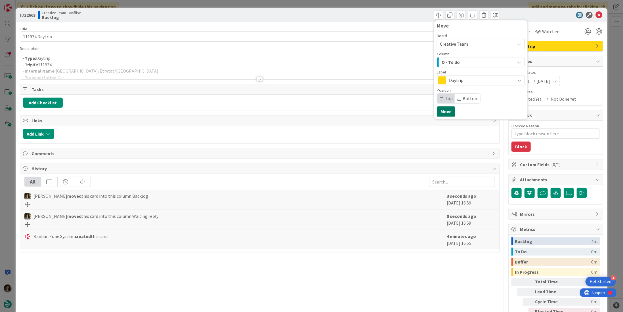
click at [442, 110] on button "Move" at bounding box center [446, 111] width 18 height 10
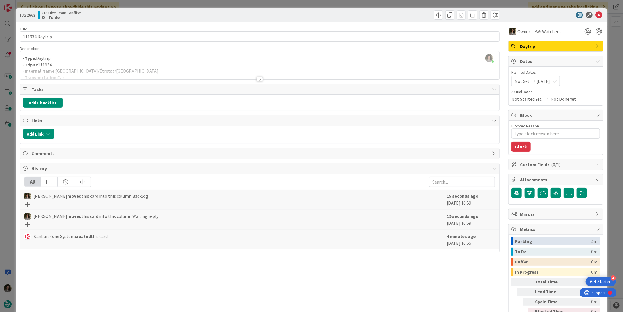
scroll to position [303, 0]
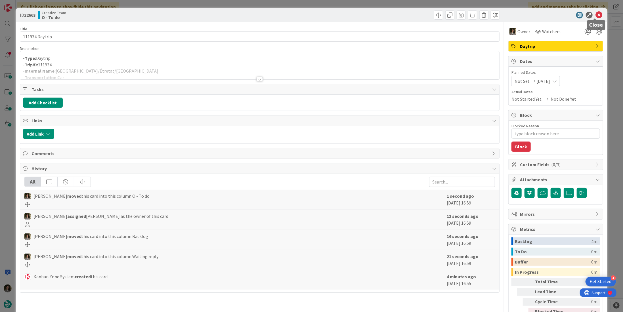
click at [597, 12] on icon at bounding box center [598, 15] width 7 height 7
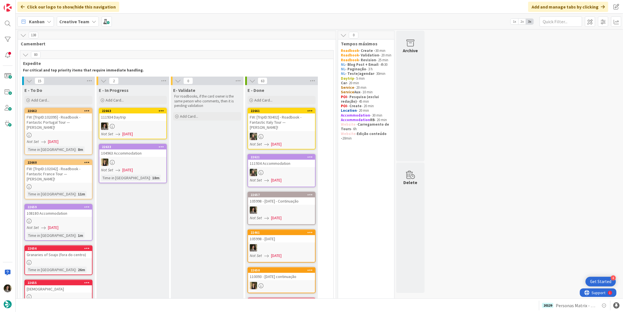
click at [142, 123] on div at bounding box center [132, 126] width 67 height 7
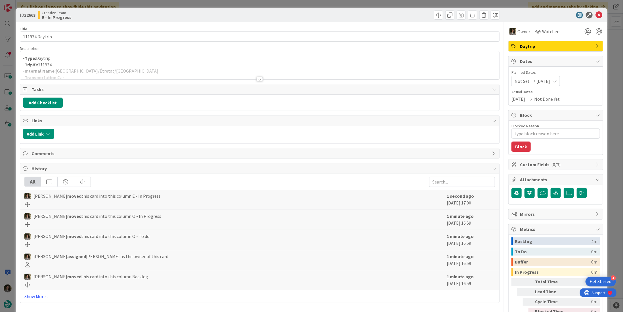
type textarea "x"
click at [260, 78] on div at bounding box center [260, 79] width 6 height 5
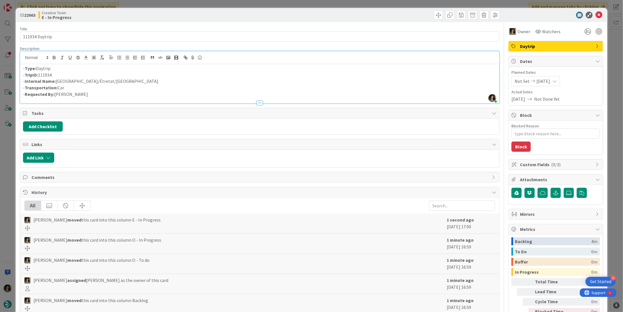
click at [68, 81] on p "- Internal Name: Rouen/Étretat/Bayeux" at bounding box center [259, 81] width 473 height 7
click at [72, 80] on p "- Internal Name: Rouen /Étretat/Bayeux" at bounding box center [259, 81] width 473 height 7
click at [84, 80] on p "- Internal Name: Rouen / Étretat/Bayeux" at bounding box center [259, 81] width 473 height 7
drag, startPoint x: 89, startPoint y: 80, endPoint x: 57, endPoint y: 79, distance: 32.1
click at [57, 79] on p "- Internal Name: Rouen / Étretat /Bayeux" at bounding box center [259, 81] width 473 height 7
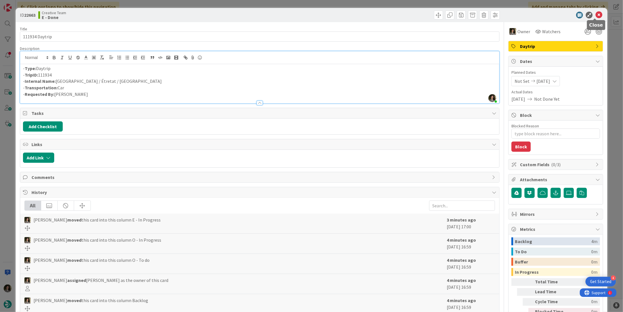
click at [597, 12] on icon at bounding box center [598, 15] width 7 height 7
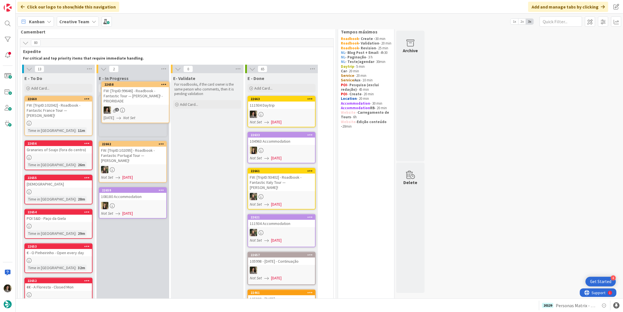
scroll to position [11, 0]
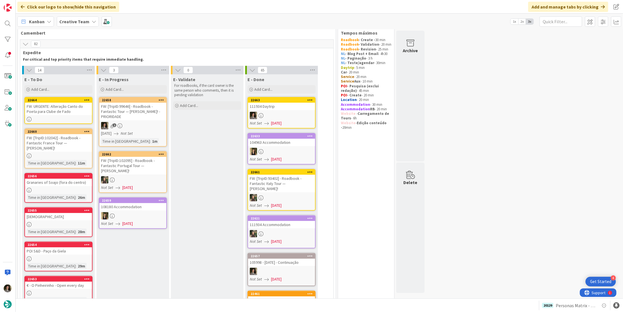
click at [65, 112] on div "FW: URGENTE: Alteração Canto do Poeta para Clube de Fado" at bounding box center [58, 109] width 67 height 12
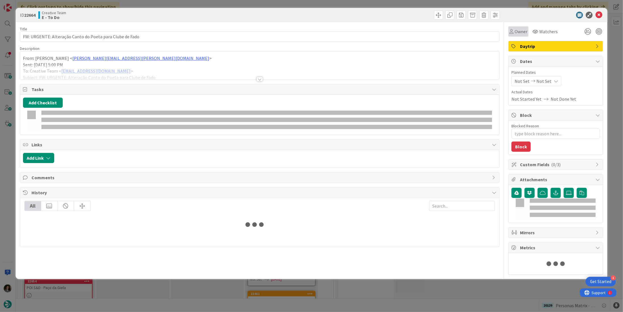
type textarea "x"
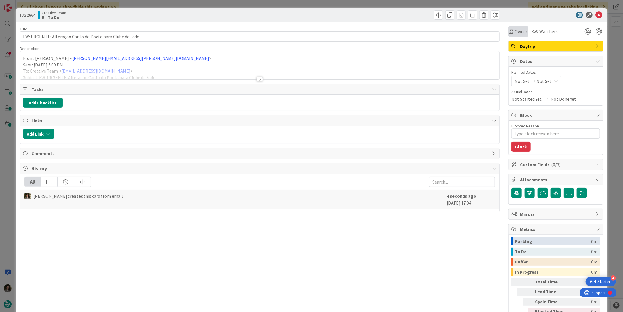
click at [518, 30] on span "Owner" at bounding box center [521, 31] width 13 height 7
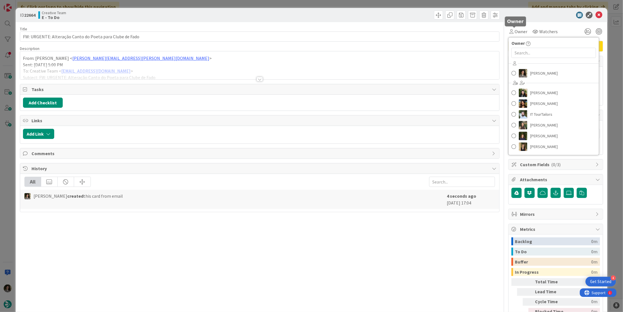
click at [529, 18] on div at bounding box center [553, 15] width 100 height 7
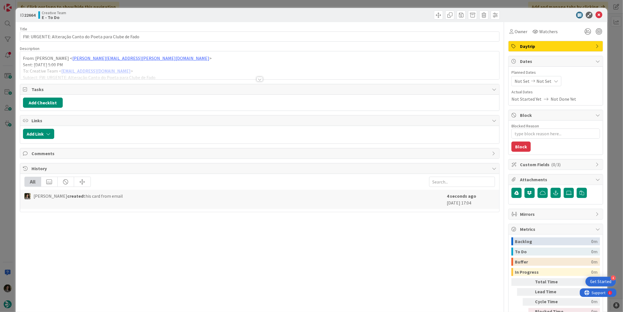
click at [545, 82] on span "Not Set" at bounding box center [543, 81] width 15 height 7
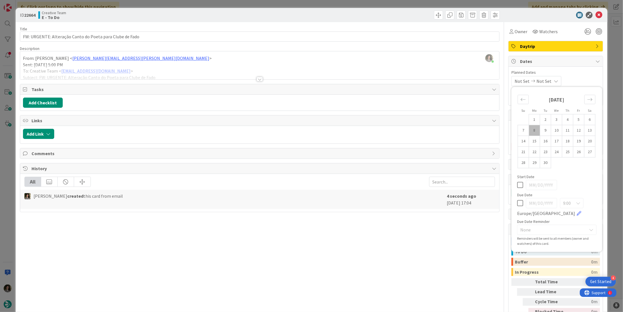
click at [517, 202] on icon at bounding box center [520, 203] width 6 height 7
type input "[DATE]"
click at [532, 47] on span "Daytrip" at bounding box center [556, 46] width 73 height 7
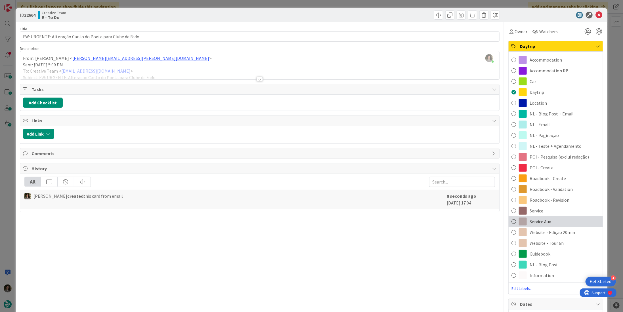
click at [549, 218] on div "Service Aux" at bounding box center [556, 221] width 94 height 11
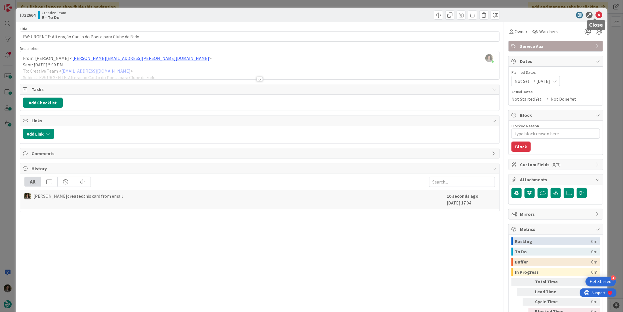
click at [597, 13] on icon at bounding box center [598, 15] width 7 height 7
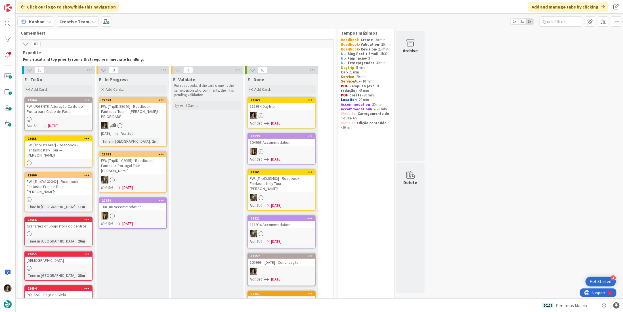
click at [62, 148] on div "FW: [TripID:93402] - Roadbook - Fantastic Italy Tour — [PERSON_NAME]!" at bounding box center [58, 150] width 67 height 18
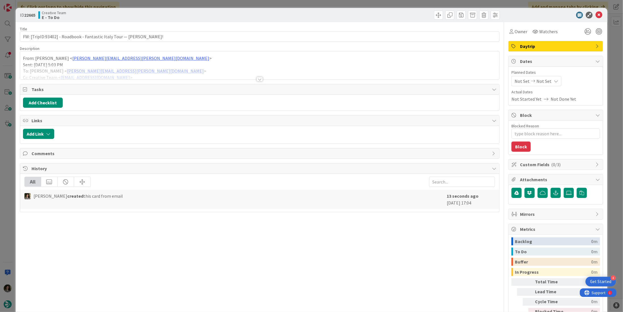
click at [559, 45] on span "Daytrip" at bounding box center [556, 46] width 73 height 7
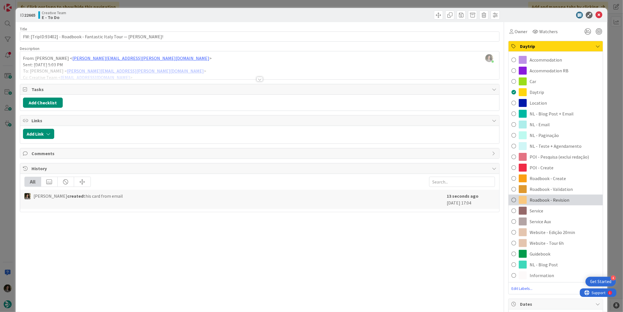
click at [571, 201] on div "Roadbook - Revision" at bounding box center [556, 200] width 94 height 11
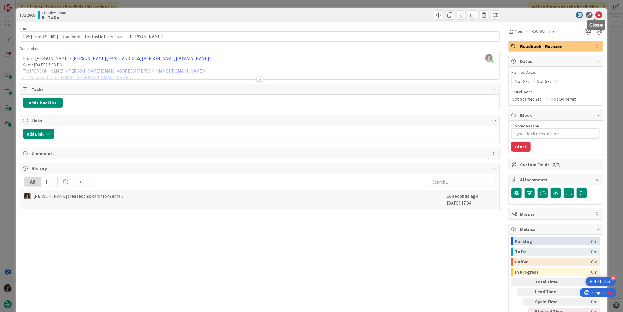
click at [596, 16] on icon at bounding box center [598, 15] width 7 height 7
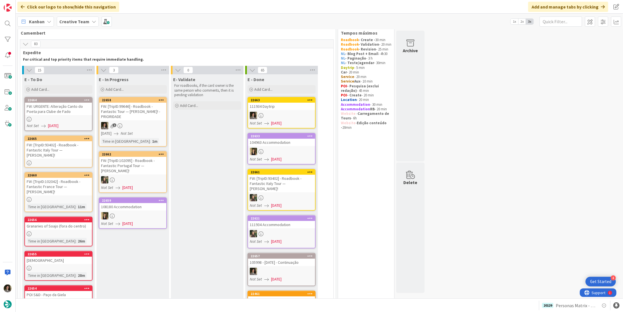
click at [56, 112] on div "FW: URGENTE: Alteração Canto do Poeta para Clube de Fado" at bounding box center [58, 109] width 67 height 12
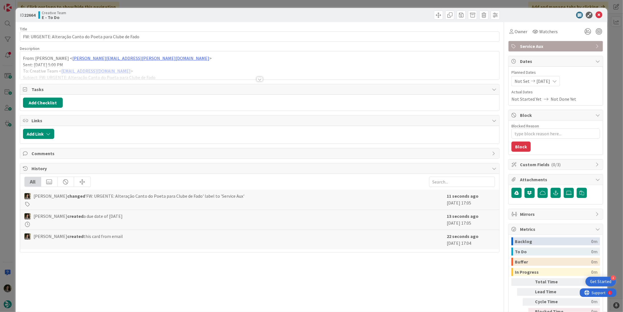
click at [258, 79] on div at bounding box center [260, 79] width 6 height 5
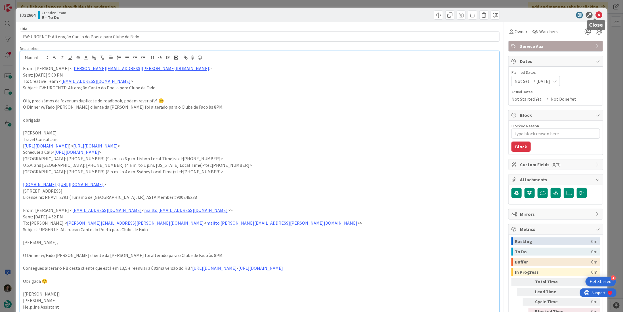
click at [595, 16] on icon at bounding box center [598, 15] width 7 height 7
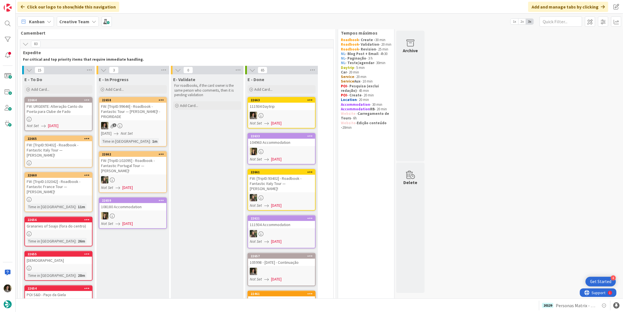
click at [67, 147] on div "FW: [TripID:93402] - Roadbook - Fantastic Italy Tour — [PERSON_NAME]!" at bounding box center [58, 150] width 67 height 18
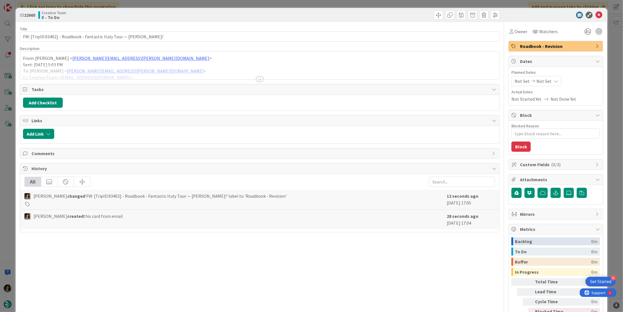
type textarea "x"
click at [554, 80] on icon at bounding box center [556, 81] width 5 height 5
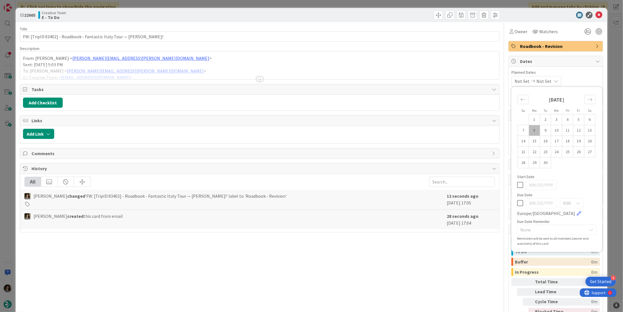
click at [517, 202] on icon at bounding box center [520, 203] width 6 height 7
type input "[DATE]"
click at [595, 14] on icon at bounding box center [598, 15] width 7 height 7
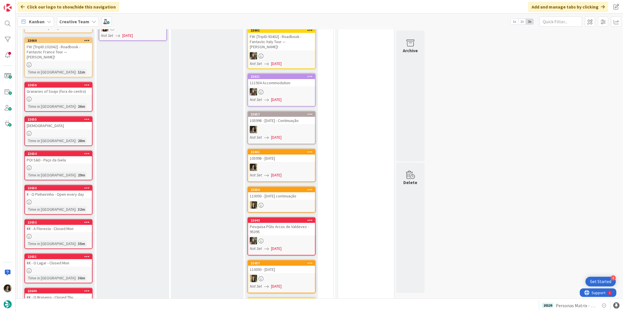
scroll to position [11, 0]
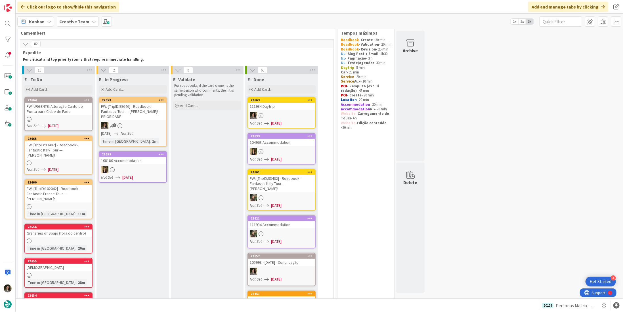
click at [135, 119] on div "FW: [TripID:99646] - Roadbook - Fantastic Tour — [PERSON_NAME]! - PRIORIDADE" at bounding box center [132, 112] width 67 height 18
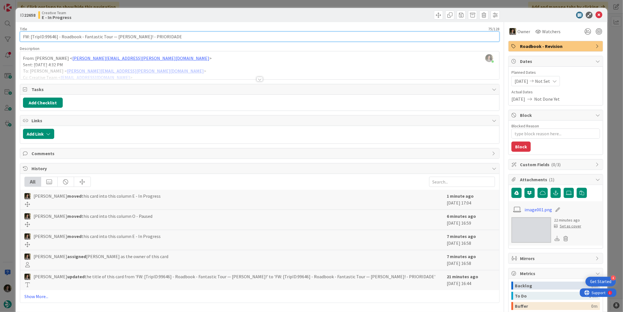
drag, startPoint x: 55, startPoint y: 36, endPoint x: 44, endPoint y: 39, distance: 11.5
click at [44, 39] on input "FW: [TripID:99646] - Roadbook - Fantastic Tour — [PERSON_NAME]! - PRIORIDADE" at bounding box center [260, 37] width 480 height 10
type textarea "x"
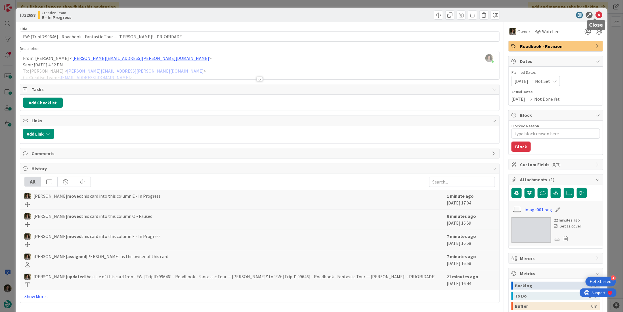
click at [597, 13] on icon at bounding box center [598, 15] width 7 height 7
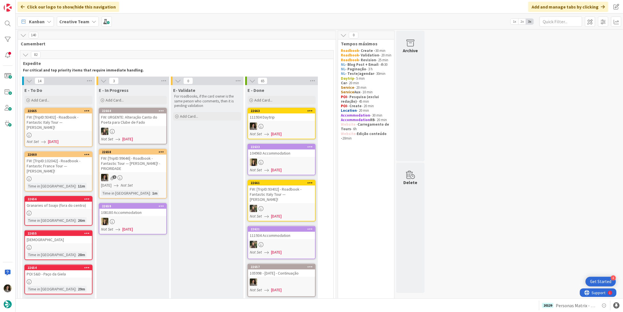
click at [65, 22] on b "Creative Team" at bounding box center [74, 22] width 30 height 6
click at [93, 73] on div "Creative Team - Análise" at bounding box center [105, 70] width 87 height 11
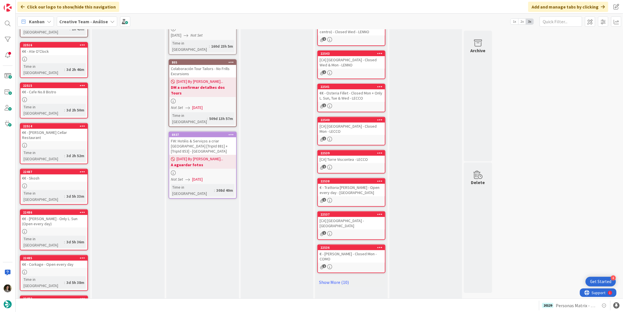
scroll to position [127, 0]
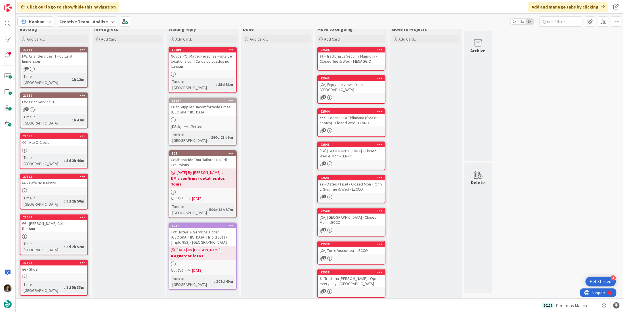
scroll to position [0, 0]
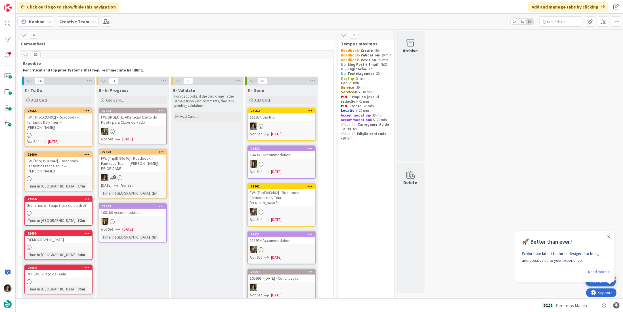
click at [140, 160] on div "FW: [TripID:99646] - Roadbook - Fantastic Tour — [PERSON_NAME]! - PRIORIDADE" at bounding box center [132, 164] width 67 height 18
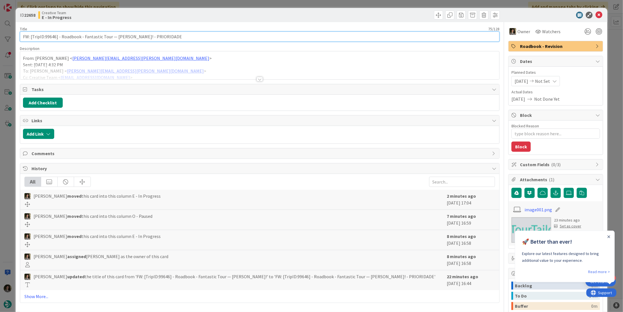
drag, startPoint x: 56, startPoint y: 36, endPoint x: 45, endPoint y: 38, distance: 11.0
click at [45, 38] on input "FW: [TripID:99646] - Roadbook - Fantastic Tour — [PERSON_NAME]! - PRIORIDADE" at bounding box center [260, 37] width 480 height 10
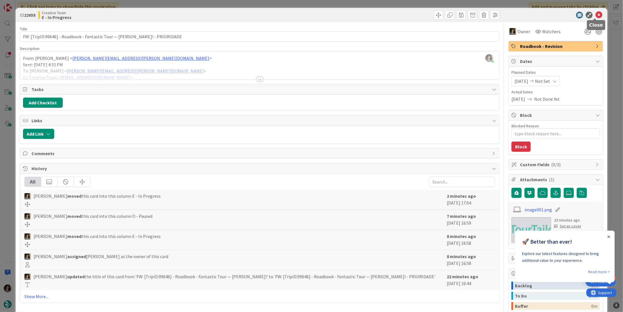
click at [598, 11] on div "ID 22658 Creative Team E - In Progress" at bounding box center [312, 15] width 592 height 14
click at [595, 13] on icon at bounding box center [598, 15] width 7 height 7
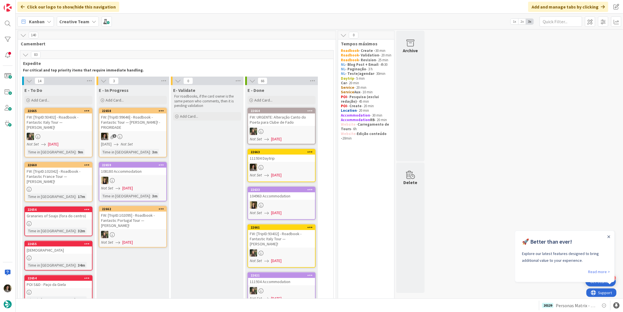
click at [144, 231] on div at bounding box center [132, 234] width 67 height 7
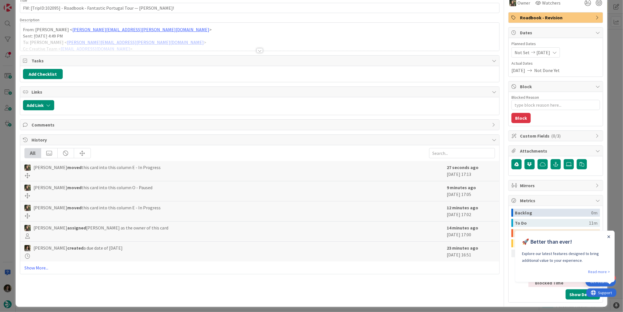
click at [610, 236] on icon "Close Announcement" at bounding box center [608, 236] width 3 height 3
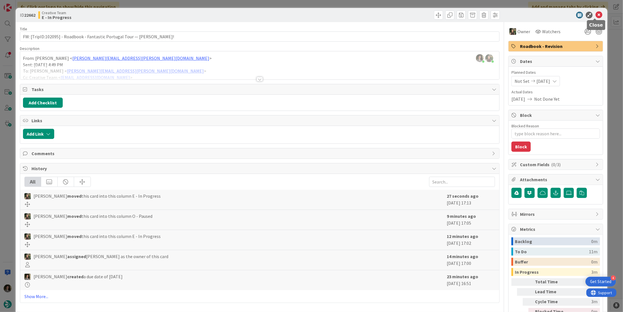
click at [595, 12] on icon at bounding box center [598, 15] width 7 height 7
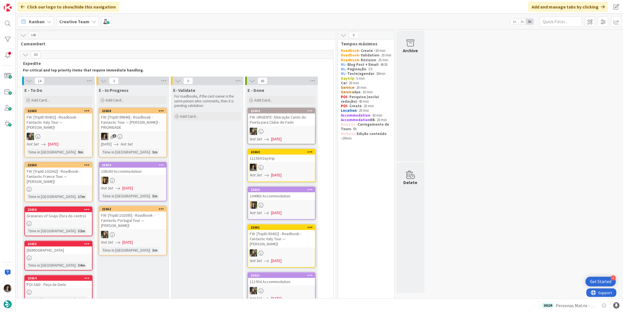
click at [127, 240] on span "[DATE]" at bounding box center [127, 243] width 11 height 6
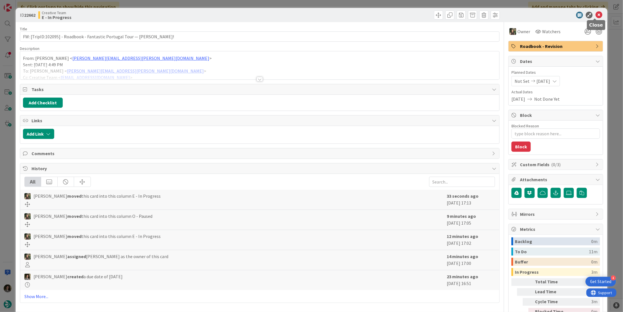
click at [596, 14] on icon at bounding box center [598, 15] width 7 height 7
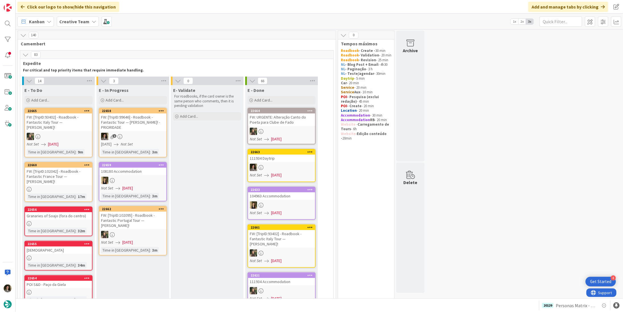
click at [138, 127] on div "FW: [TripID:99646] - Roadbook - Fantastic Tour — [PERSON_NAME]! - PRIORIDADE" at bounding box center [132, 123] width 67 height 18
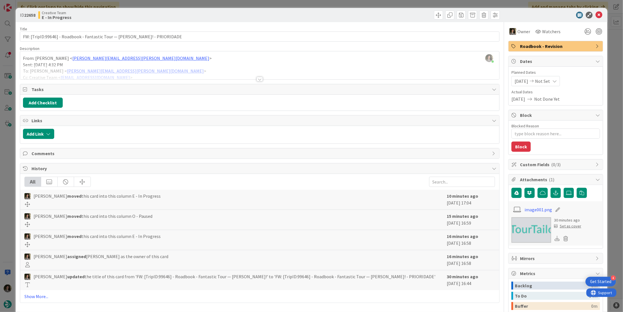
drag, startPoint x: 542, startPoint y: 45, endPoint x: 544, endPoint y: 47, distance: 3.4
click at [542, 46] on span "Roadbook - Revision" at bounding box center [556, 46] width 73 height 7
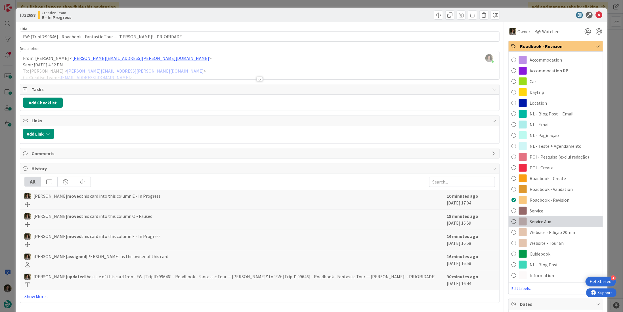
click at [550, 221] on div "Service Aux" at bounding box center [556, 221] width 94 height 11
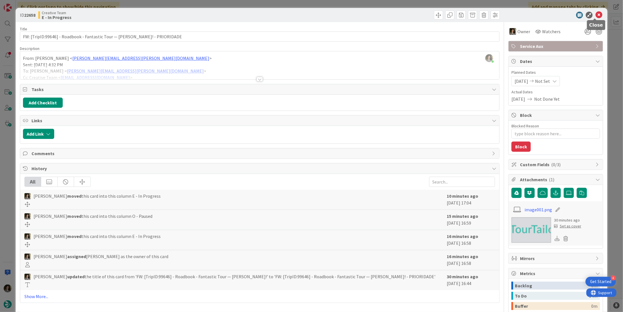
click at [595, 14] on icon at bounding box center [598, 15] width 7 height 7
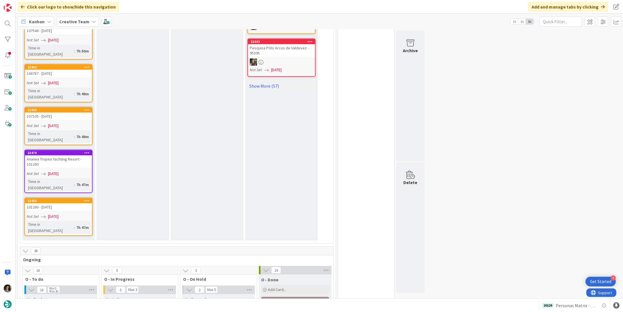
scroll to position [624, 0]
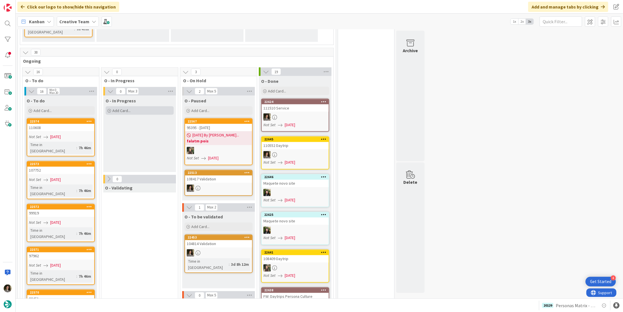
click at [115, 108] on span "Add Card..." at bounding box center [121, 110] width 18 height 5
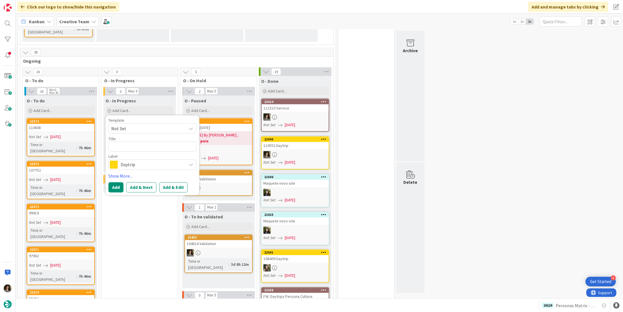
click at [133, 161] on span "Daytrip" at bounding box center [152, 165] width 63 height 8
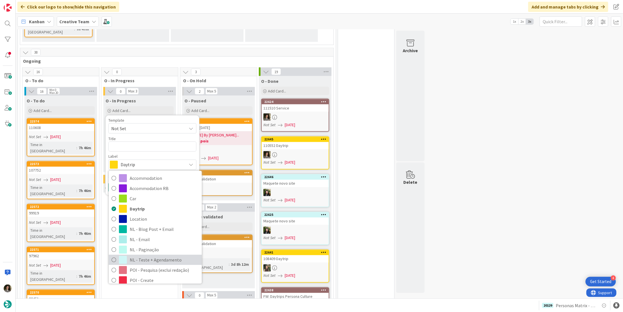
click at [150, 256] on span "NL - Teste + Agendamento" at bounding box center [164, 260] width 69 height 9
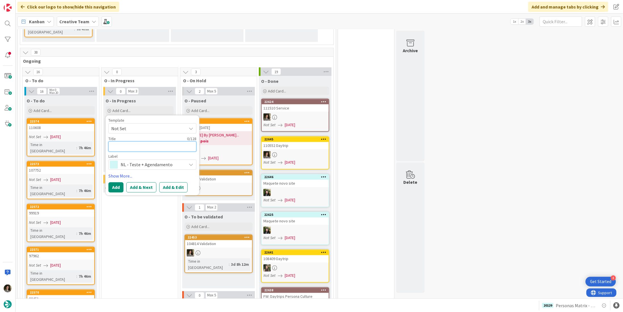
click at [137, 142] on textarea at bounding box center [152, 147] width 88 height 10
type textarea "x"
type textarea "P"
type textarea "x"
type textarea "PO"
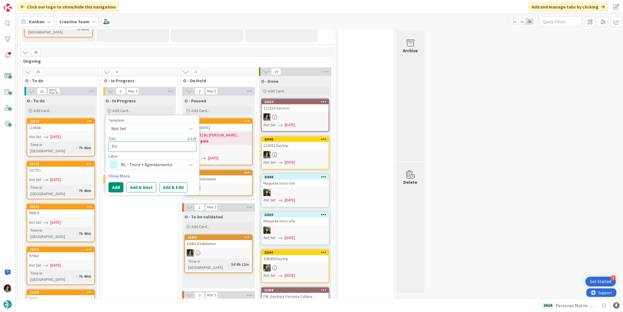
type textarea "x"
type textarea "POI"
type textarea "x"
type textarea "POIS"
type textarea "x"
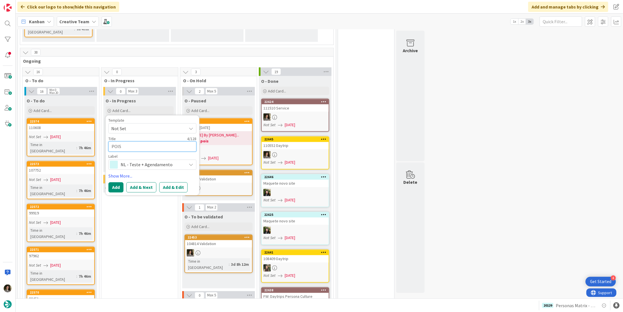
type textarea "POIS"
type textarea "x"
type textarea "POIS P"
type textarea "x"
type textarea "POIS Pe"
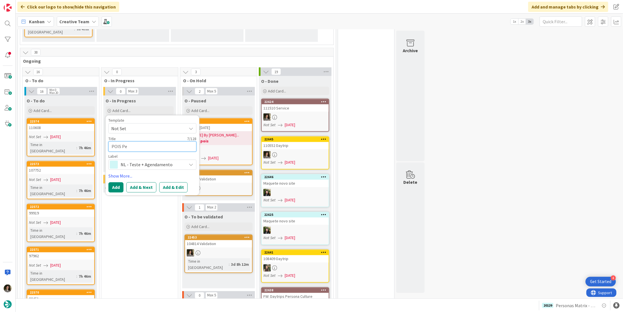
type textarea "x"
type textarea "POIS Per"
type textarea "x"
type textarea "POIS Pers"
type textarea "x"
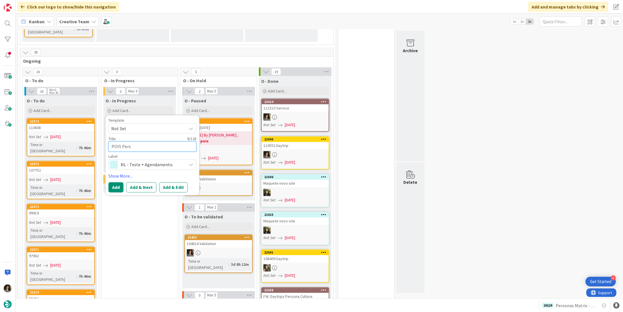
type textarea "POIS Perso"
type textarea "x"
type textarea "POIS Person"
type textarea "x"
type textarea "POIS Persona"
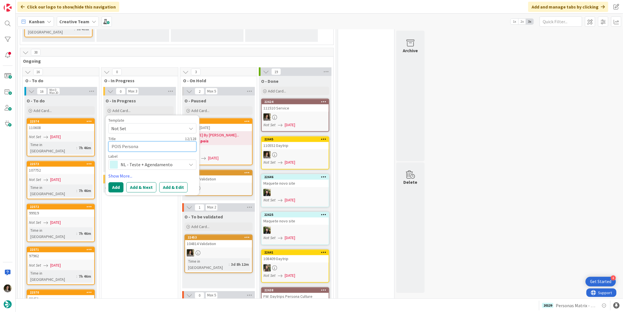
type textarea "x"
type textarea "POIS Personas"
type textarea "x"
type textarea "POIS Personas"
type textarea "x"
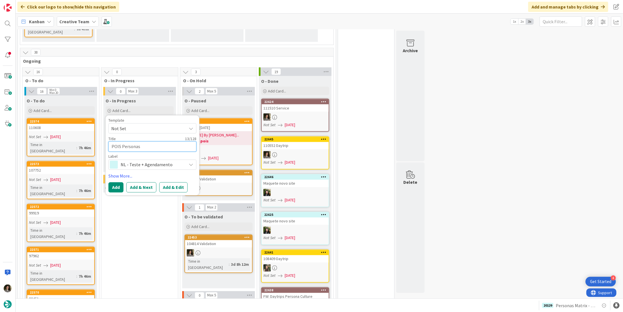
type textarea "POIS Personas -"
type textarea "x"
type textarea "POIS Personas -."
type textarea "x"
type textarea "POIS Personas -."
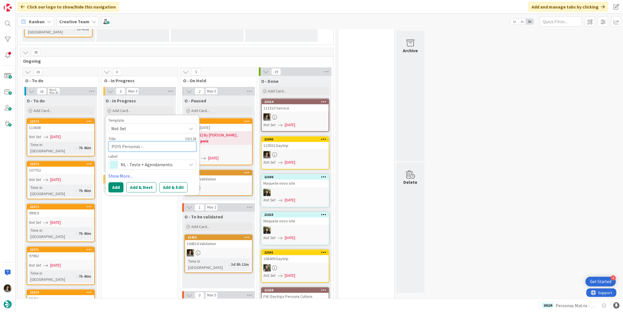
type textarea "x"
type textarea "POIS Personas -."
type textarea "x"
type textarea "POIS Personas -"
type textarea "x"
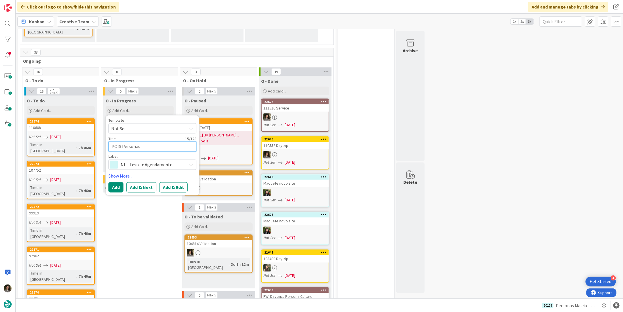
type textarea "POIS Personas -"
type textarea "x"
type textarea "POIS Personas - i"
type textarea "x"
type textarea "POIS Personas - it"
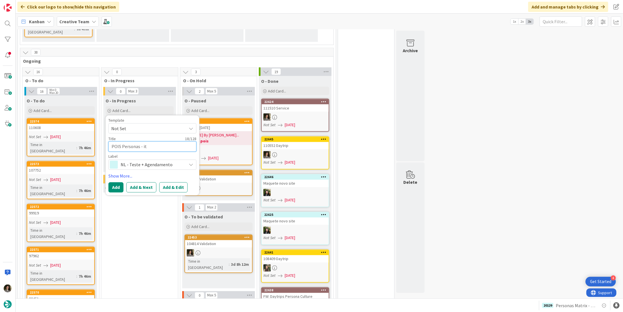
type textarea "x"
type textarea "POIS Personas - it"
type textarea "x"
type textarea "POIS Personas - it"
type textarea "x"
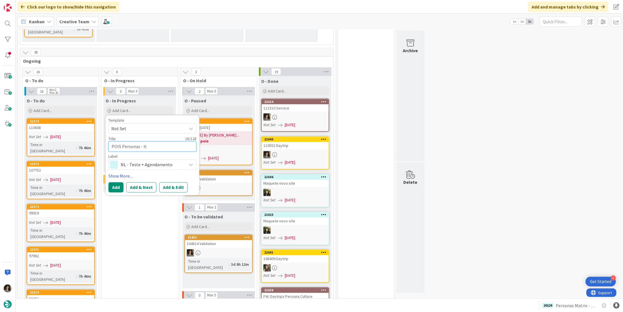
type textarea "POIS Personas - i"
type textarea "x"
type textarea "POIS Personas -"
type textarea "x"
type textarea "POIS Personas - I"
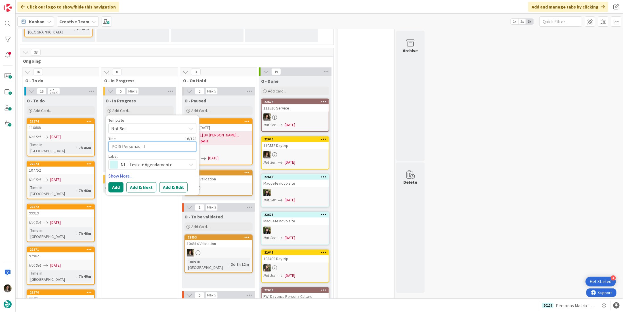
type textarea "x"
type textarea "POIS Personas - IT"
type textarea "x"
type textarea "POIS Personas - IT"
type textarea "x"
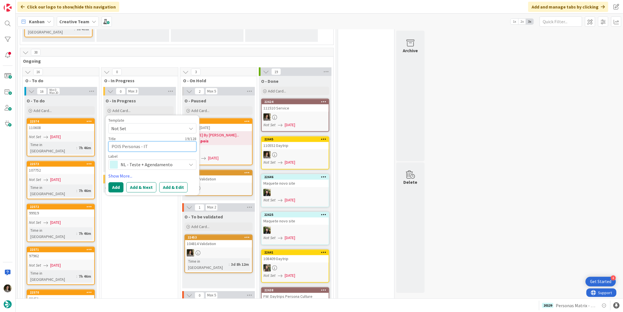
type textarea "POIS Personas - IT C"
type textarea "x"
type textarea "POIS Personas - IT C&"
type textarea "x"
type textarea "POIS Personas - IT C&"
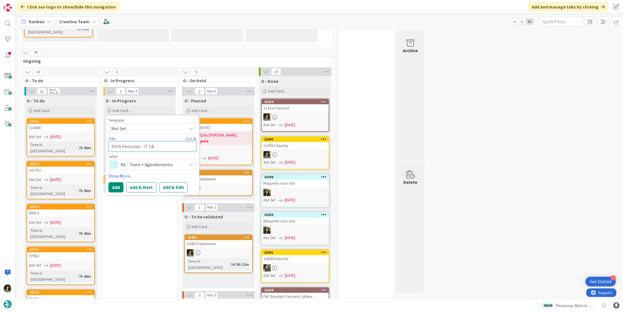
type textarea "x"
type textarea "POIS Personas - IT C& A"
type textarea "x"
type textarea "POIS Personas - IT C&"
type textarea "x"
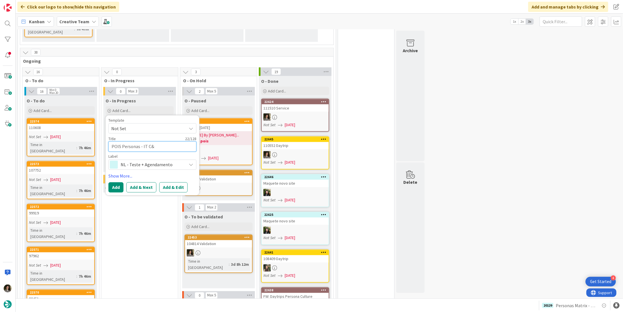
type textarea "POIS Personas - IT C& A"
type textarea "x"
type textarea "POIS Personas - IT C&"
type textarea "x"
type textarea "POIS Personas - IT C&"
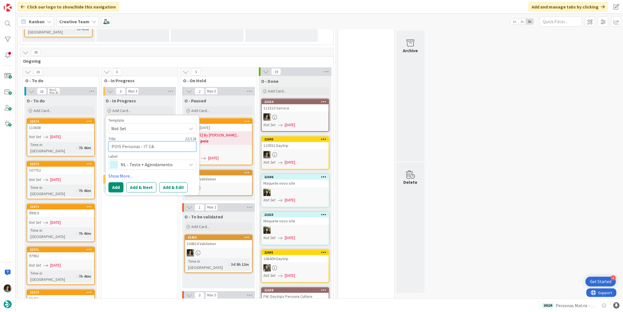
type textarea "x"
type textarea "POIS Personas - IT C&A"
type textarea "x"
type textarea "POIS Personas - IT C&A"
type textarea "x"
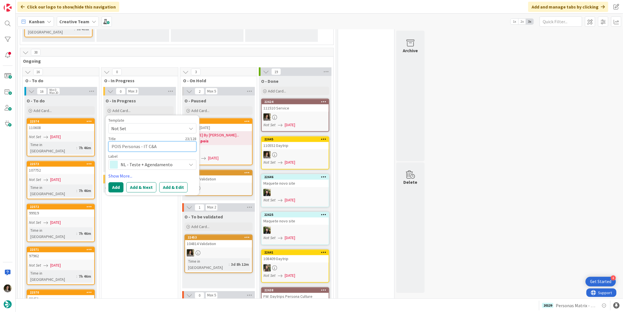
type textarea "POIS Personas - IT C&A +"
type textarea "x"
type textarea "POIS Personas - IT C&A +"
type textarea "x"
type textarea "POIS Personas - IT C&A + C"
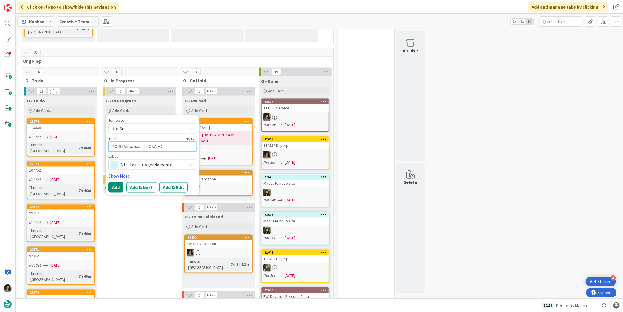
type textarea "x"
type textarea "POIS Personas - IT C&A + CC"
type textarea "x"
type textarea "POIS Personas - IT C&A + CC"
type textarea "x"
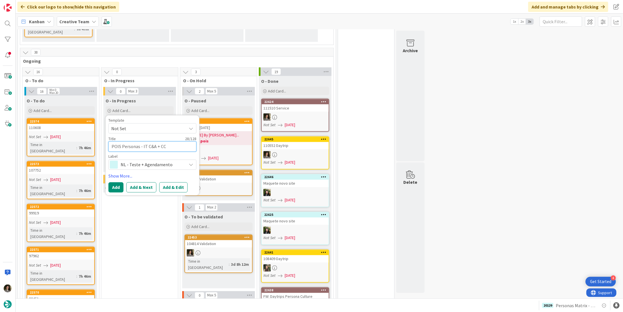
type textarea "POIS Personas - IT C&A + CC P"
type textarea "x"
type textarea "POIS Personas - IT C&A + CC PO"
type textarea "x"
type textarea "POIS Personas - IT C&A + CC POR"
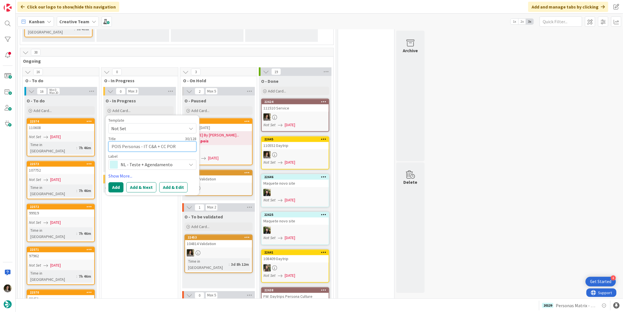
type textarea "x"
type textarea "POIS Personas - IT C&A + CC PORT"
type textarea "x"
type textarea "POIS Personas - IT C&A + CC PORTU"
type textarea "x"
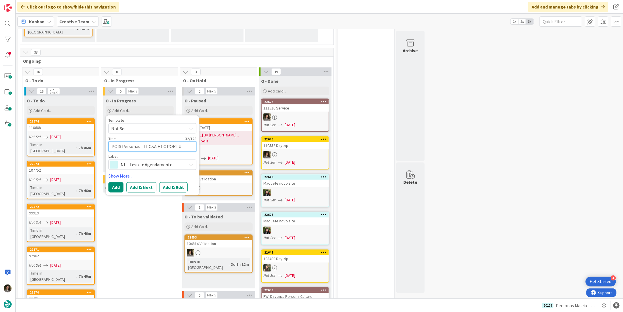
type textarea "POIS Personas - IT C&A + CC PORTUG"
type textarea "x"
type textarea "POIS Personas - IT C&A + CC [GEOGRAPHIC_DATA]"
type textarea "x"
type textarea "POIS Personas - IT C&A + CC [GEOGRAPHIC_DATA]"
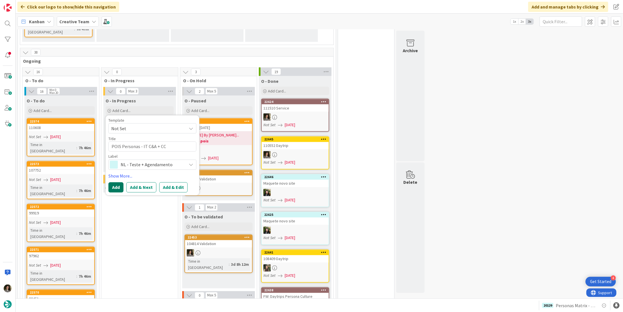
click at [116, 182] on button "Add" at bounding box center [115, 187] width 15 height 10
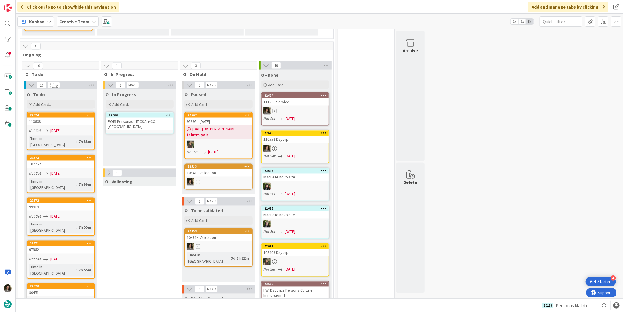
click at [135, 118] on div "POIS Personas - IT C&A + CC [GEOGRAPHIC_DATA]" at bounding box center [139, 124] width 67 height 12
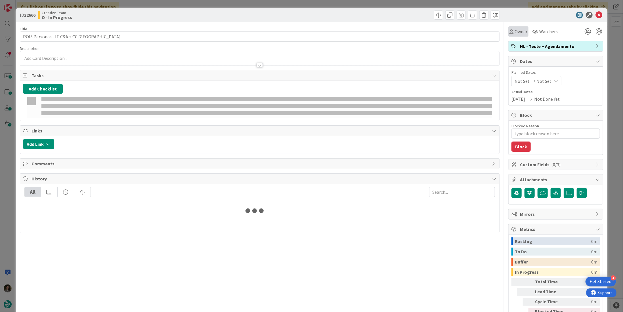
click at [521, 33] on span "Owner" at bounding box center [521, 31] width 13 height 7
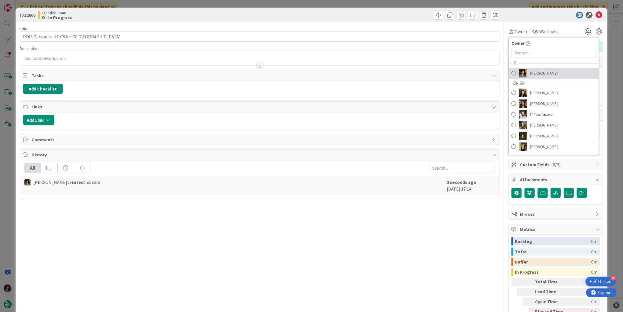
click at [539, 69] on span "[PERSON_NAME]" at bounding box center [544, 73] width 28 height 9
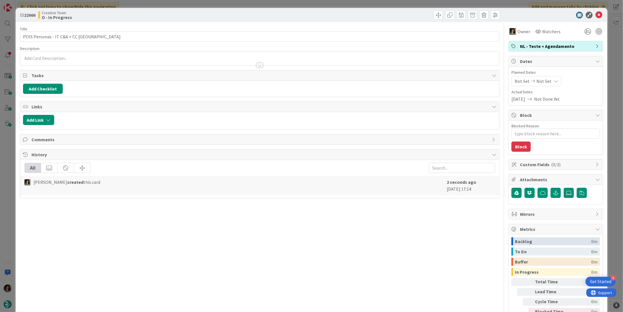
type textarea "x"
click at [554, 80] on icon at bounding box center [556, 81] width 5 height 5
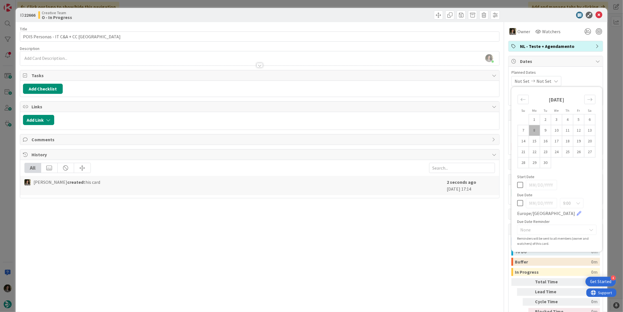
drag, startPoint x: 515, startPoint y: 204, endPoint x: 526, endPoint y: 177, distance: 29.7
click at [517, 204] on icon at bounding box center [520, 203] width 6 height 7
type input "[DATE]"
click at [595, 14] on icon at bounding box center [598, 15] width 7 height 7
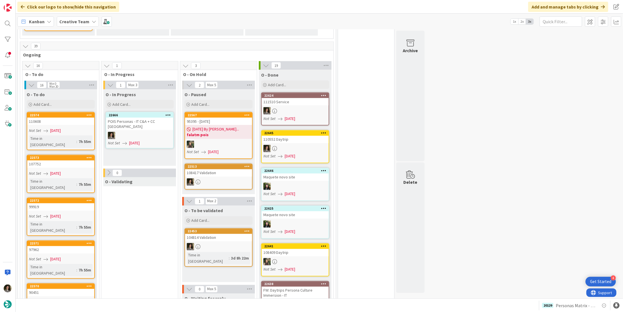
click at [158, 132] on div at bounding box center [139, 135] width 67 height 7
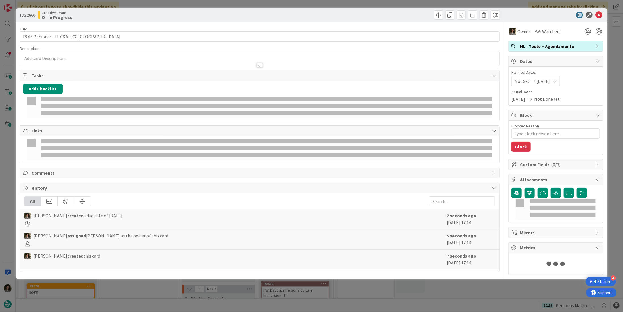
type textarea "x"
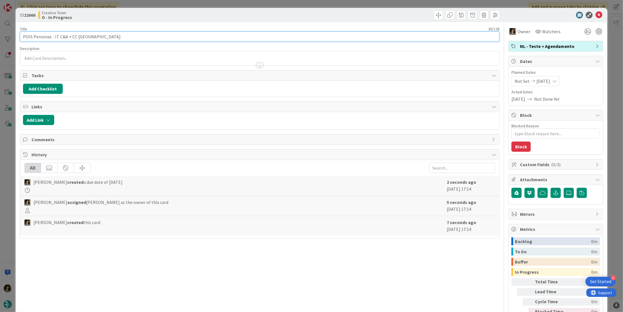
click at [58, 35] on input "POIS Personas - IT C&A + CC [GEOGRAPHIC_DATA]" at bounding box center [260, 37] width 480 height 10
type input "POIS Personas - IC&A + CC [GEOGRAPHIC_DATA]"
type textarea "x"
type input "POIS Personas - LC&A + CC [GEOGRAPHIC_DATA]"
type textarea "x"
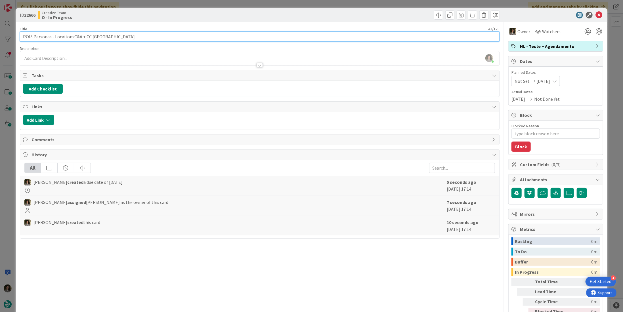
type input "POIS Personas - Locations C&A + CC [GEOGRAPHIC_DATA]"
type textarea "x"
type input "POIS Personas - Locations C&A + CC [GEOGRAPHIC_DATA]"
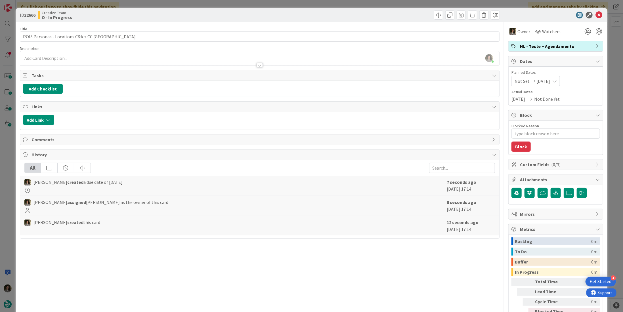
click at [522, 12] on div at bounding box center [553, 15] width 100 height 7
click at [595, 13] on icon at bounding box center [598, 15] width 7 height 7
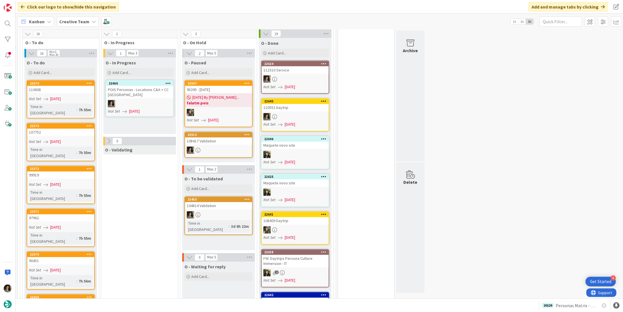
scroll to position [624, 0]
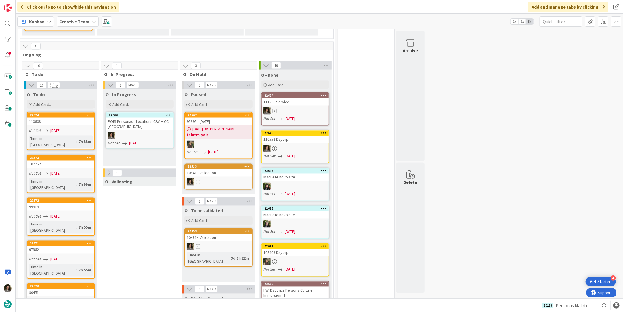
click at [141, 132] on div at bounding box center [139, 135] width 67 height 7
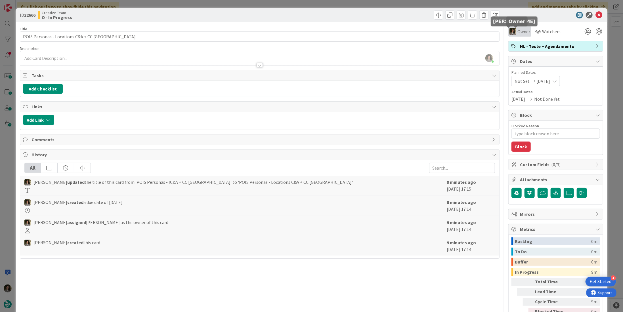
click at [509, 32] on img at bounding box center [512, 31] width 7 height 7
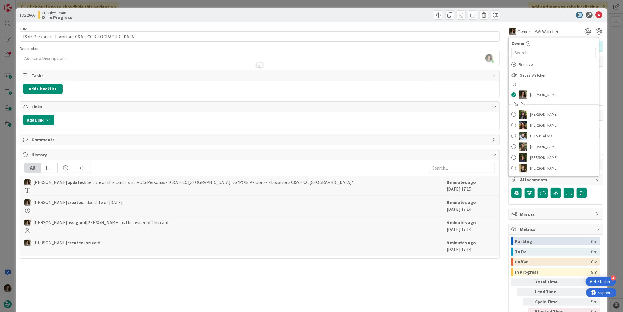
click at [484, 27] on div "Title 43 / 128" at bounding box center [260, 28] width 480 height 5
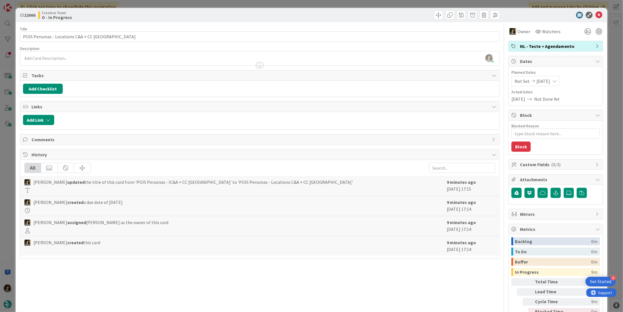
click at [529, 48] on span "NL - Teste + Agendamento" at bounding box center [556, 46] width 73 height 7
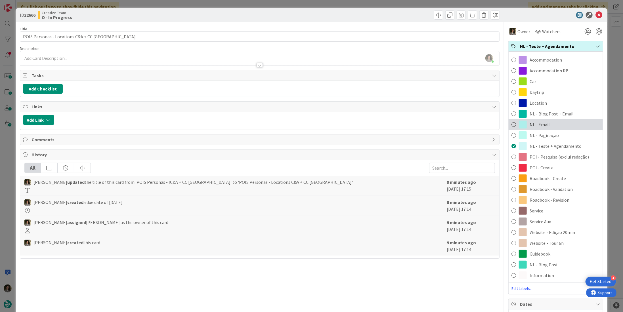
scroll to position [578, 0]
click at [547, 221] on div "Service Aux" at bounding box center [556, 221] width 94 height 11
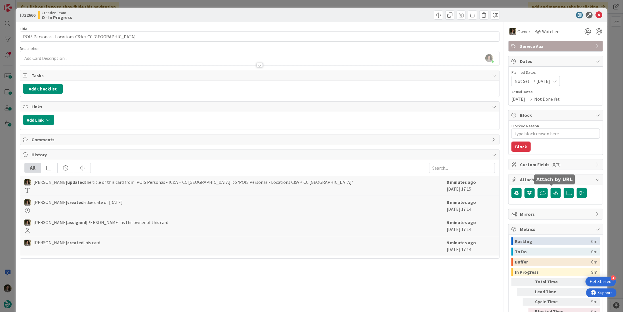
type textarea "x"
click at [595, 15] on icon at bounding box center [598, 15] width 7 height 7
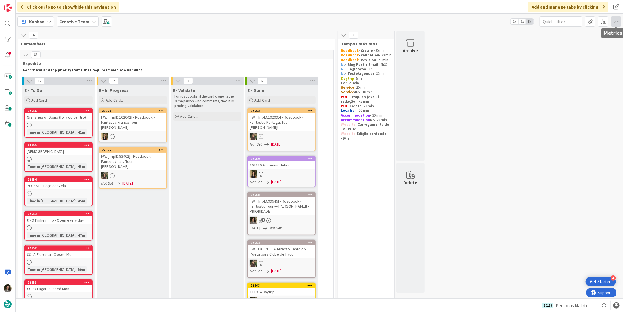
click at [621, 23] on span at bounding box center [616, 21] width 10 height 10
click at [571, 67] on div "Allocation" at bounding box center [567, 64] width 38 height 6
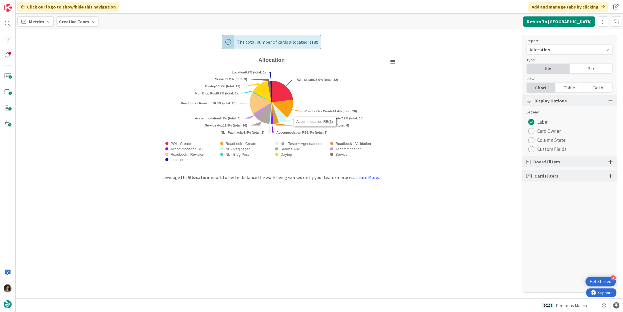
click at [572, 87] on div "Table" at bounding box center [569, 88] width 29 height 10
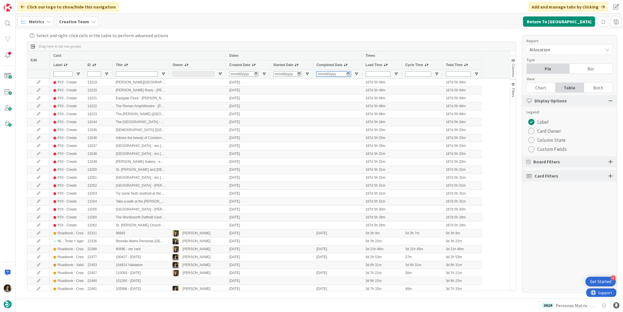
click at [319, 74] on input "Completed Date Filter Input" at bounding box center [333, 74] width 34 height 5
type input "[DATE]"
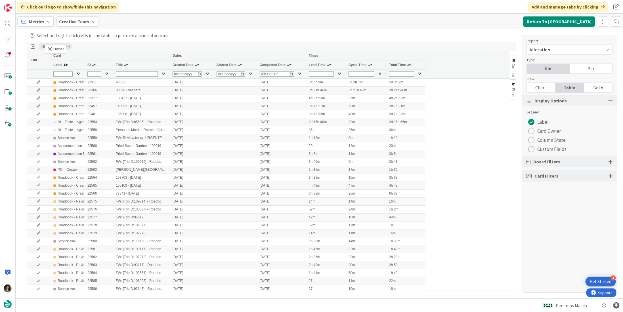
drag, startPoint x: 180, startPoint y: 62, endPoint x: 48, endPoint y: 47, distance: 132.6
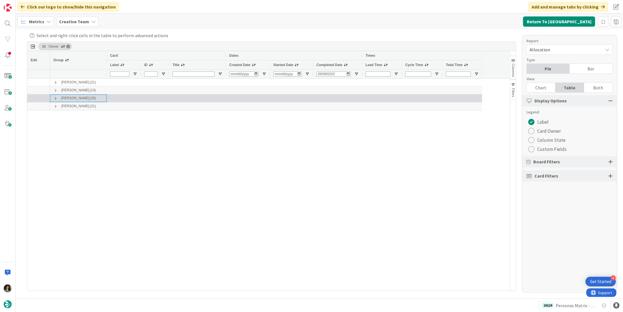
click at [56, 97] on span at bounding box center [55, 98] width 5 height 5
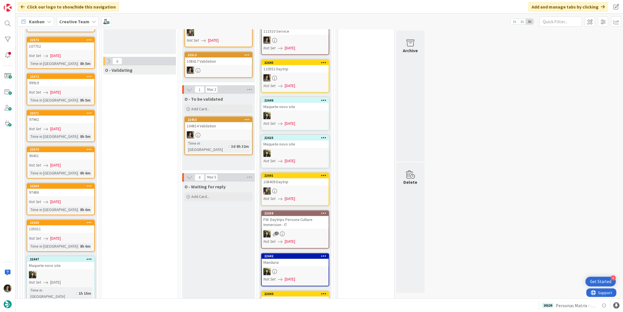
scroll to position [653, 0]
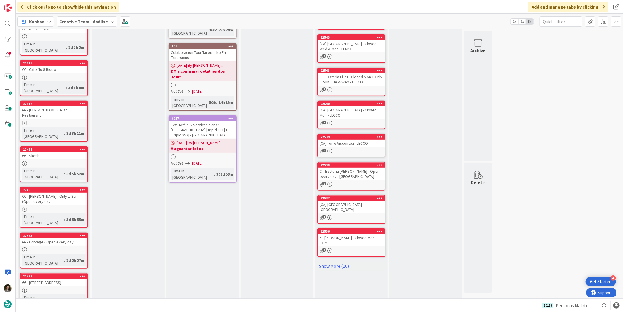
scroll to position [127, 0]
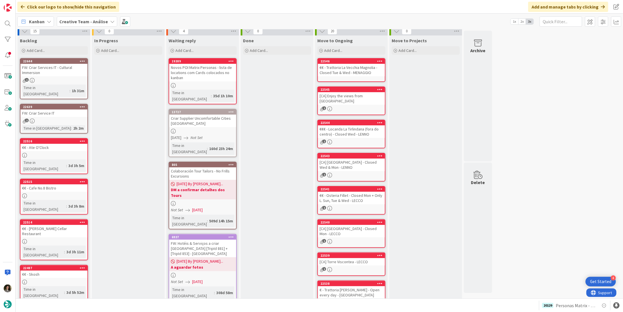
scroll to position [0, 0]
